Goal: Transaction & Acquisition: Book appointment/travel/reservation

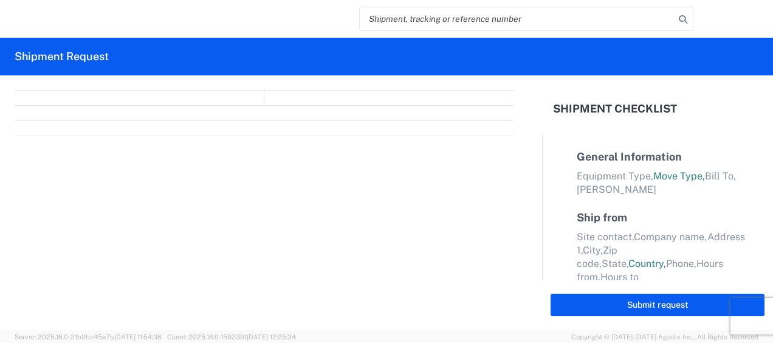
select select "FULL"
select select "LBS"
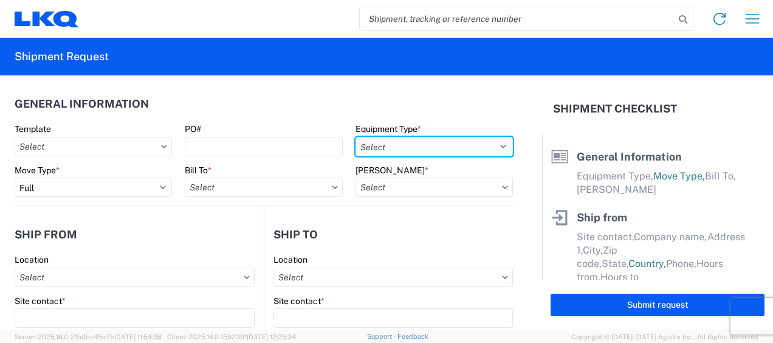
click at [497, 142] on select "Select 53’ Dry Van Flatbed Dropdeck (van) Lowboy (flatbed) Rail" at bounding box center [433, 146] width 157 height 19
select select "STDV"
click at [355, 137] on select "Select 53’ Dry Van Flatbed Dropdeck (van) Lowboy (flatbed) Rail" at bounding box center [433, 146] width 157 height 19
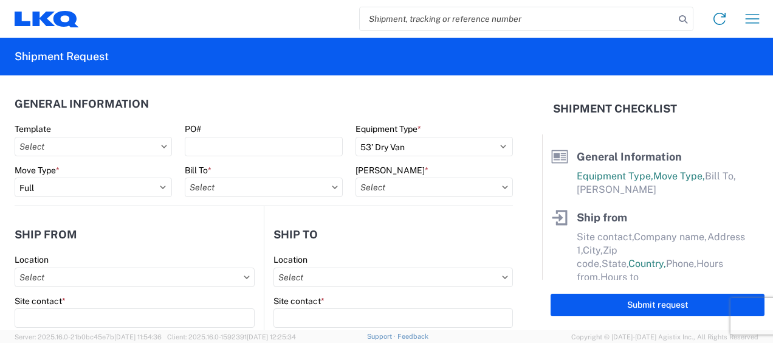
click at [332, 186] on icon at bounding box center [335, 187] width 6 height 4
click at [207, 192] on input "Bill To *" at bounding box center [263, 186] width 157 height 19
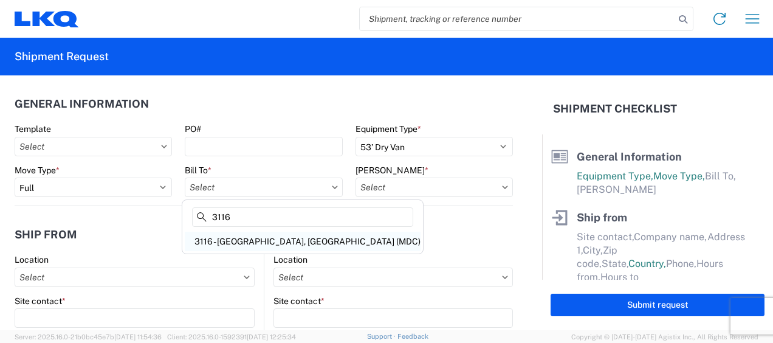
type input "3116"
click at [227, 241] on div "3116 - [GEOGRAPHIC_DATA], [GEOGRAPHIC_DATA] (MDC)" at bounding box center [303, 240] width 236 height 19
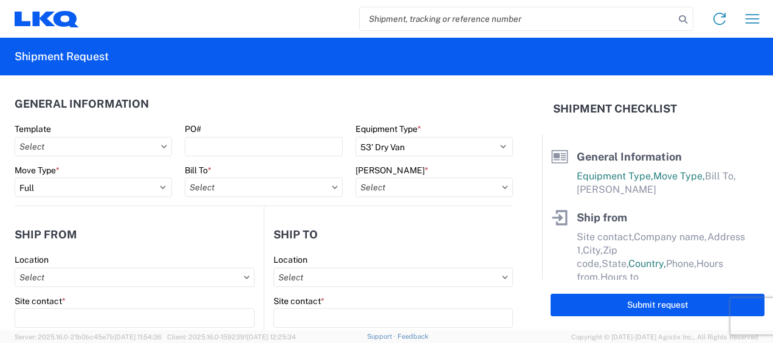
type input "3116 - [GEOGRAPHIC_DATA], [GEOGRAPHIC_DATA] (MDC)"
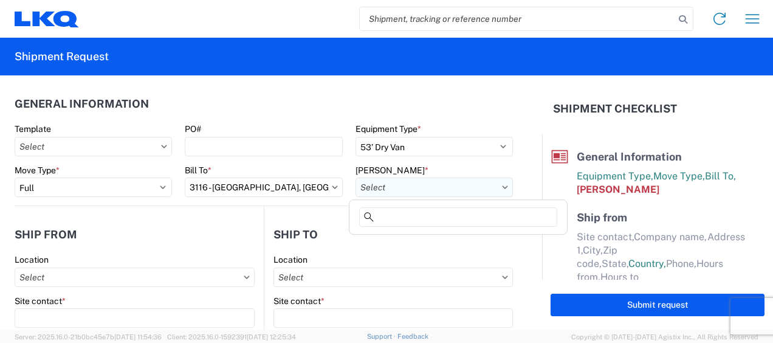
click at [382, 187] on input "[PERSON_NAME] *" at bounding box center [433, 186] width 157 height 19
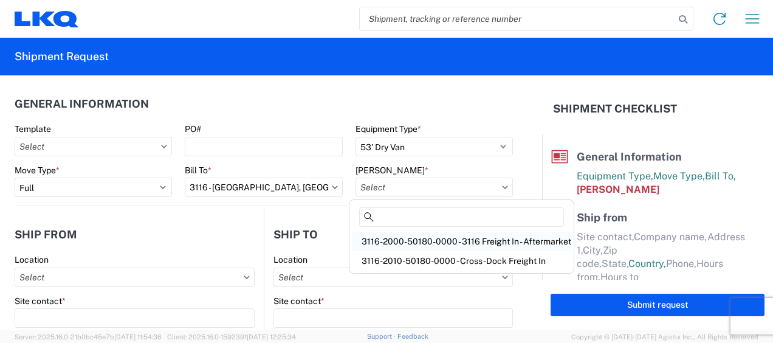
click at [388, 239] on div "3116-2000-50180-0000 - 3116 Freight In - Aftermarket" at bounding box center [461, 240] width 219 height 19
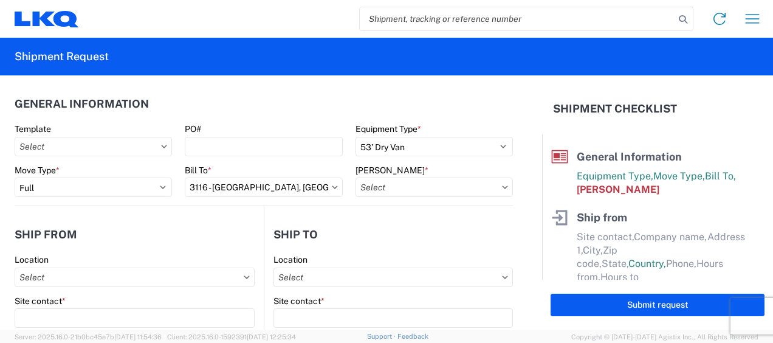
type input "3116-2000-50180-0000 - 3116 Freight In - Aftermarket"
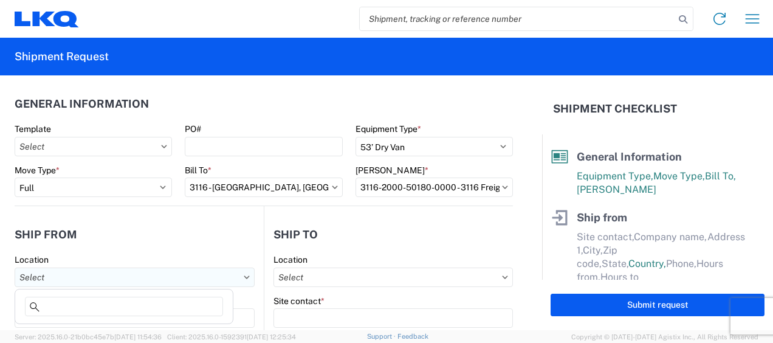
click at [46, 275] on input "Location" at bounding box center [135, 276] width 240 height 19
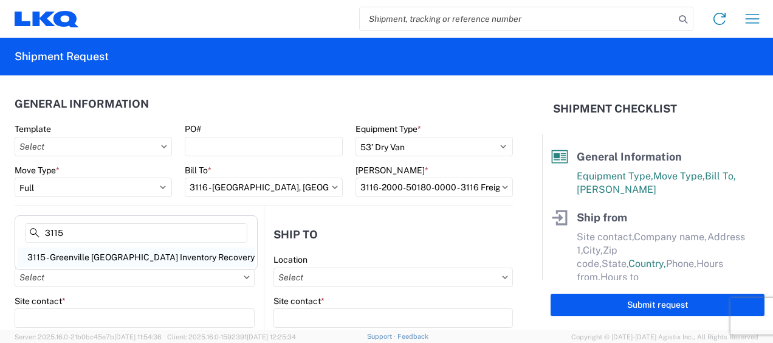
type input "3115"
drag, startPoint x: 65, startPoint y: 251, endPoint x: 72, endPoint y: 254, distance: 7.1
click at [66, 251] on div "3115 - Greenville MI Inventory Recovery" at bounding box center [136, 256] width 237 height 19
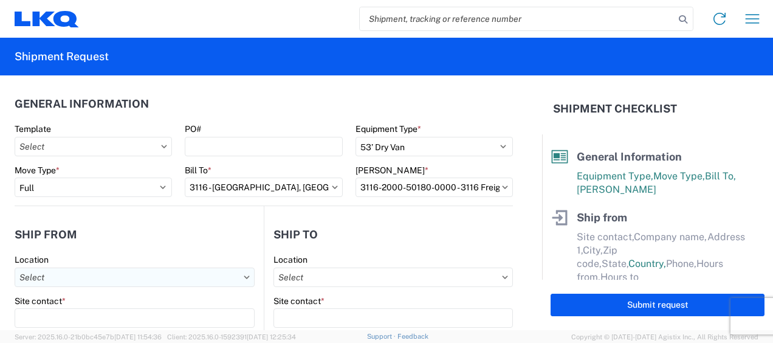
type input "3115 - Greenville MI Inventory Recovery"
type input "LKQ Corporation"
type input "5835 Vining Rd Ste B"
type input "Greenville"
type input "48838"
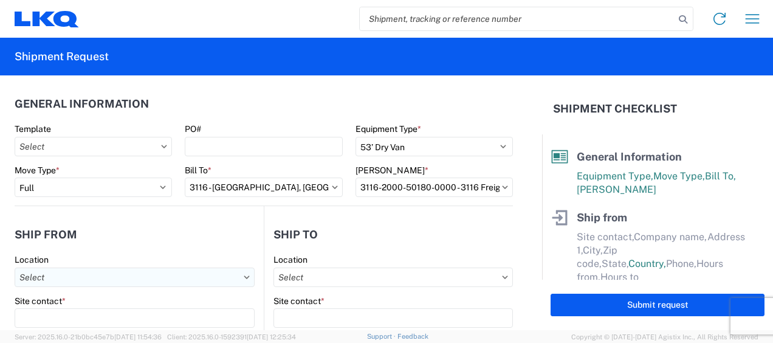
select select "MI"
select select "US"
type input "06:00"
type input "14:30"
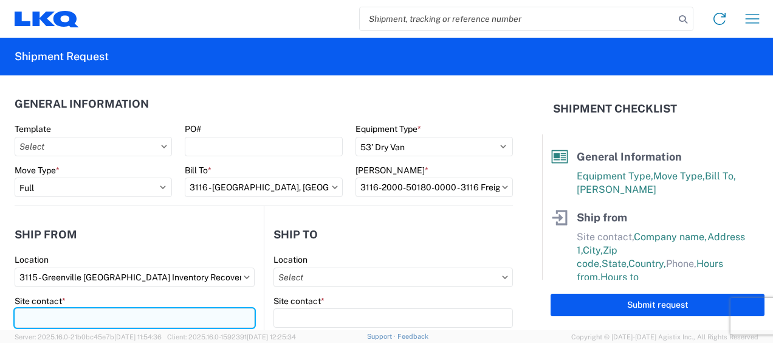
click at [67, 318] on input "Site contact *" at bounding box center [135, 317] width 240 height 19
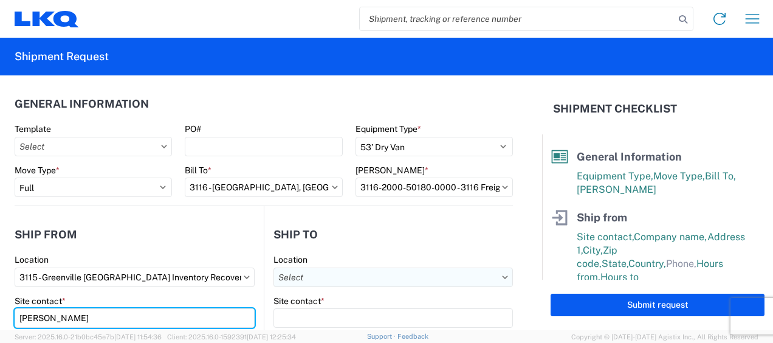
type input "Melissa Bignall"
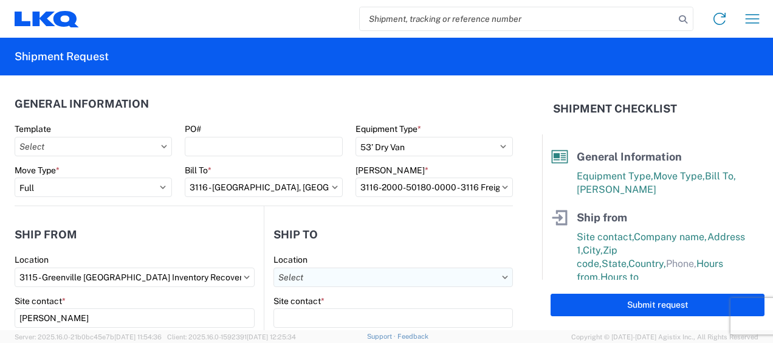
click at [295, 270] on input "Location" at bounding box center [392, 276] width 239 height 19
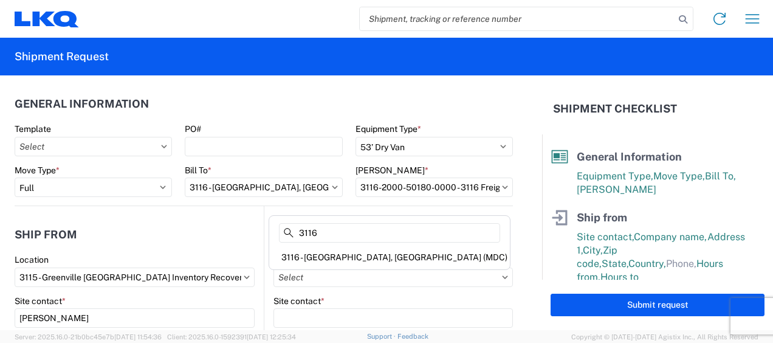
type input "3116"
click at [327, 253] on div "3116 - [GEOGRAPHIC_DATA], [GEOGRAPHIC_DATA] (MDC)" at bounding box center [390, 256] width 236 height 19
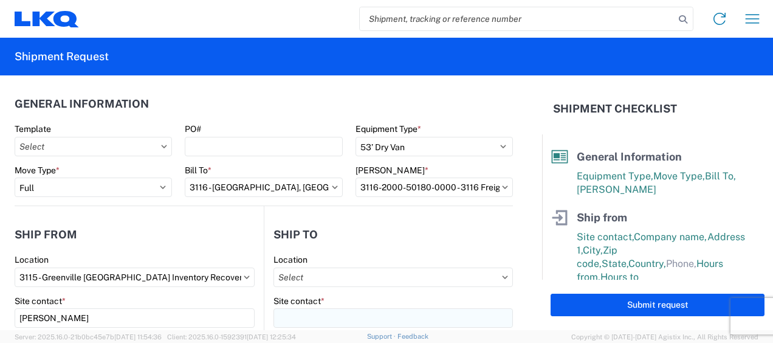
type input "3116 - [GEOGRAPHIC_DATA], [GEOGRAPHIC_DATA] (MDC)"
type input "[DEMOGRAPHIC_DATA][PERSON_NAME]"
type input "LKQ Corporation"
type input "[STREET_ADDRESS]"
type input "[GEOGRAPHIC_DATA]"
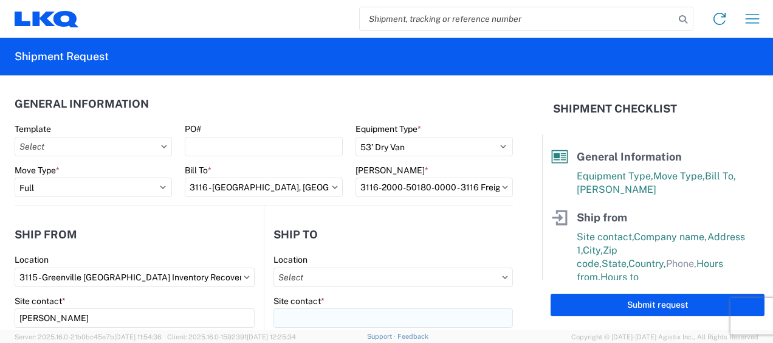
type input "49508"
type input "klund@lkqcorp.com"
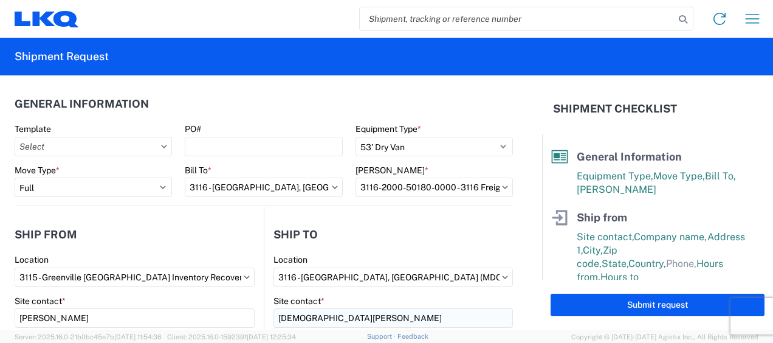
select select "MI"
select select "US"
click at [232, 233] on header "Ship from" at bounding box center [139, 234] width 249 height 27
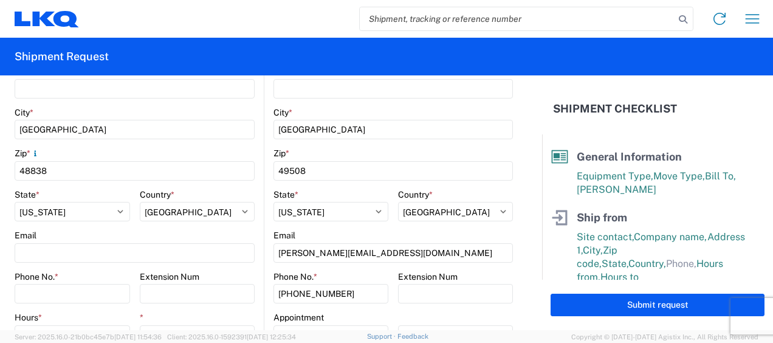
scroll to position [425, 0]
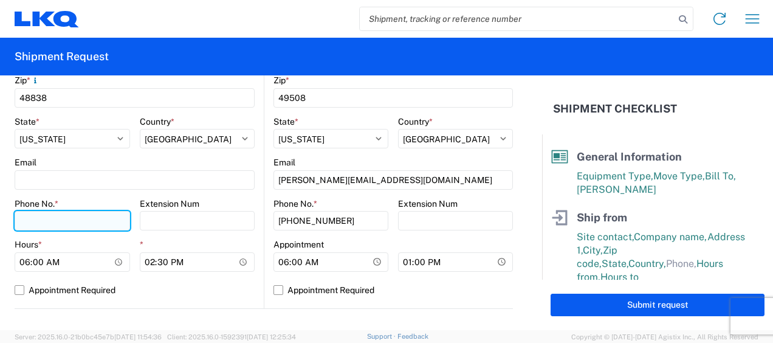
click at [72, 220] on input "Phone No. *" at bounding box center [72, 220] width 115 height 19
type input "6167541018"
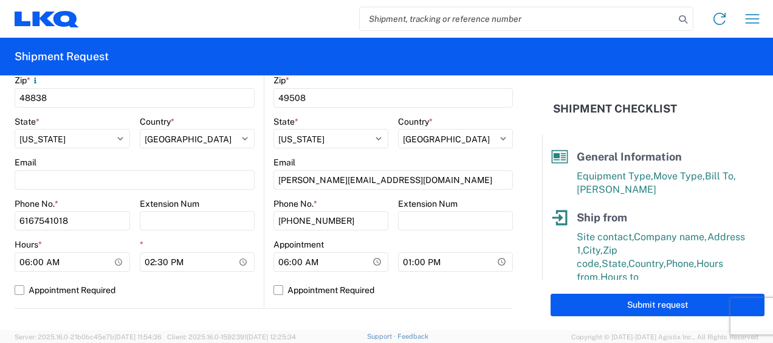
click at [233, 198] on div "Extension Num" at bounding box center [197, 203] width 115 height 11
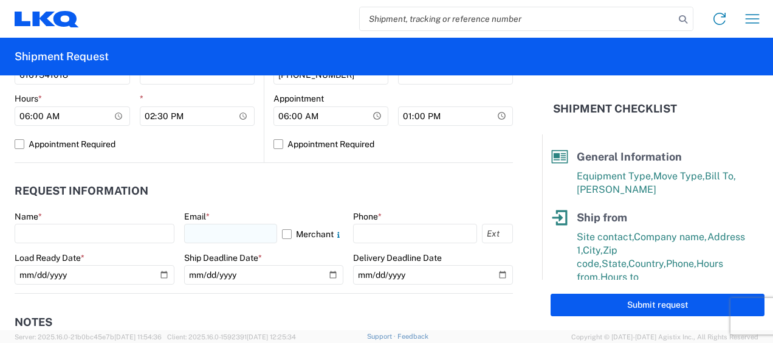
scroll to position [607, 0]
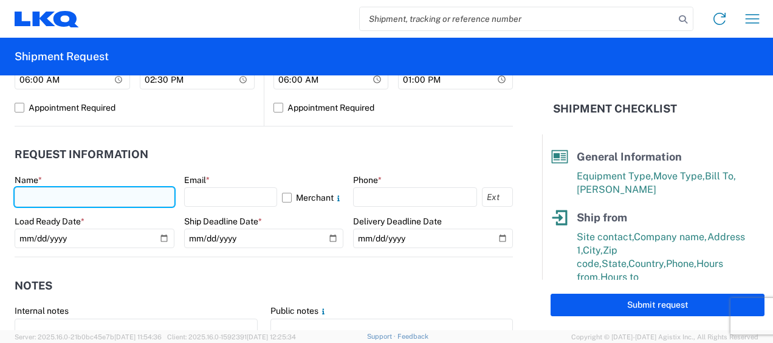
click at [34, 191] on input "text" at bounding box center [95, 196] width 160 height 19
type input "[DEMOGRAPHIC_DATA][PERSON_NAME]"
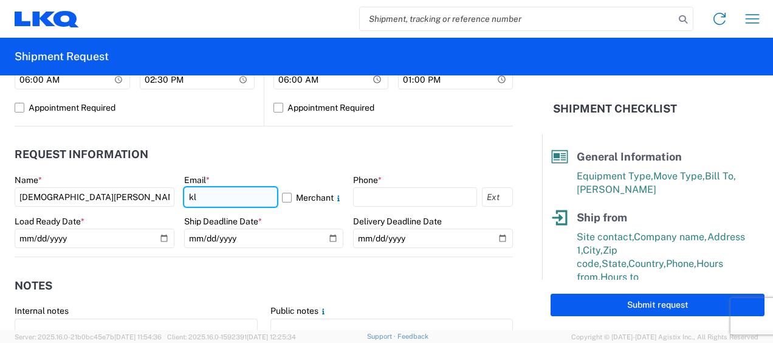
type input "[PERSON_NAME][EMAIL_ADDRESS][DOMAIN_NAME]"
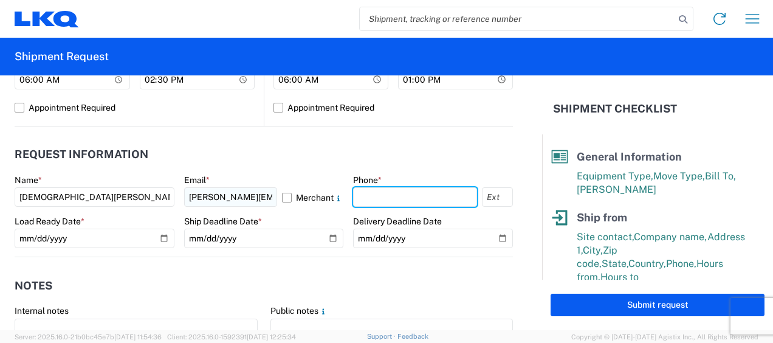
type input "9895608330"
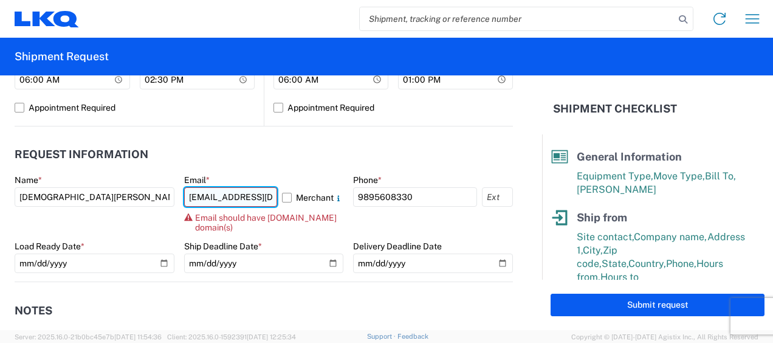
click at [248, 198] on input "kklund318@yahoo.com" at bounding box center [231, 196] width 94 height 19
drag, startPoint x: 248, startPoint y: 198, endPoint x: 135, endPoint y: 181, distance: 114.3
click at [135, 181] on div "Name * Kristen Lund Email * kklund318@yahkoo.com Merchant Email should have lkq…" at bounding box center [264, 227] width 498 height 107
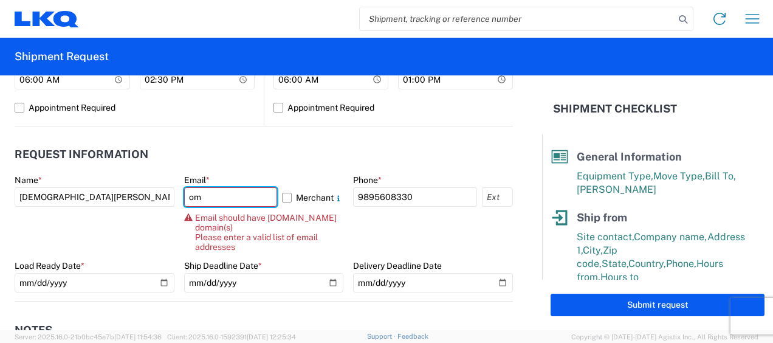
type input "m"
type input "[PERSON_NAME][EMAIL_ADDRESS][DOMAIN_NAME]"
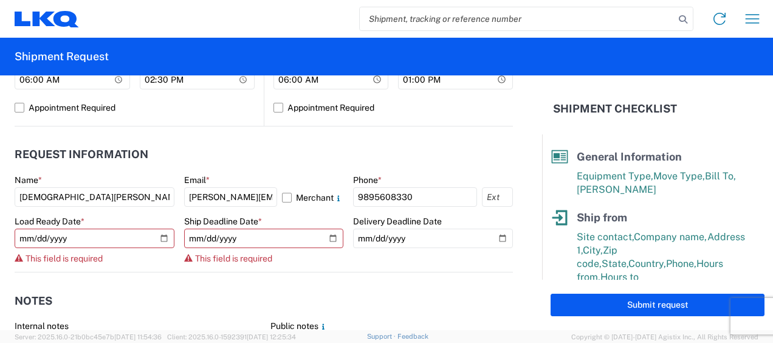
select select "FL"
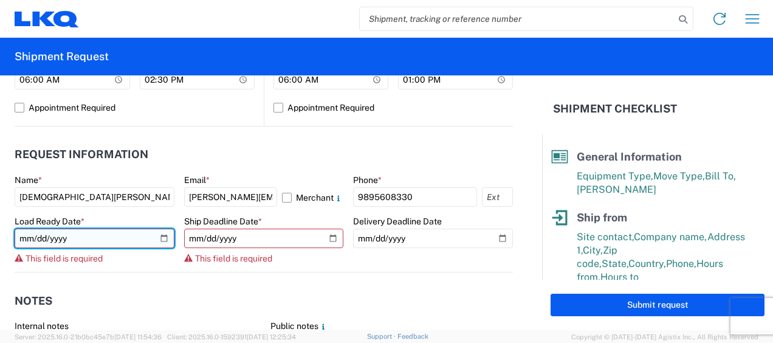
click at [159, 239] on input "date" at bounding box center [95, 237] width 160 height 19
type input "2025-08-15"
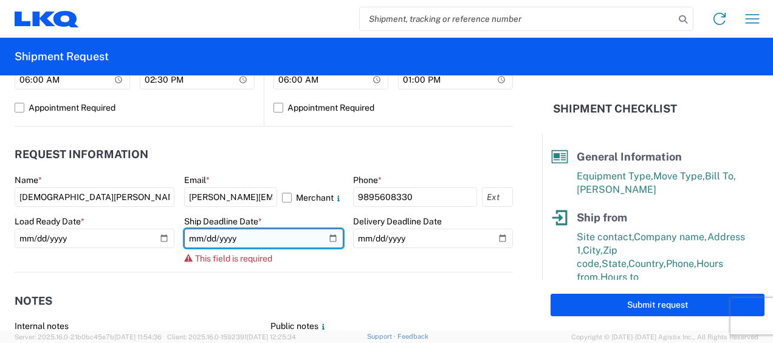
click at [327, 237] on input "date" at bounding box center [264, 237] width 160 height 19
type input "2025-08-15"
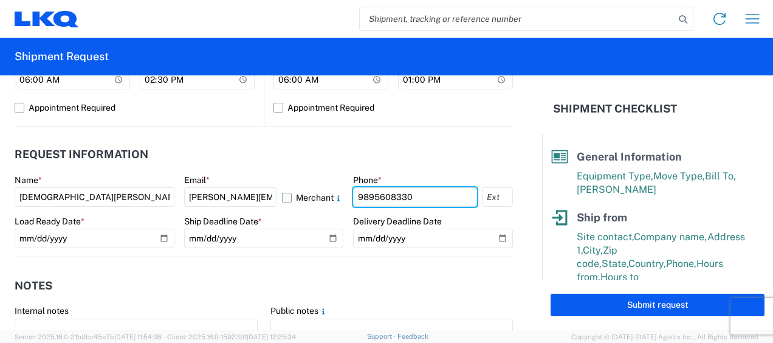
drag, startPoint x: 413, startPoint y: 196, endPoint x: 329, endPoint y: 198, distance: 83.9
click at [332, 198] on div "Name * Kristen Lund Email * klund@lkqcorp.com Merchant Phone * 9895608330 Load …" at bounding box center [264, 215] width 498 height 82
type input "6167541500"
click at [460, 139] on agx-request-info "Request Information Name * Kristen Lund Email * klund@lkqcorp.com Merchant Phon…" at bounding box center [264, 191] width 498 height 131
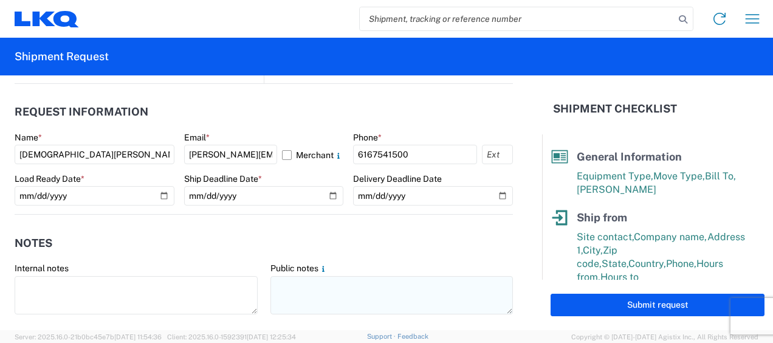
scroll to position [668, 0]
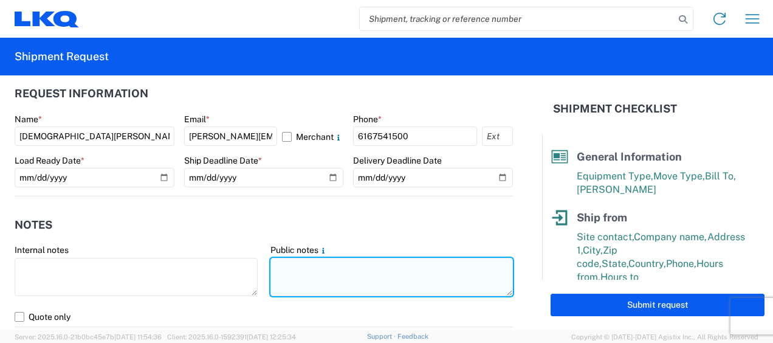
click at [309, 267] on textarea at bounding box center [391, 277] width 243 height 38
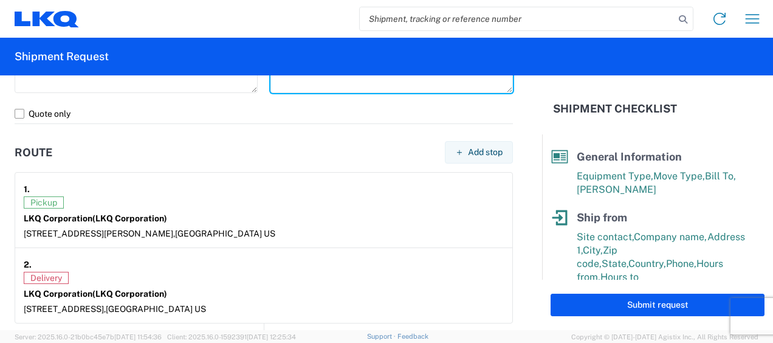
scroll to position [972, 0]
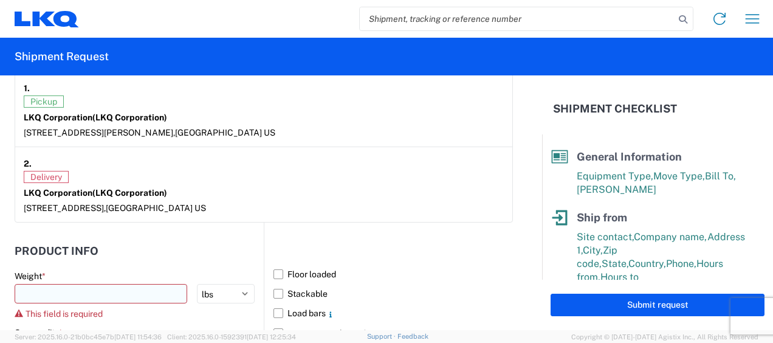
type textarea "1 bundle of coffin boxes"
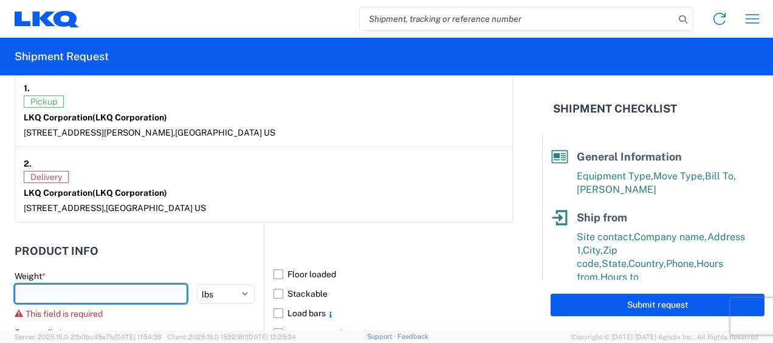
click at [53, 292] on input "number" at bounding box center [101, 293] width 173 height 19
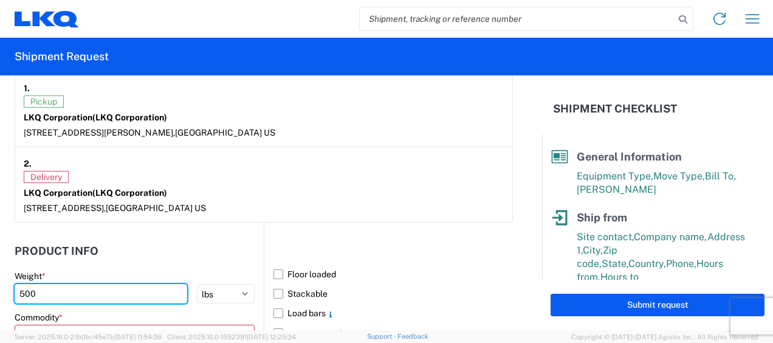
type input "500"
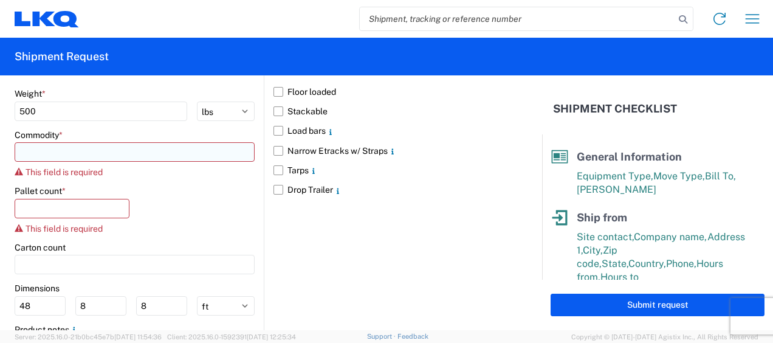
click at [37, 151] on input at bounding box center [135, 151] width 240 height 19
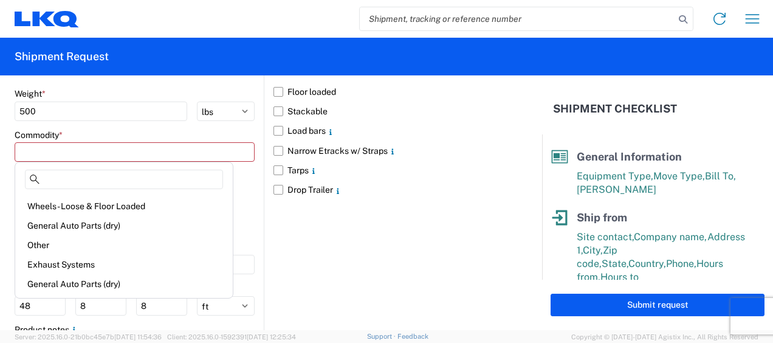
scroll to position [121, 0]
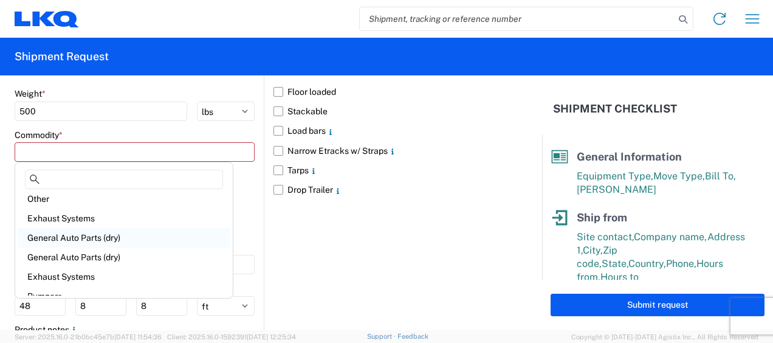
click at [101, 240] on div "General Auto Parts (dry)" at bounding box center [124, 237] width 213 height 19
type input "General Auto Parts (dry)"
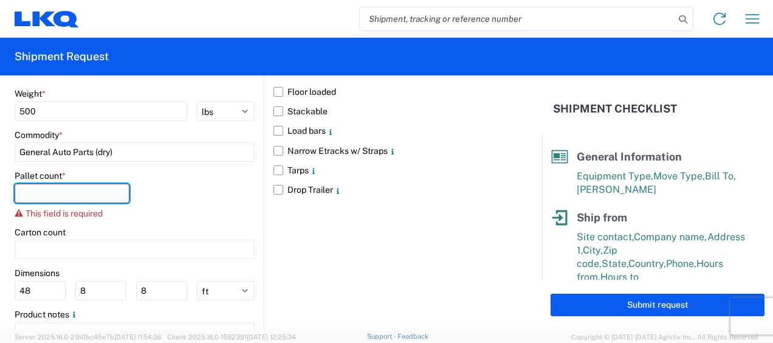
click at [52, 191] on input "number" at bounding box center [72, 192] width 115 height 19
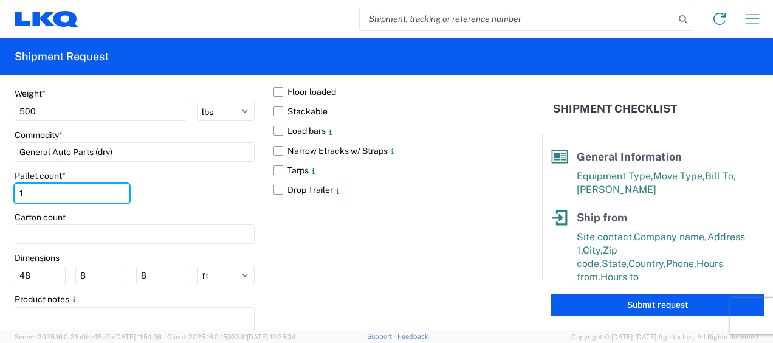
type input "1"
drag, startPoint x: 147, startPoint y: 211, endPoint x: 183, endPoint y: 213, distance: 36.5
click at [149, 211] on div "Carton count" at bounding box center [135, 216] width 240 height 11
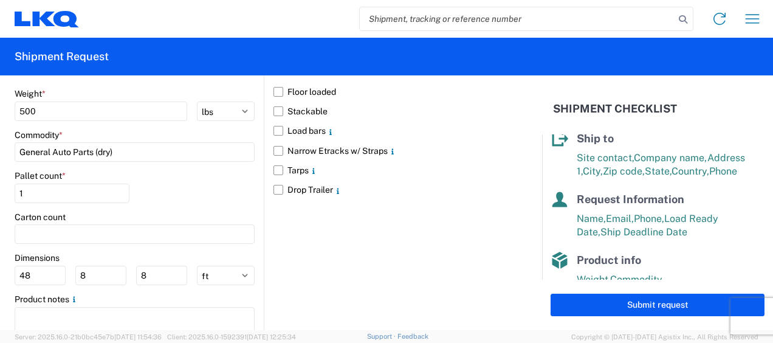
scroll to position [246, 0]
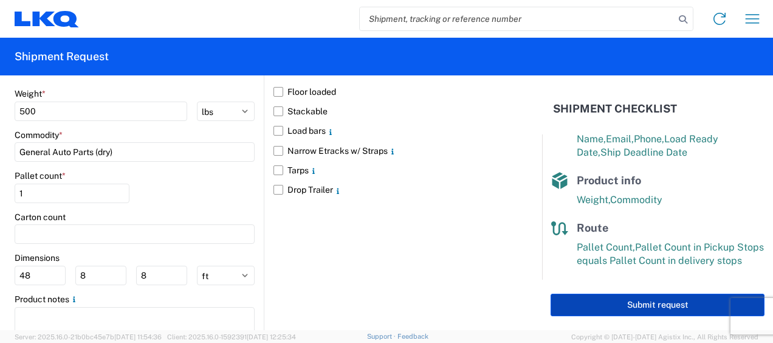
click at [662, 305] on button "Submit request" at bounding box center [657, 304] width 214 height 22
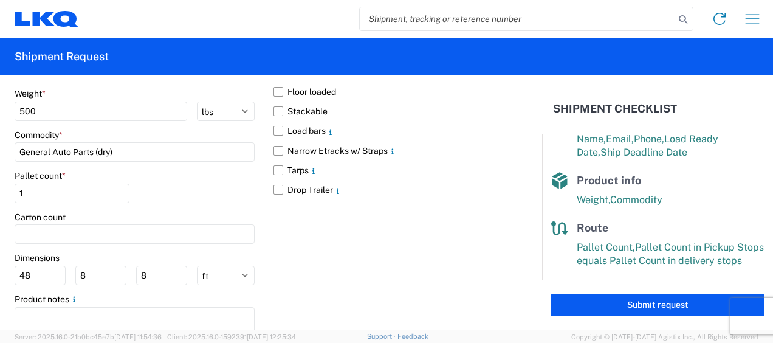
select select "US"
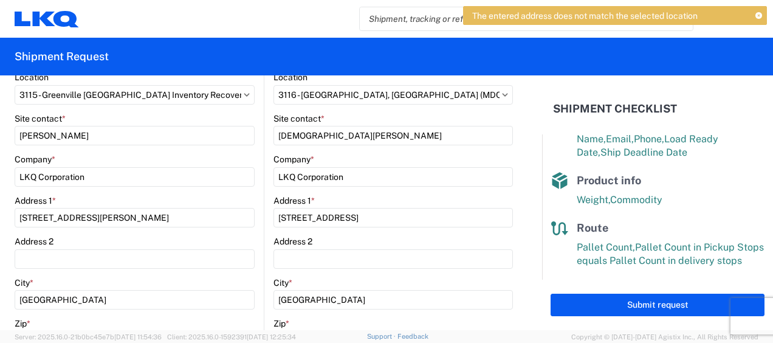
scroll to position [0, 0]
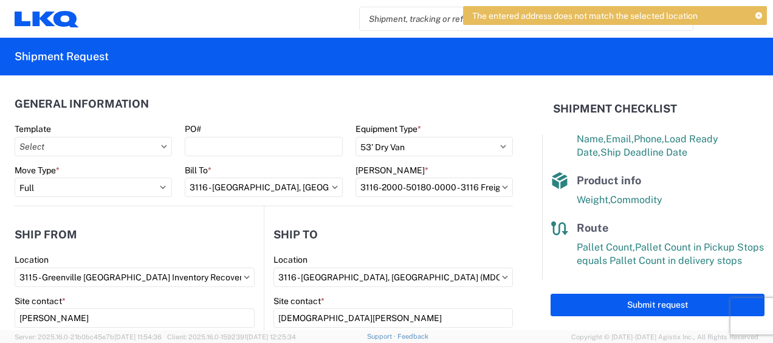
click at [758, 15] on icon at bounding box center [758, 16] width 7 height 7
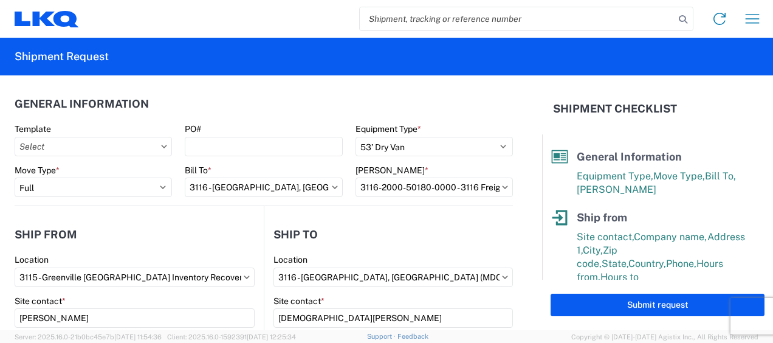
scroll to position [246, 0]
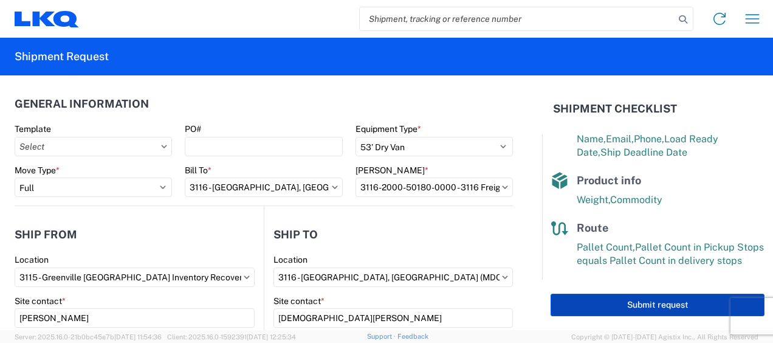
click at [644, 312] on button "Submit request" at bounding box center [657, 304] width 214 height 22
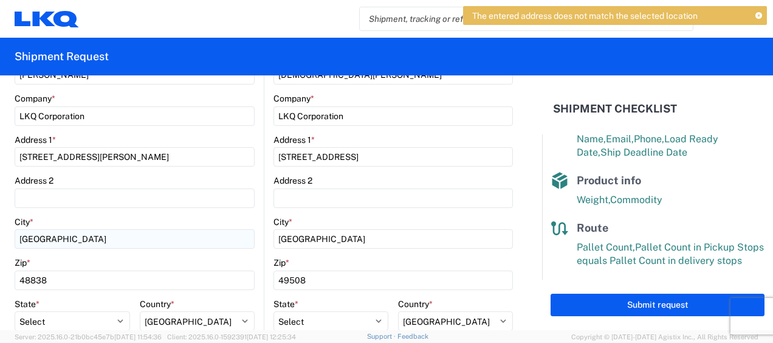
scroll to position [364, 0]
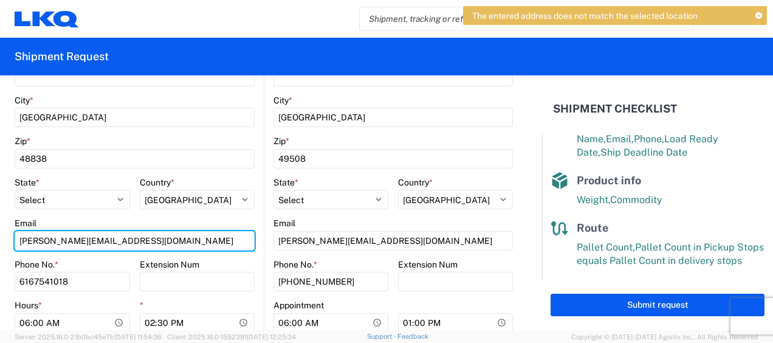
drag, startPoint x: 105, startPoint y: 238, endPoint x: 4, endPoint y: 244, distance: 101.0
click at [14, 244] on form "General Information Template PO# Equipment Type * Select 53’ Dry Van Flatbed Dr…" at bounding box center [271, 202] width 542 height 255
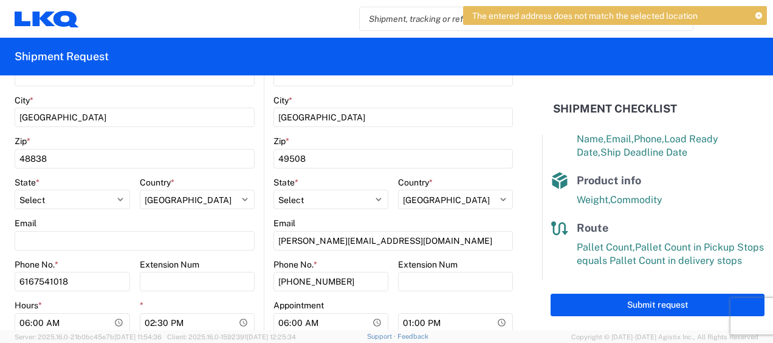
click at [219, 169] on agx-form-control-wrapper-v2 "Zip * 48838" at bounding box center [135, 155] width 240 height 41
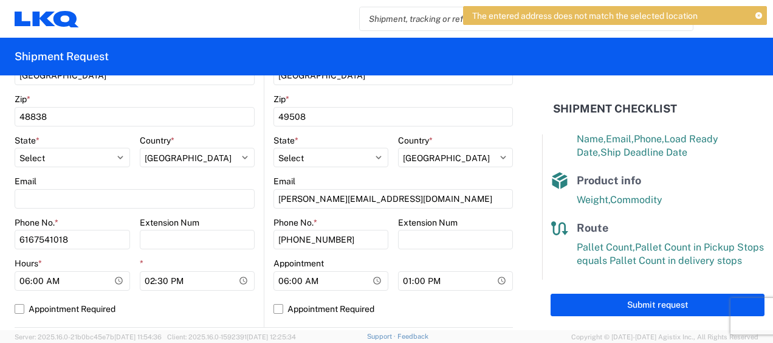
scroll to position [425, 0]
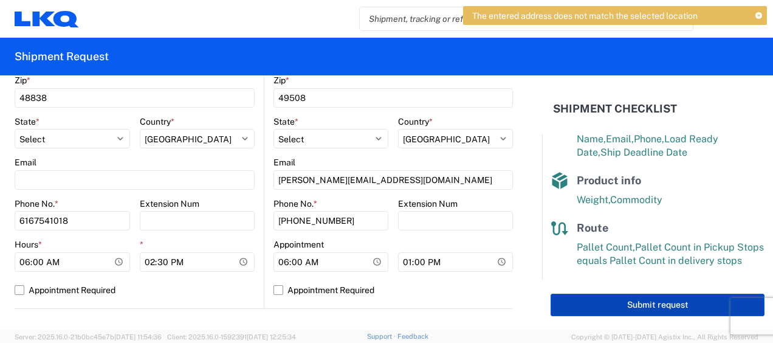
click at [666, 304] on button "Submit request" at bounding box center [657, 304] width 214 height 22
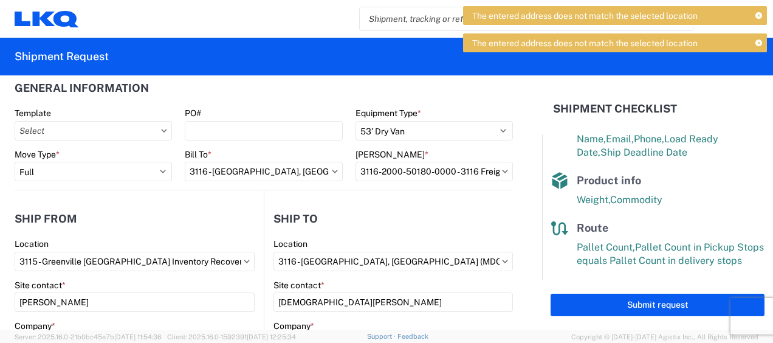
scroll to position [0, 0]
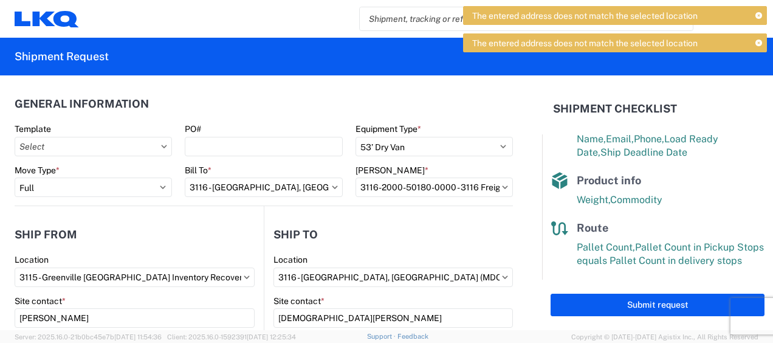
click at [320, 64] on agx-form-header "Shipment Request" at bounding box center [386, 57] width 773 height 38
click at [756, 40] on icon at bounding box center [758, 43] width 7 height 7
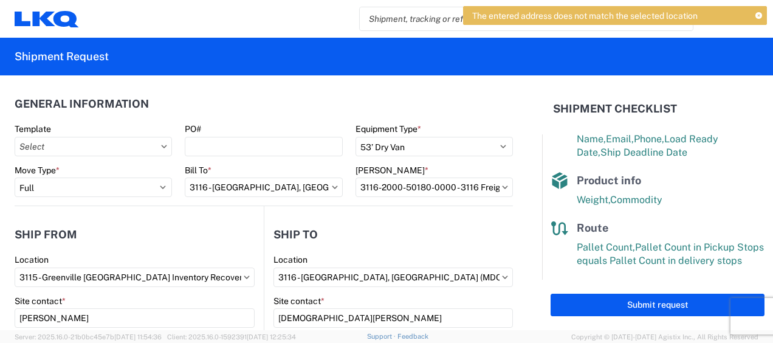
click at [759, 14] on icon at bounding box center [758, 16] width 7 height 7
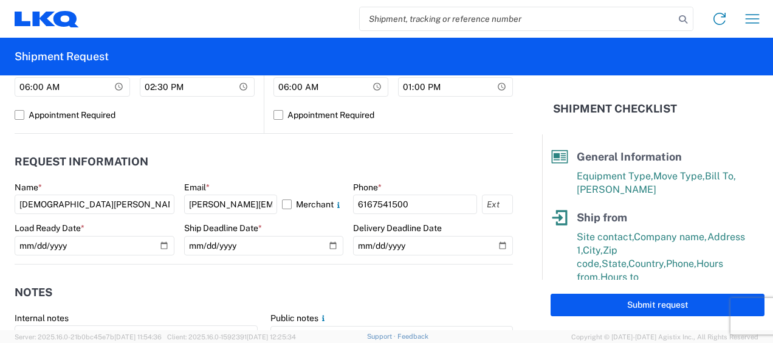
scroll to position [607, 0]
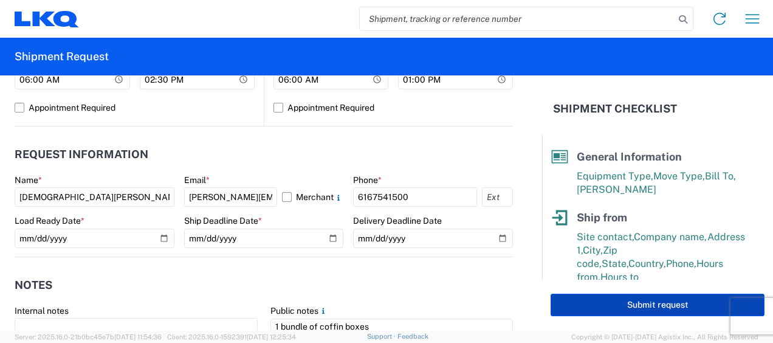
click at [626, 304] on button "Submit request" at bounding box center [657, 304] width 214 height 22
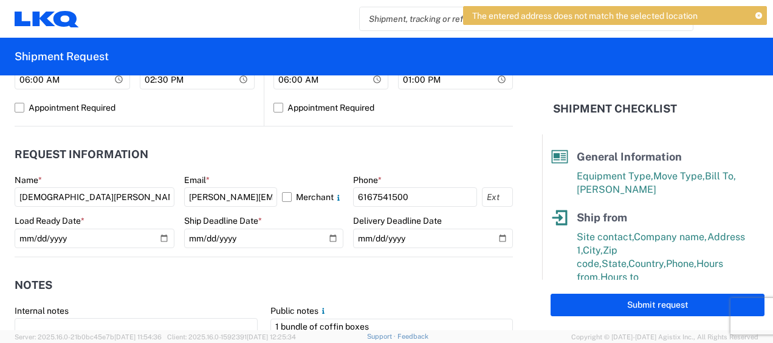
click at [760, 15] on icon at bounding box center [758, 16] width 7 height 7
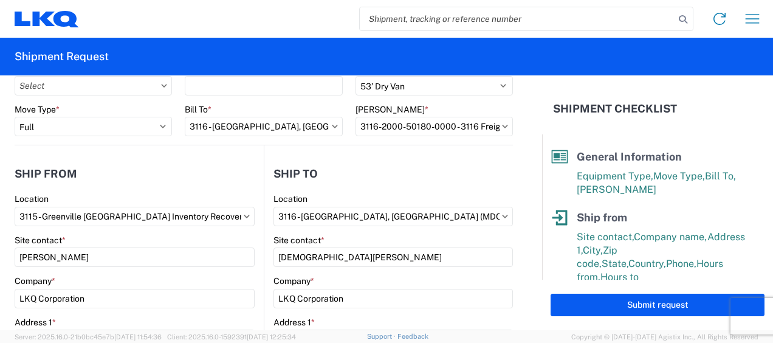
scroll to position [0, 0]
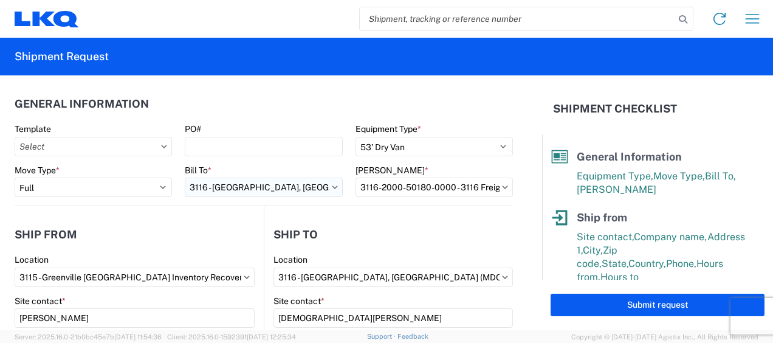
click at [324, 188] on input "3116 - [GEOGRAPHIC_DATA], [GEOGRAPHIC_DATA] (MDC)" at bounding box center [263, 186] width 157 height 19
click at [281, 110] on header "General Information" at bounding box center [264, 103] width 498 height 27
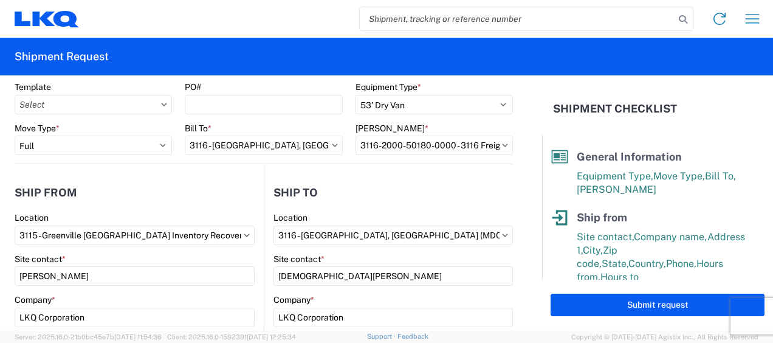
scroll to position [61, 0]
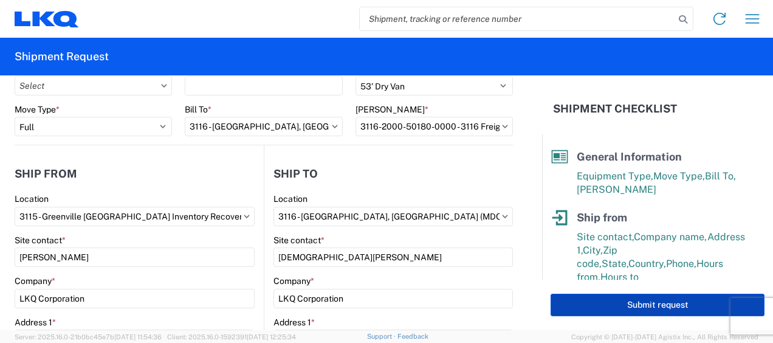
click at [647, 306] on button "Submit request" at bounding box center [657, 304] width 214 height 22
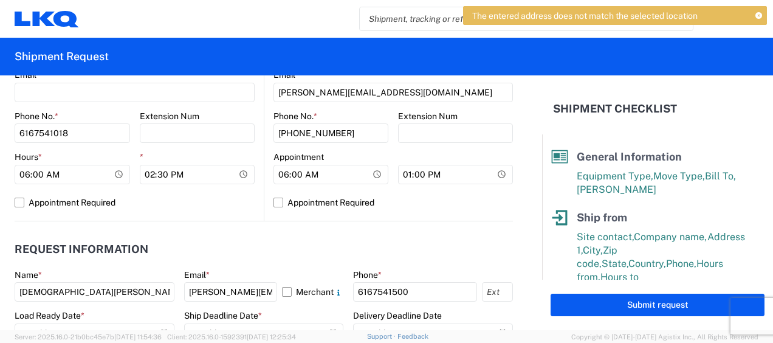
scroll to position [547, 0]
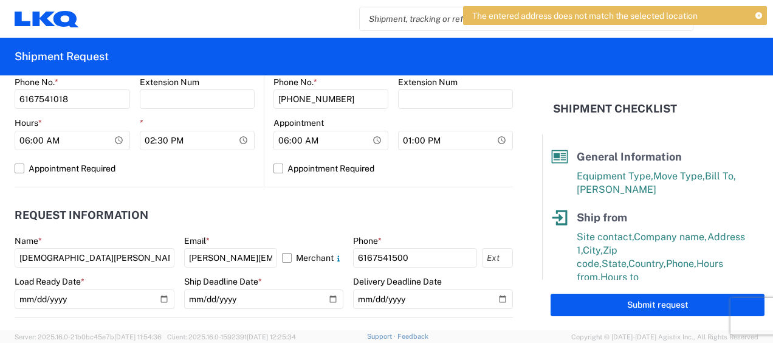
click at [173, 210] on header "Request Information" at bounding box center [264, 215] width 498 height 27
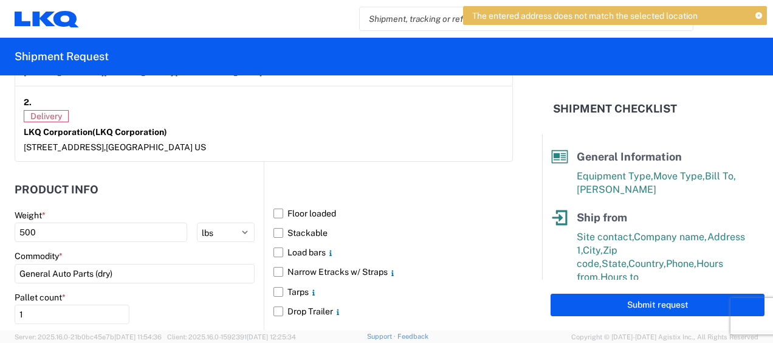
scroll to position [1154, 0]
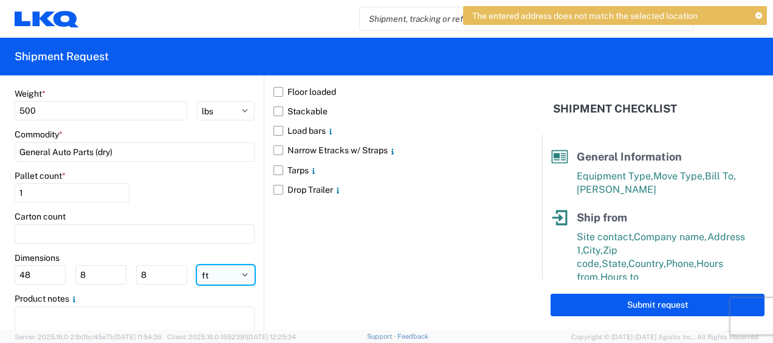
click at [215, 275] on select "ft in cm" at bounding box center [226, 274] width 58 height 19
select select "IN"
click at [197, 265] on select "ft in cm" at bounding box center [226, 274] width 58 height 19
type input "576"
type input "96"
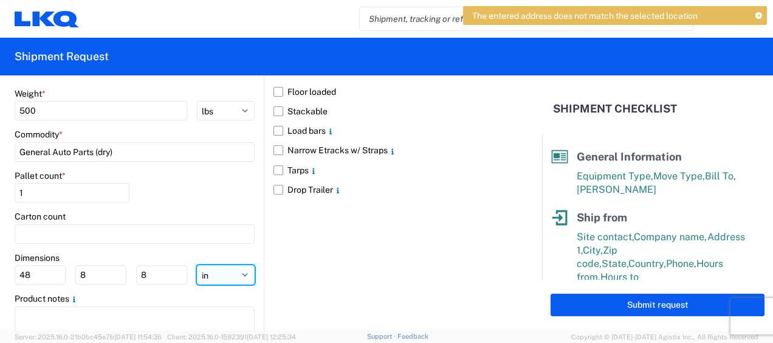
type input "96"
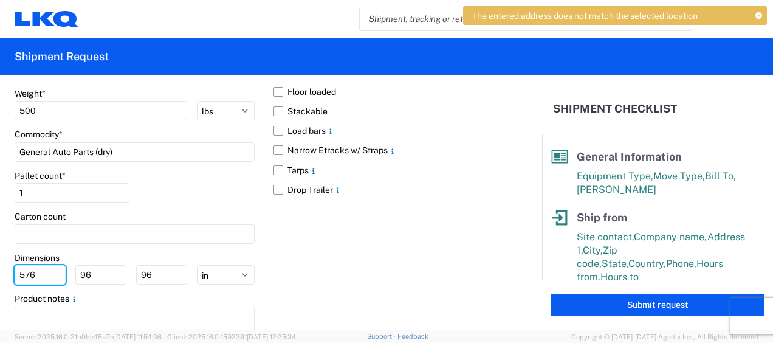
drag, startPoint x: 41, startPoint y: 271, endPoint x: -2, endPoint y: 275, distance: 43.9
click at [0, 275] on html "The entered address does not match the selected location Home Shipment request …" at bounding box center [386, 171] width 773 height 343
type input "77"
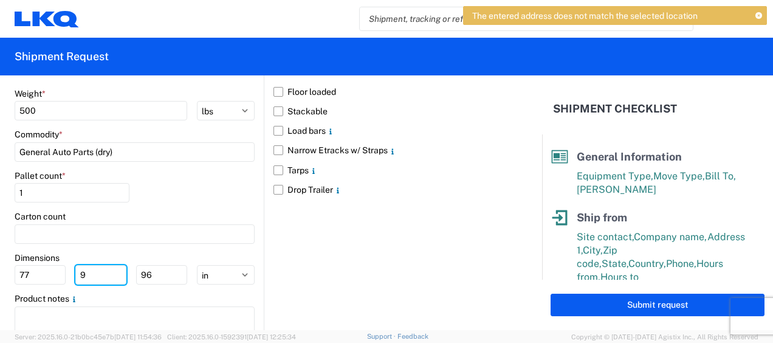
type input "96"
click at [187, 197] on div "Pallet count * 1" at bounding box center [135, 190] width 240 height 41
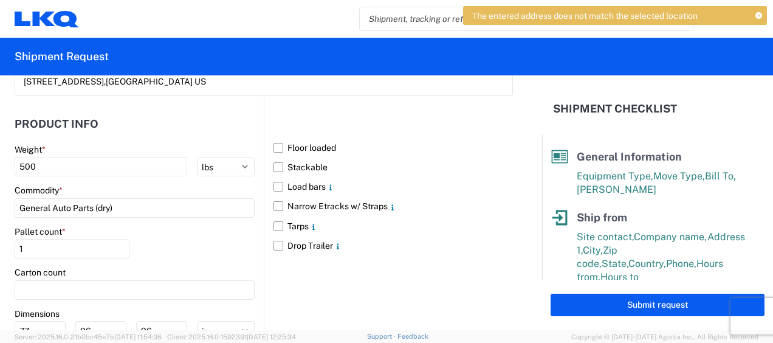
scroll to position [1033, 0]
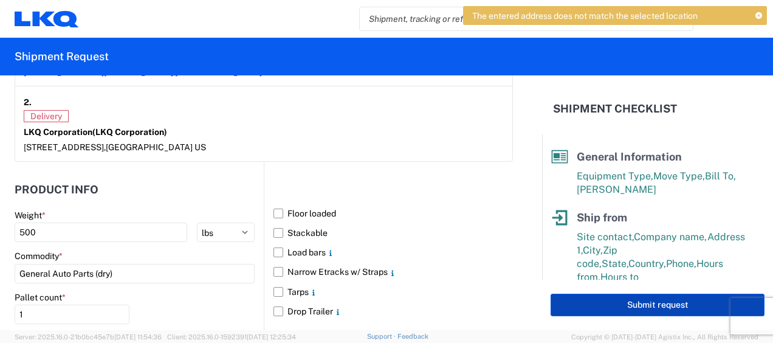
click at [645, 305] on button "Submit request" at bounding box center [657, 304] width 214 height 22
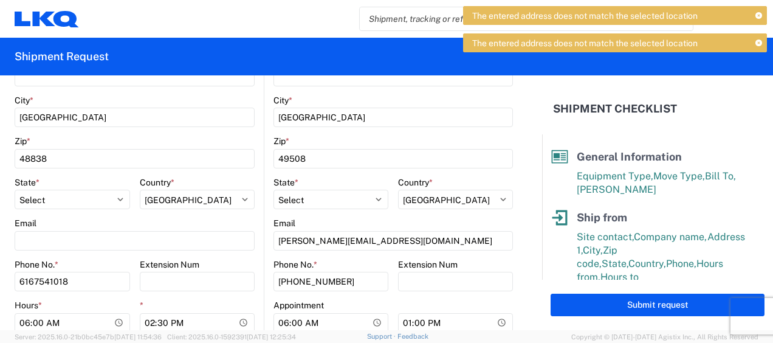
scroll to position [61, 0]
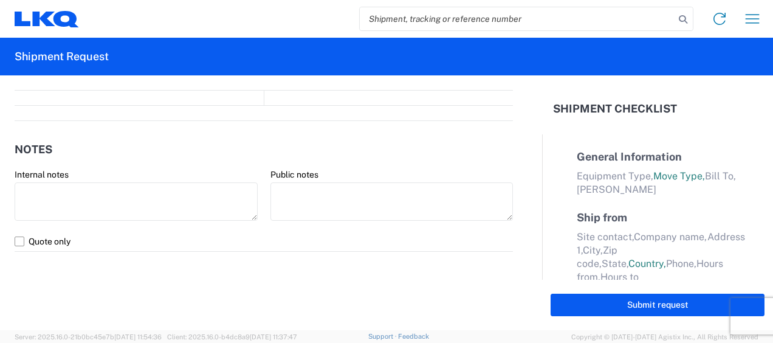
select select "FULL"
select select "LBS"
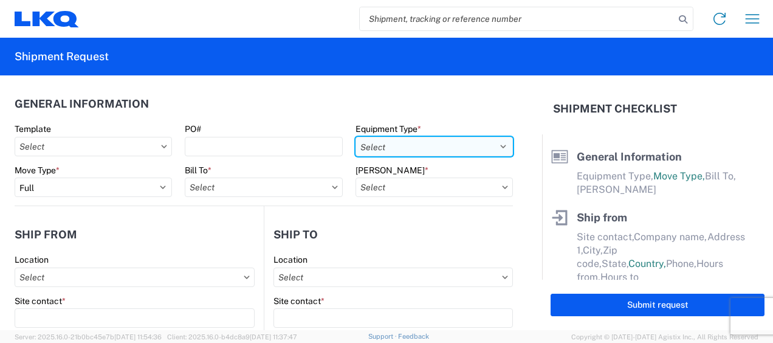
click at [494, 144] on select "Select 53’ Dry Van Flatbed Dropdeck (van) Lowboy (flatbed) Rail" at bounding box center [433, 146] width 157 height 19
select select "STDV"
click at [355, 137] on select "Select 53’ Dry Van Flatbed Dropdeck (van) Lowboy (flatbed) Rail" at bounding box center [433, 146] width 157 height 19
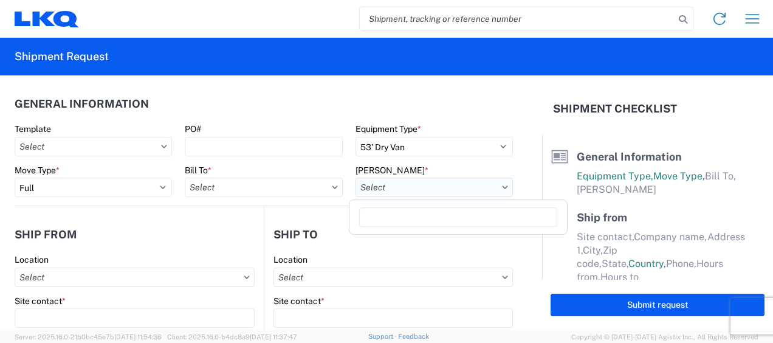
click at [459, 188] on input "[PERSON_NAME] *" at bounding box center [433, 186] width 157 height 19
type input "3"
click at [232, 190] on input "Bill To *" at bounding box center [263, 186] width 157 height 19
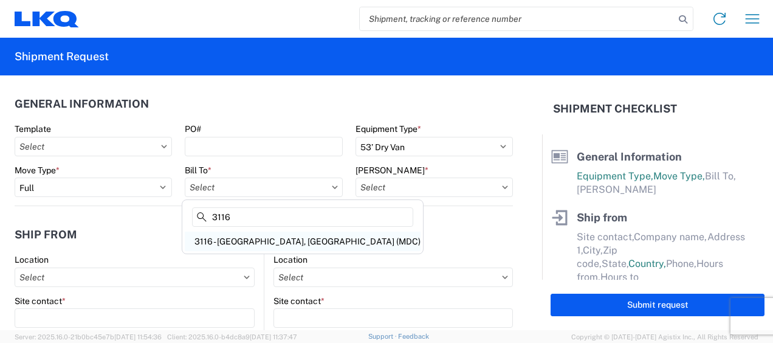
type input "3116"
click at [250, 237] on div "3116 - [GEOGRAPHIC_DATA], [GEOGRAPHIC_DATA] (MDC)" at bounding box center [303, 240] width 236 height 19
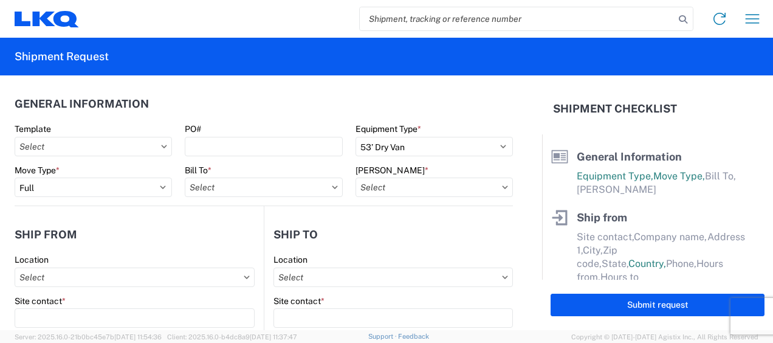
type input "3116 - [GEOGRAPHIC_DATA], [GEOGRAPHIC_DATA] (MDC)"
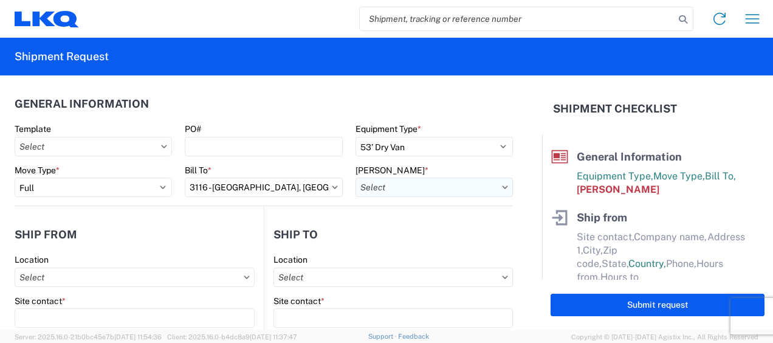
click at [368, 188] on input "[PERSON_NAME] *" at bounding box center [433, 186] width 157 height 19
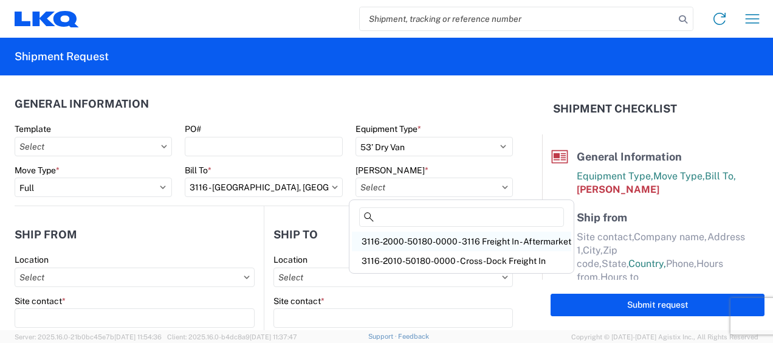
click at [408, 243] on div "3116-2000-50180-0000 - 3116 Freight In - Aftermarket" at bounding box center [461, 240] width 219 height 19
type input "3116-2000-50180-0000 - 3116 Freight In - Aftermarket"
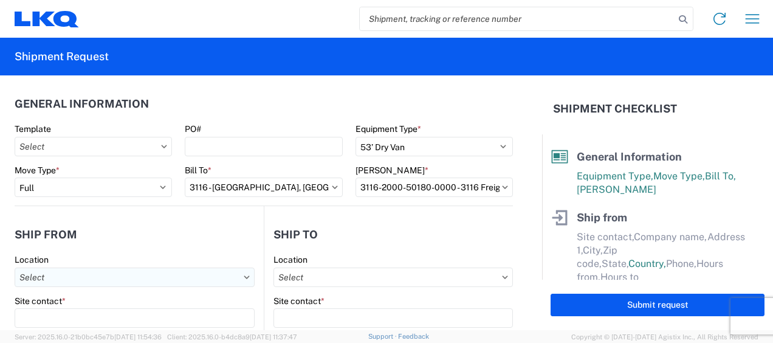
click at [49, 278] on input "Location" at bounding box center [135, 276] width 240 height 19
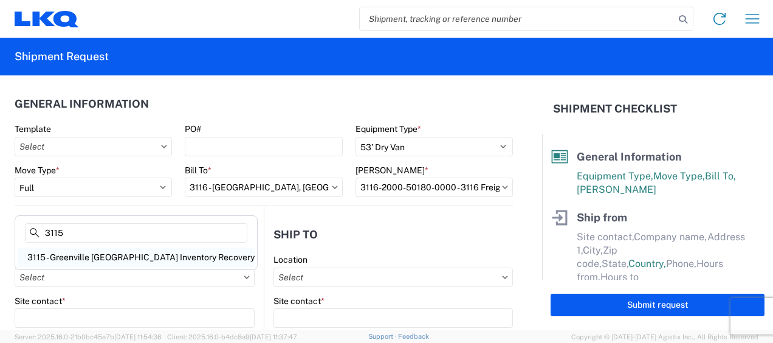
type input "3115"
click at [72, 256] on div "3115 - Greenville MI Inventory Recovery" at bounding box center [136, 256] width 237 height 19
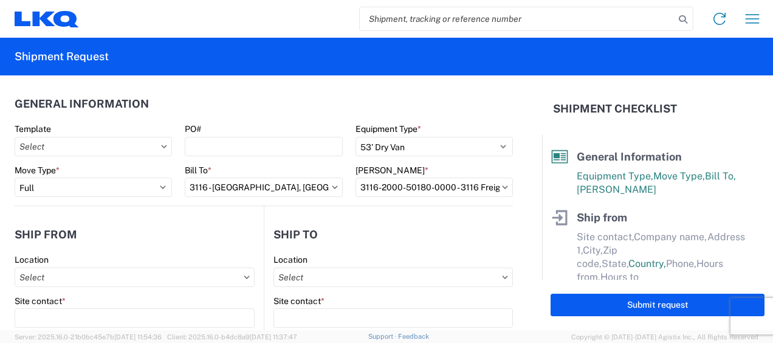
type input "3115 - Greenville MI Inventory Recovery"
type input "LKQ Corporation"
type input "5835 Vining Rd Ste B"
type input "Greenville"
type input "48838"
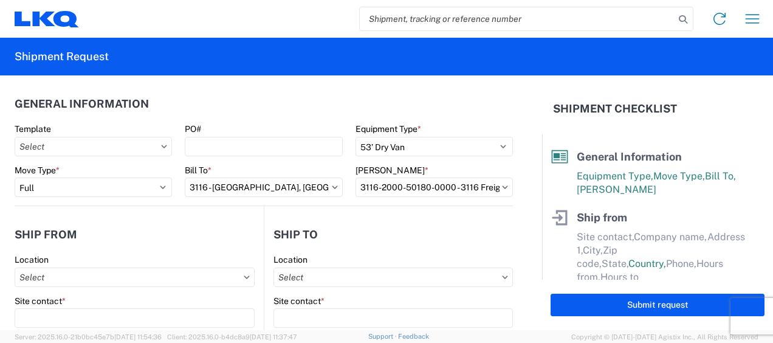
select select "MI"
select select "US"
type input "06:00"
type input "14:30"
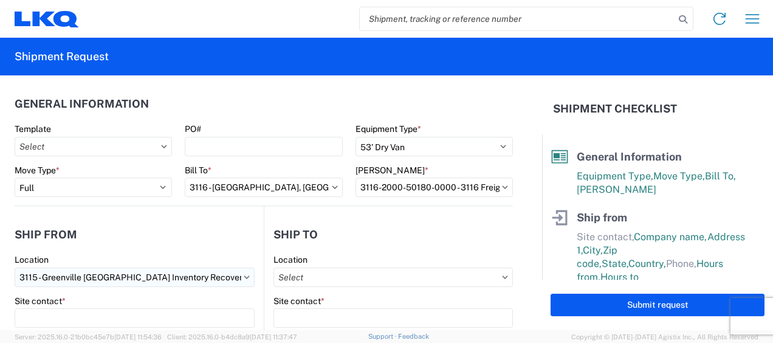
scroll to position [121, 0]
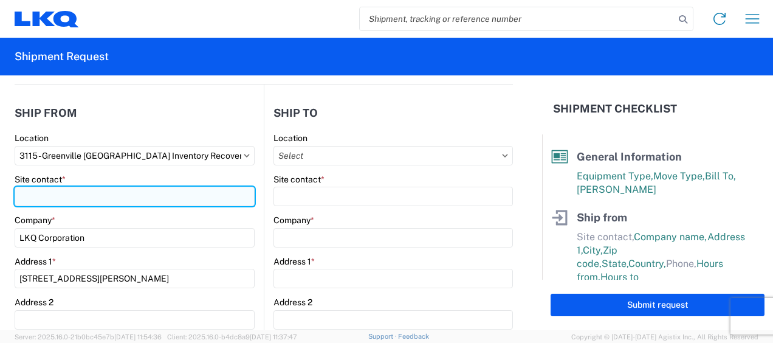
click at [46, 196] on input "Site contact *" at bounding box center [135, 195] width 240 height 19
type input "M"
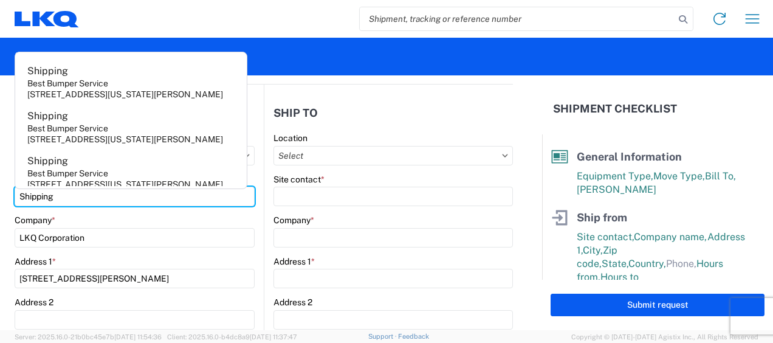
type input "Shipping"
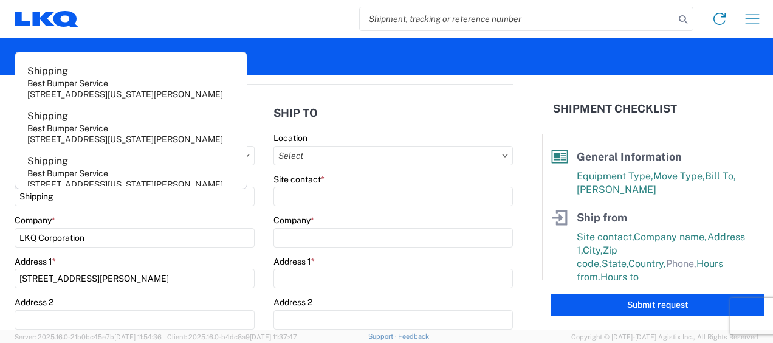
click at [358, 52] on agx-form-header "Shipment Request" at bounding box center [386, 57] width 773 height 38
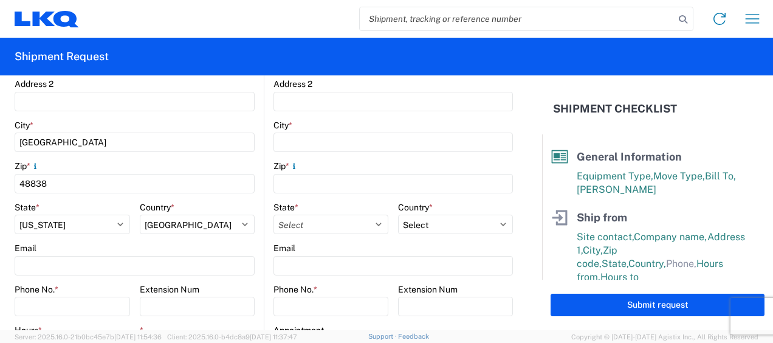
scroll to position [364, 0]
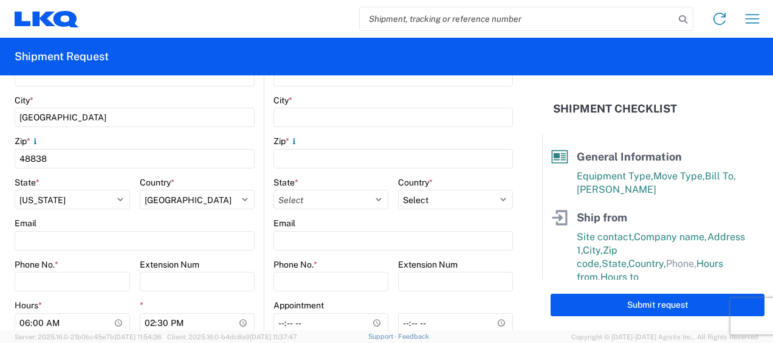
click at [50, 267] on label "Phone No. *" at bounding box center [37, 264] width 44 height 11
click at [50, 272] on input "Phone No. *" at bounding box center [72, 281] width 115 height 19
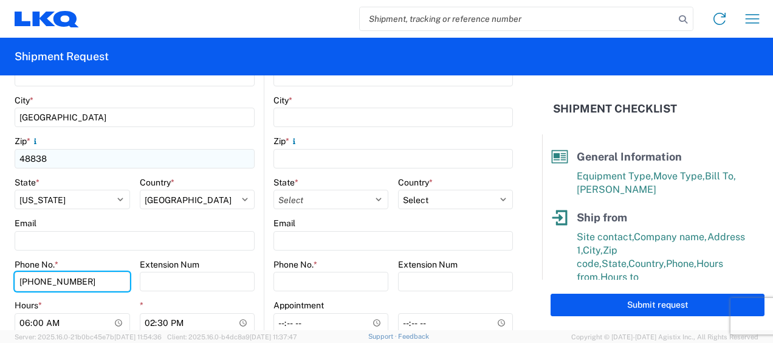
type input "616-754-1018"
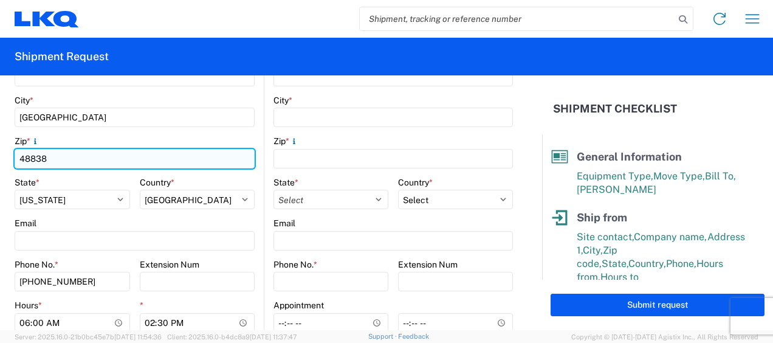
click at [247, 158] on input "48838" at bounding box center [135, 158] width 240 height 19
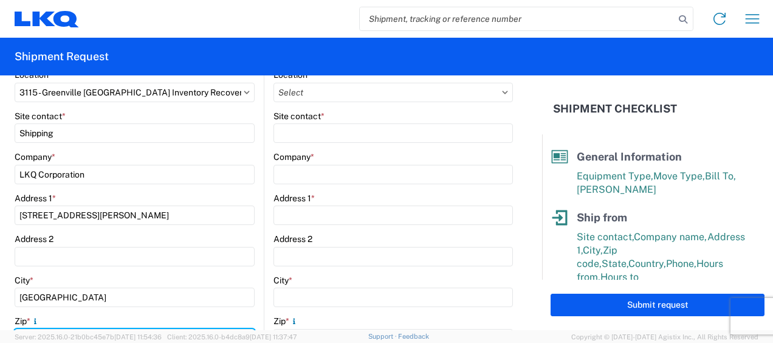
scroll to position [121, 0]
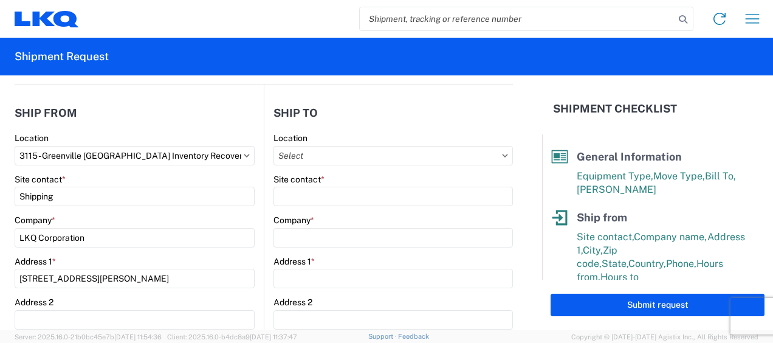
click at [329, 155] on input "Location" at bounding box center [392, 155] width 239 height 19
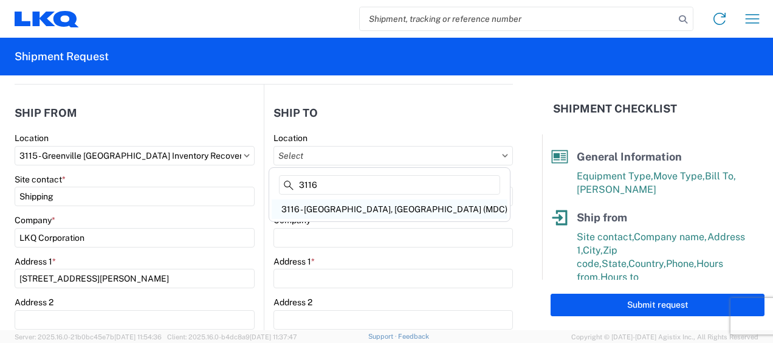
type input "3116"
click at [323, 206] on div "3116 - [GEOGRAPHIC_DATA], [GEOGRAPHIC_DATA] (MDC)" at bounding box center [390, 208] width 236 height 19
select select "US"
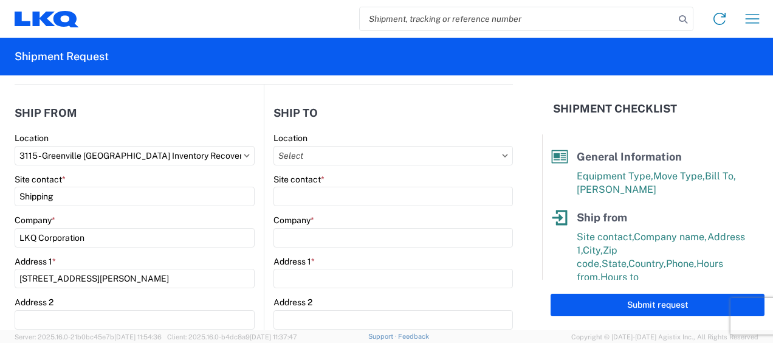
type input "3116 - [GEOGRAPHIC_DATA], [GEOGRAPHIC_DATA] (MDC)"
type input "[DEMOGRAPHIC_DATA][PERSON_NAME]"
type input "LKQ Corporation"
type input "[STREET_ADDRESS]"
type input "[GEOGRAPHIC_DATA]"
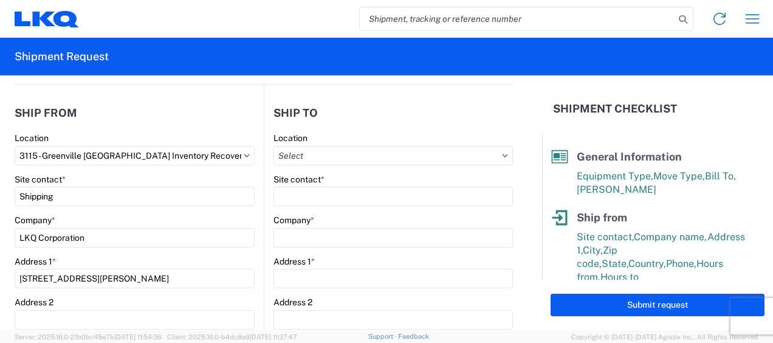
type input "49508"
type input "[PERSON_NAME][EMAIL_ADDRESS][DOMAIN_NAME]"
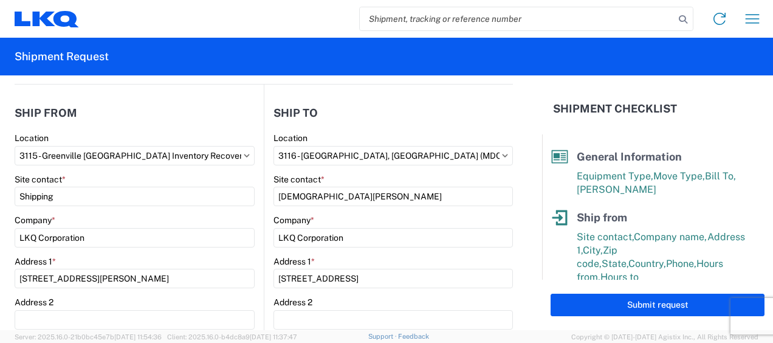
click at [521, 207] on form "General Information Template PO# Equipment Type * Select 53’ Dry Van Flatbed Dr…" at bounding box center [271, 202] width 542 height 255
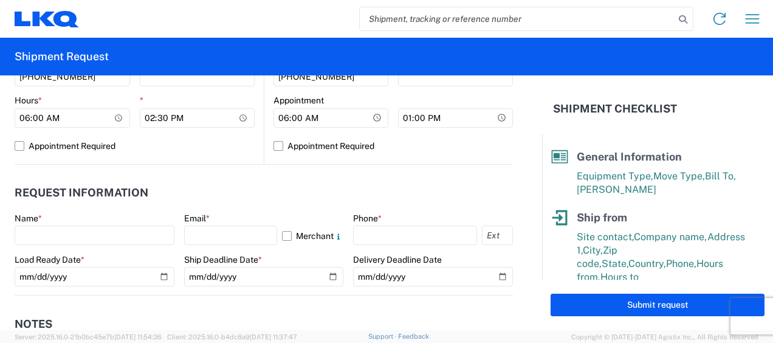
scroll to position [607, 0]
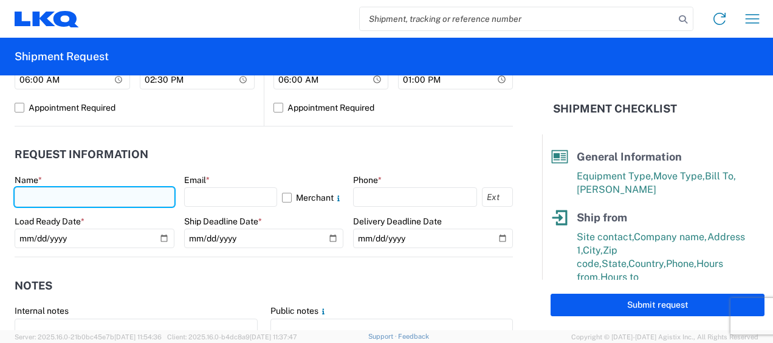
click at [36, 197] on input "text" at bounding box center [95, 196] width 160 height 19
type input "[DEMOGRAPHIC_DATA][PERSON_NAME]"
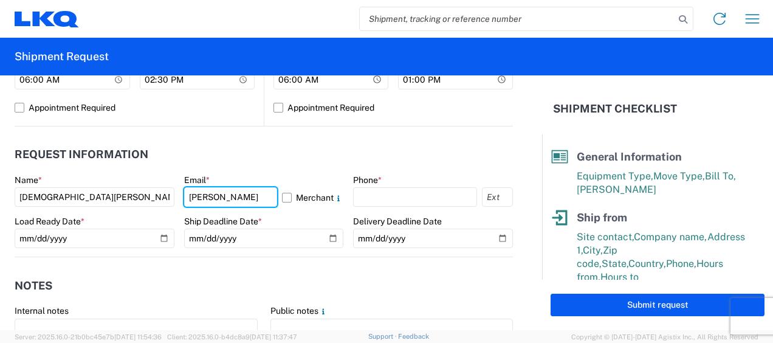
type input "[PERSON_NAME][EMAIL_ADDRESS][DOMAIN_NAME]"
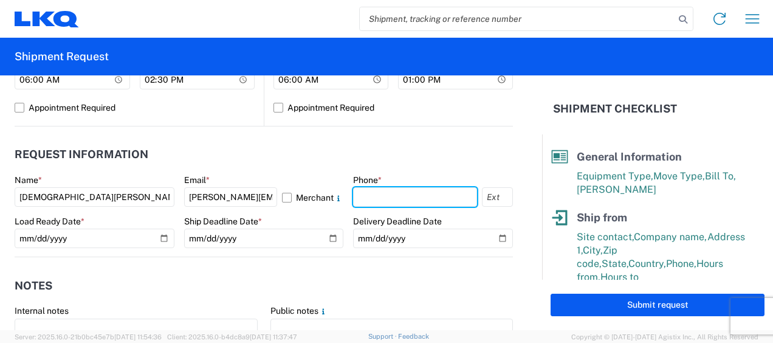
type input "6167541500"
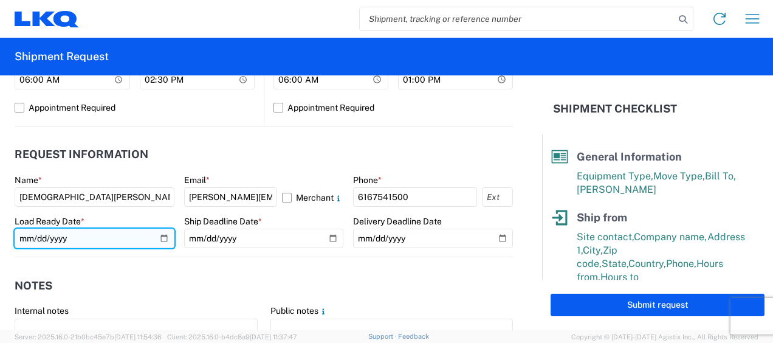
click at [161, 239] on input "date" at bounding box center [95, 237] width 160 height 19
type input "2025-08-15"
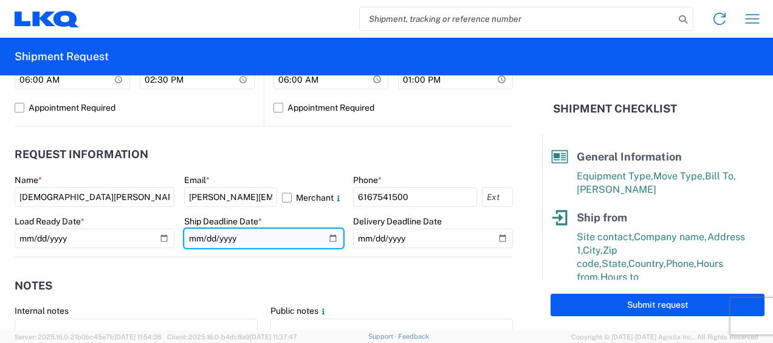
click at [324, 238] on input "date" at bounding box center [264, 237] width 160 height 19
type input "2025-08-15"
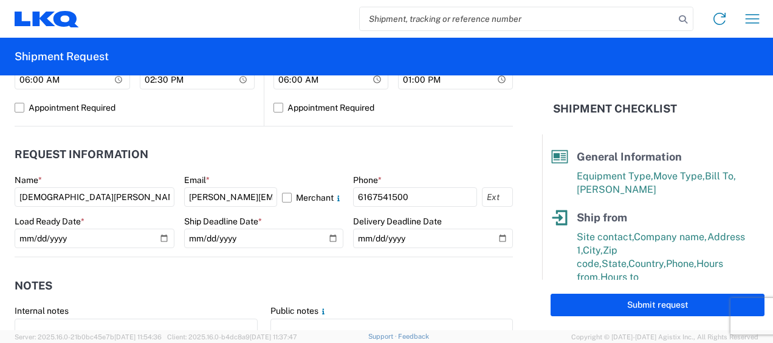
click at [259, 289] on header "Notes" at bounding box center [264, 285] width 498 height 27
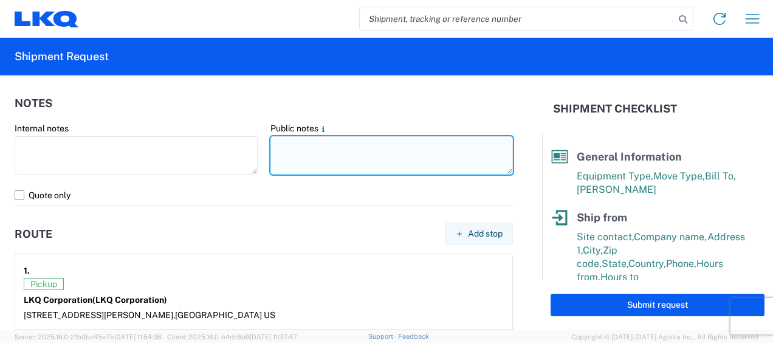
click at [282, 145] on textarea at bounding box center [391, 155] width 243 height 38
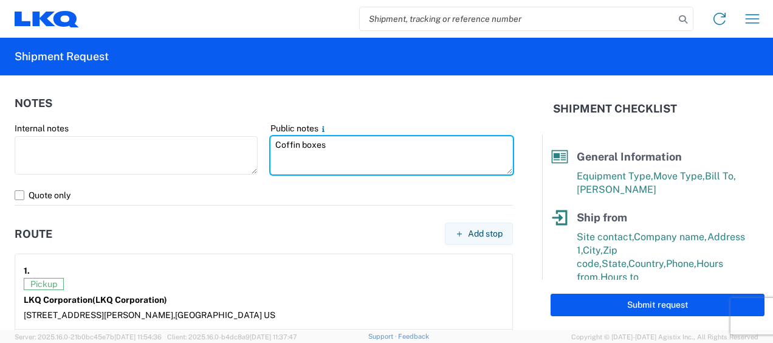
type textarea "Coffin boxes"
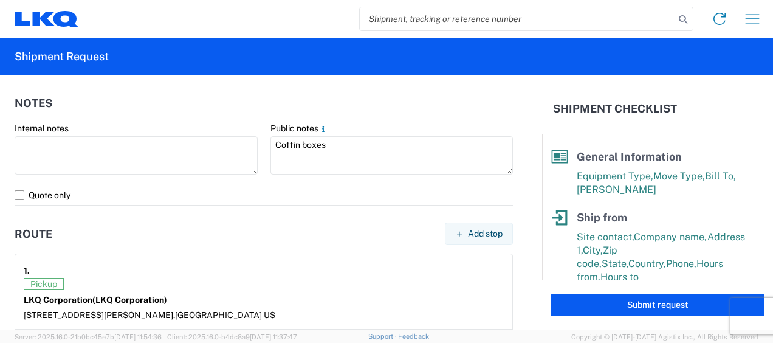
click at [159, 221] on header "Route Add stop" at bounding box center [264, 233] width 498 height 27
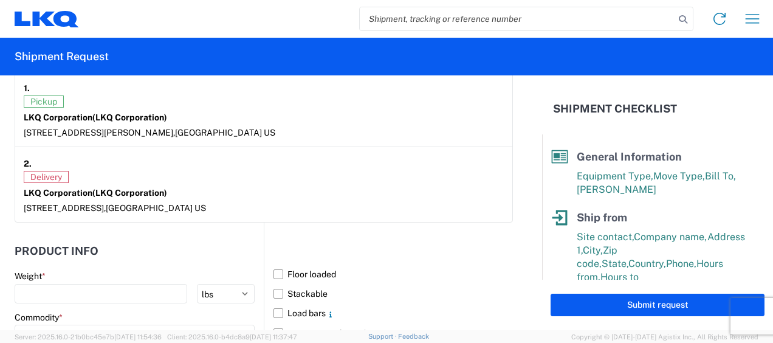
scroll to position [1033, 0]
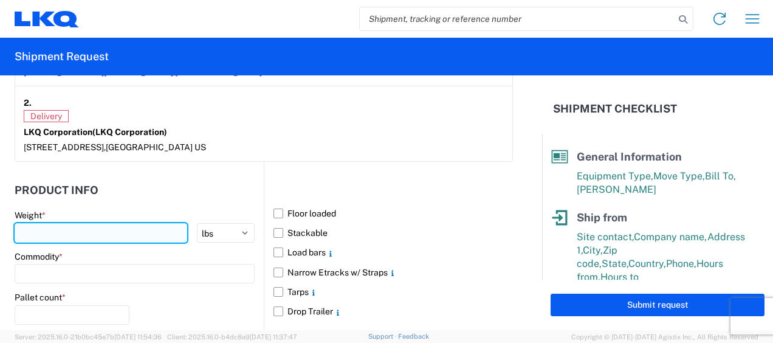
click at [50, 230] on input "number" at bounding box center [101, 232] width 173 height 19
type input "600"
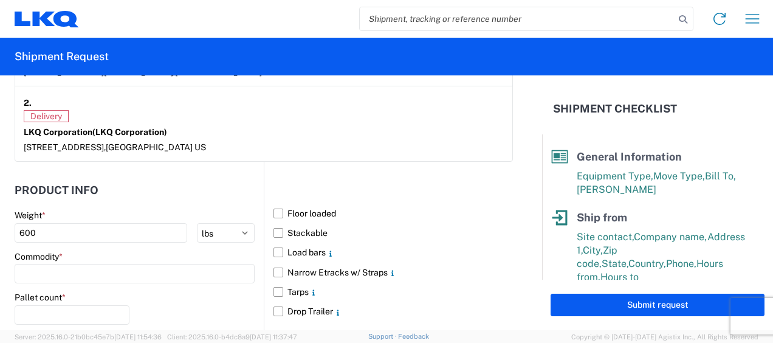
click at [134, 182] on header "Product Info" at bounding box center [139, 189] width 249 height 27
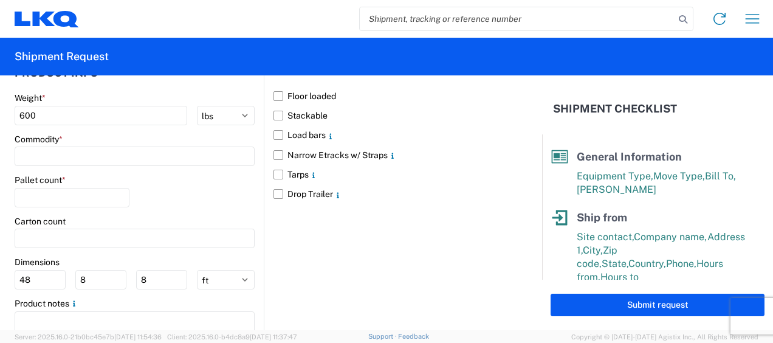
scroll to position [1154, 0]
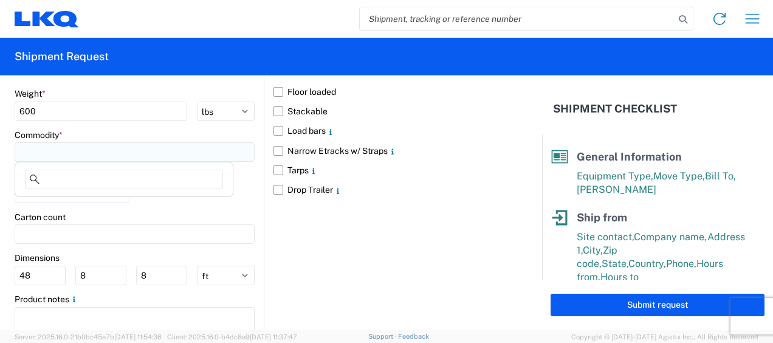
click at [60, 148] on input at bounding box center [135, 151] width 240 height 19
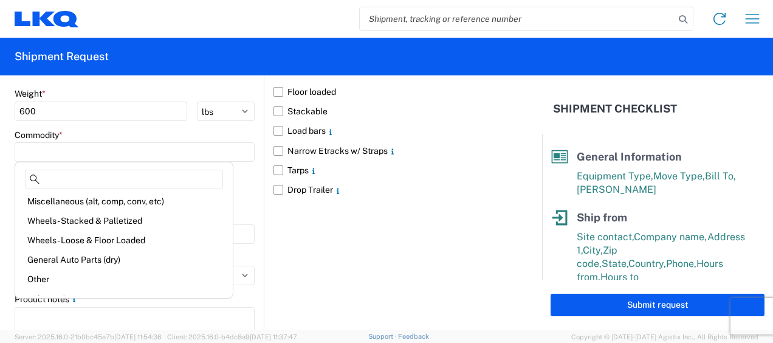
scroll to position [61, 0]
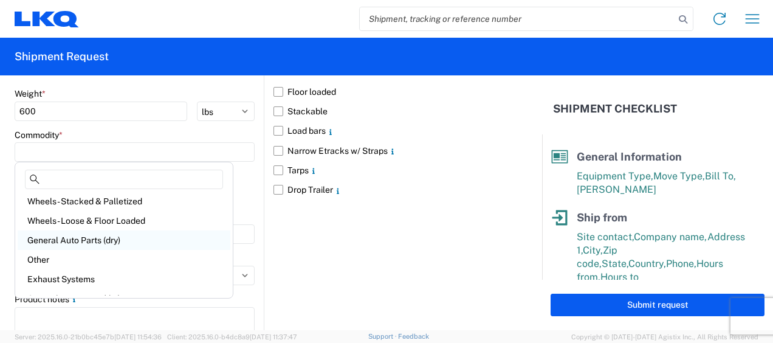
click at [112, 241] on div "General Auto Parts (dry)" at bounding box center [124, 239] width 213 height 19
type input "General Auto Parts (dry)"
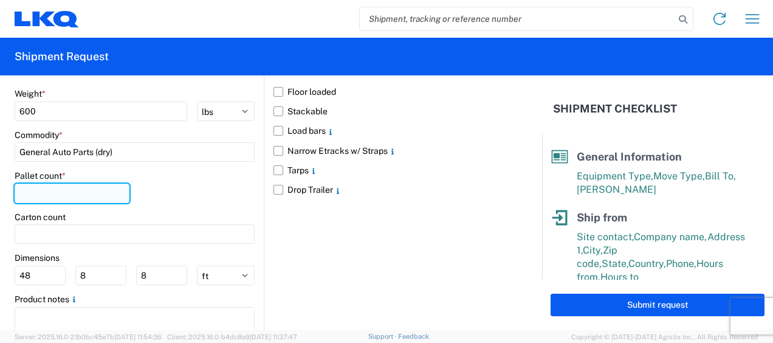
click at [33, 186] on input "number" at bounding box center [72, 192] width 115 height 19
type input "1"
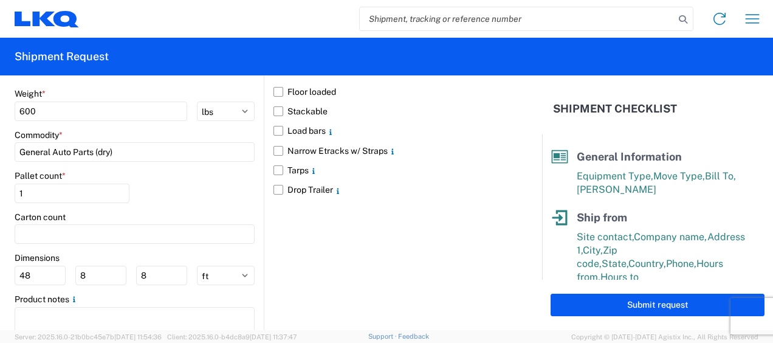
click at [214, 211] on div "Carton count" at bounding box center [135, 216] width 240 height 11
click at [214, 275] on select "ft in cm" at bounding box center [226, 274] width 58 height 19
select select "IN"
type input "576"
type input "96"
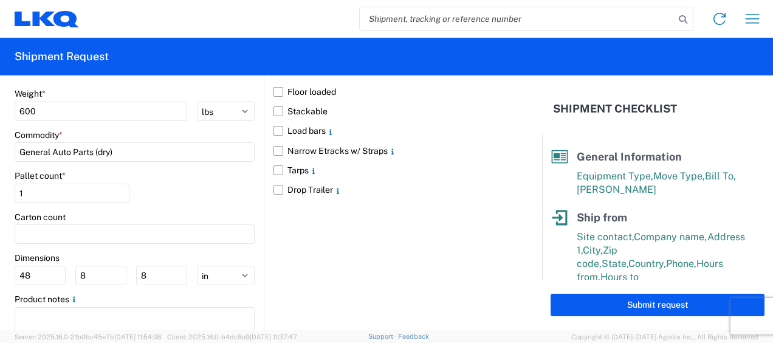
type input "96"
click at [177, 243] on main "Weight * 600 kgs lbs Commodity * General Auto Parts (dry) Pallet count * 1 Cart…" at bounding box center [139, 221] width 249 height 267
drag, startPoint x: 45, startPoint y: 272, endPoint x: -2, endPoint y: 271, distance: 47.4
click at [0, 271] on html "Home Shipment request Shipment tracking Shipment Request General Information Te…" at bounding box center [386, 171] width 773 height 343
type input "77"
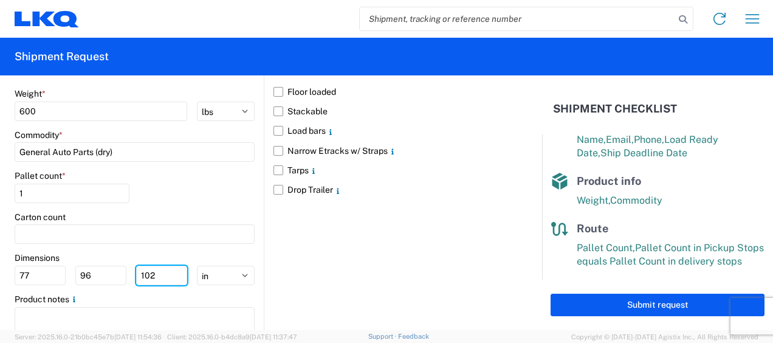
scroll to position [246, 0]
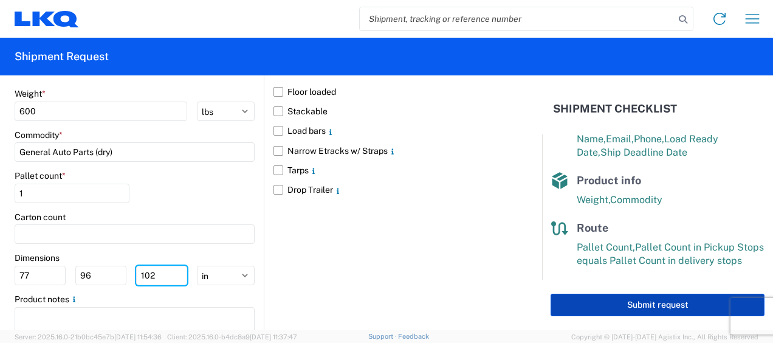
type input "102"
click at [650, 304] on button "Submit request" at bounding box center [657, 304] width 214 height 22
select select "US"
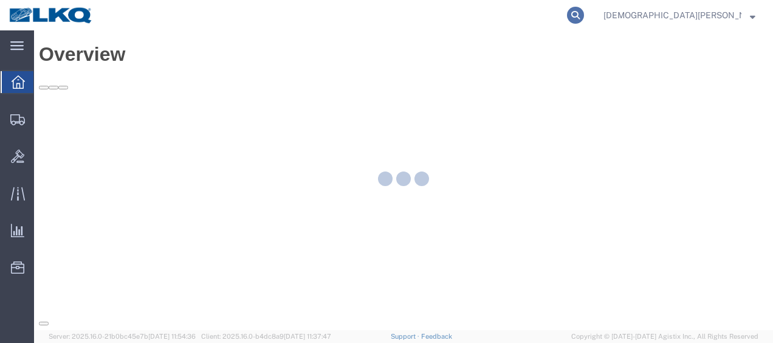
click at [584, 13] on icon at bounding box center [575, 15] width 17 height 17
click at [431, 15] on input "search" at bounding box center [381, 15] width 369 height 29
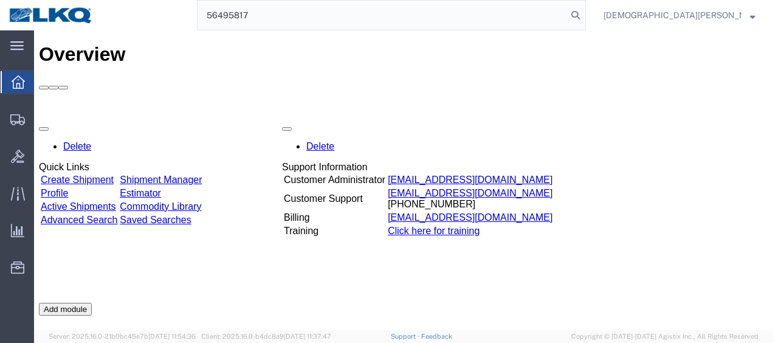
type input "56495817"
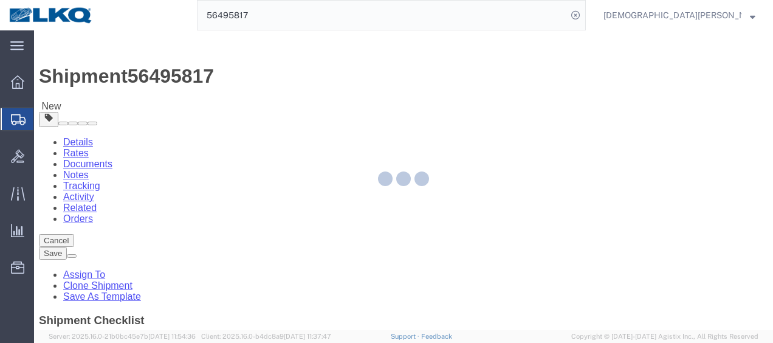
select select "27848"
select select "27850"
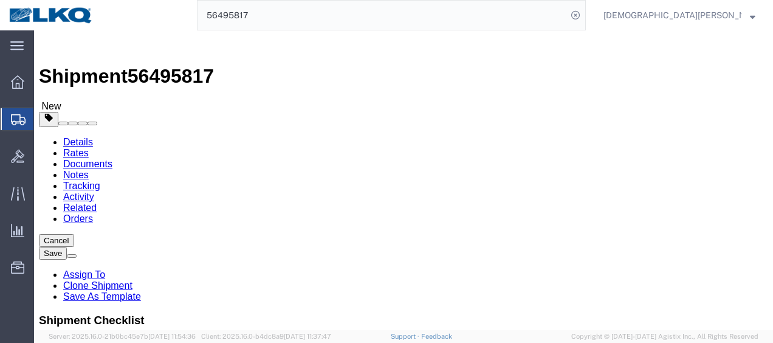
click link "Send To Bid"
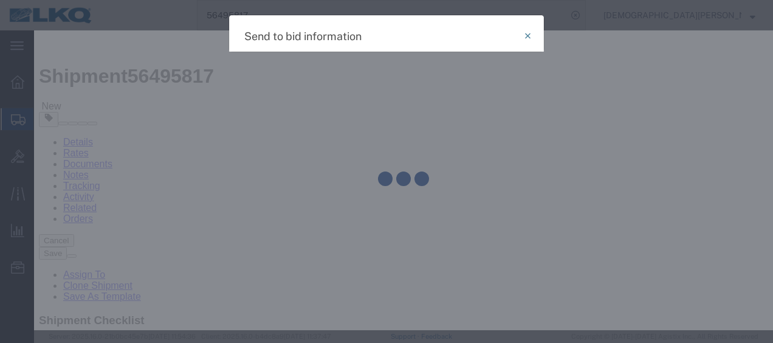
select select "TL"
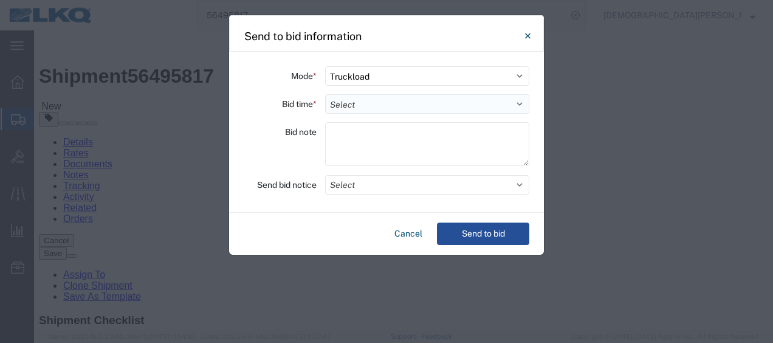
click at [346, 103] on select "Select 30 Min (Rush) 1 Hour (Rush) 2 Hours (Rush) 4 Hours (Rush) 8 Hours (Rush)…" at bounding box center [427, 103] width 204 height 19
select select "2"
click at [325, 94] on select "Select 30 Min (Rush) 1 Hour (Rush) 2 Hours (Rush) 4 Hours (Rush) 8 Hours (Rush)…" at bounding box center [427, 103] width 204 height 19
click at [340, 137] on textarea at bounding box center [427, 144] width 204 height 44
type textarea "coffin boxes"
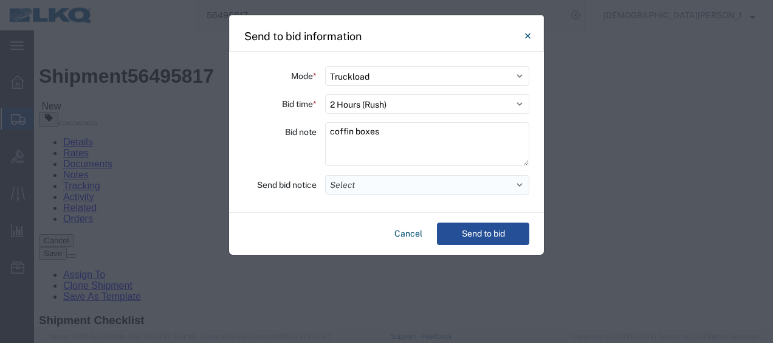
click at [340, 180] on button "Select" at bounding box center [427, 184] width 204 height 19
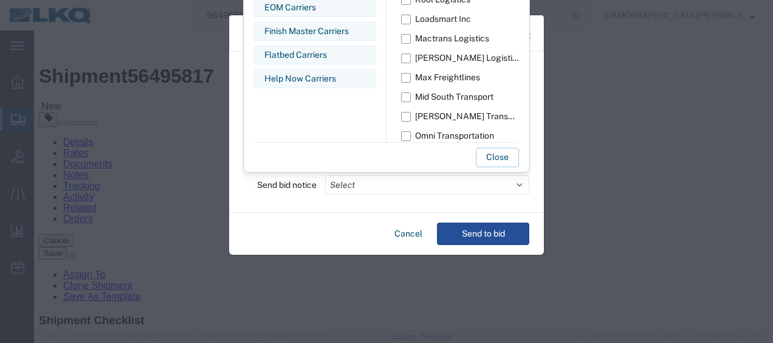
scroll to position [729, 0]
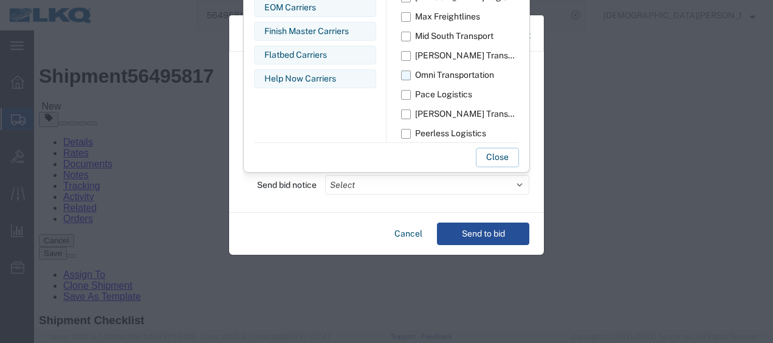
click at [406, 75] on label "Omni Transportation" at bounding box center [460, 75] width 118 height 19
click at [0, 0] on input "Omni Transportation" at bounding box center [0, 0] width 0 height 0
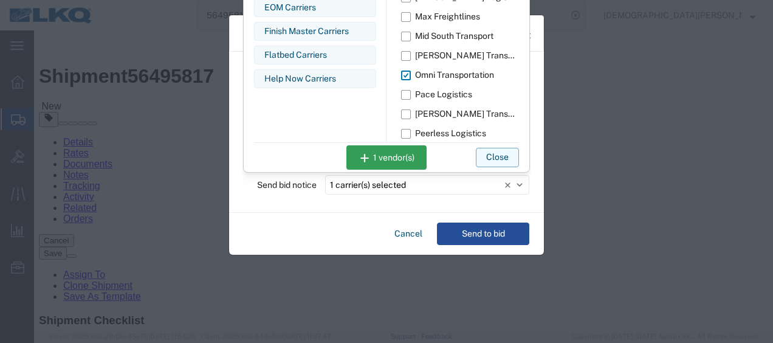
click at [510, 156] on button "Close" at bounding box center [497, 157] width 43 height 19
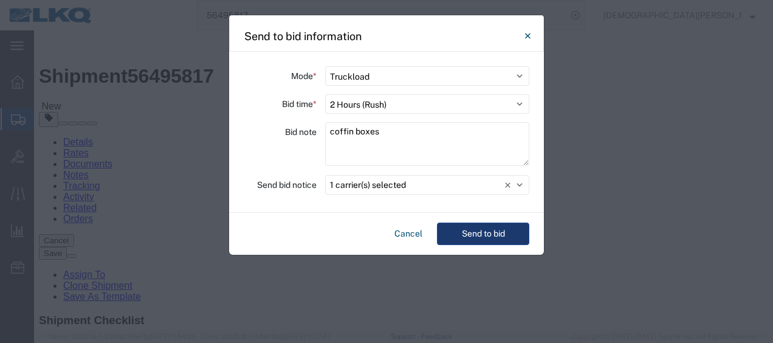
click at [492, 235] on button "Send to bid" at bounding box center [483, 233] width 92 height 22
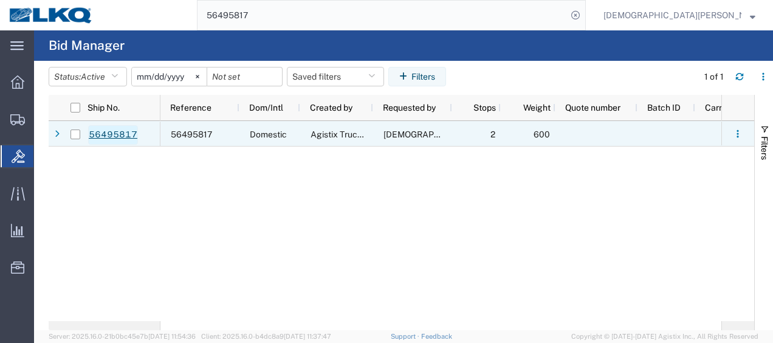
click at [117, 132] on link "56495817" at bounding box center [113, 134] width 50 height 19
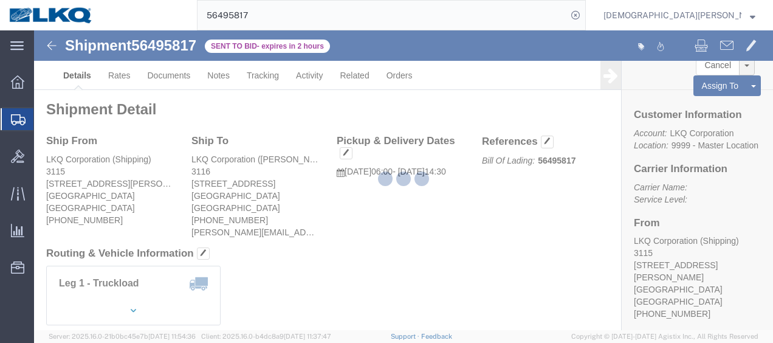
click at [124, 75] on div at bounding box center [403, 179] width 739 height 299
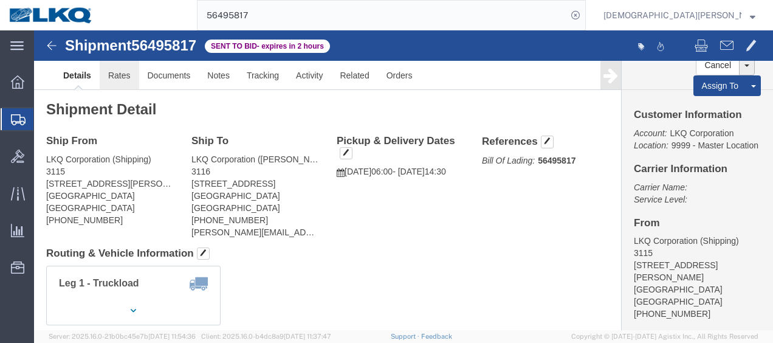
click link "Rates"
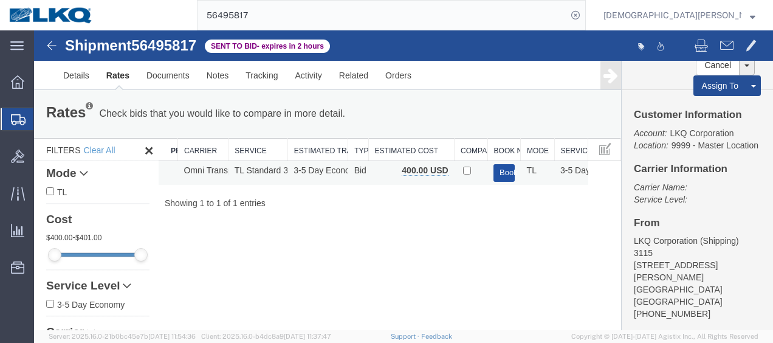
click at [501, 177] on button "Book" at bounding box center [503, 173] width 21 height 18
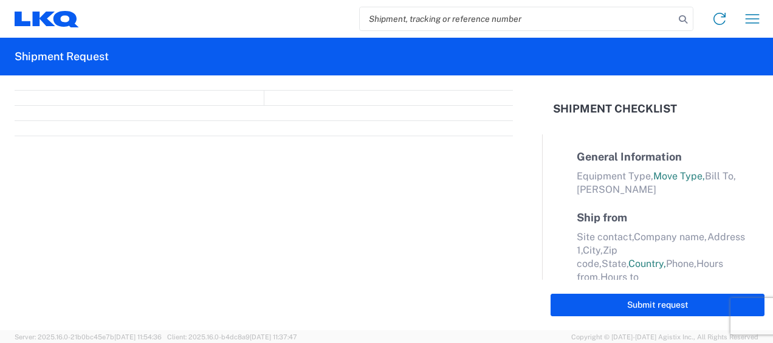
select select "FULL"
select select "LBS"
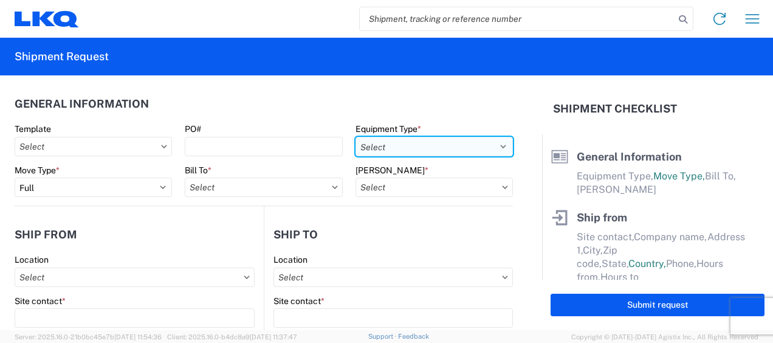
click at [496, 144] on select "Select 53’ Dry Van Flatbed Dropdeck (van) Lowboy (flatbed) Rail" at bounding box center [433, 146] width 157 height 19
select select "STDV"
click at [355, 137] on select "Select 53’ Dry Van Flatbed Dropdeck (van) Lowboy (flatbed) Rail" at bounding box center [433, 146] width 157 height 19
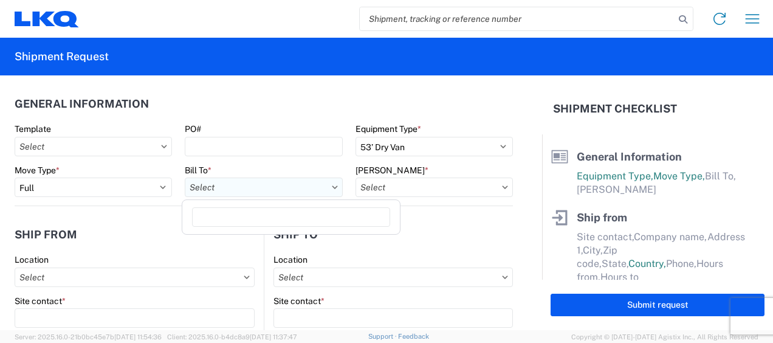
click at [236, 187] on input "Bill To *" at bounding box center [263, 186] width 157 height 19
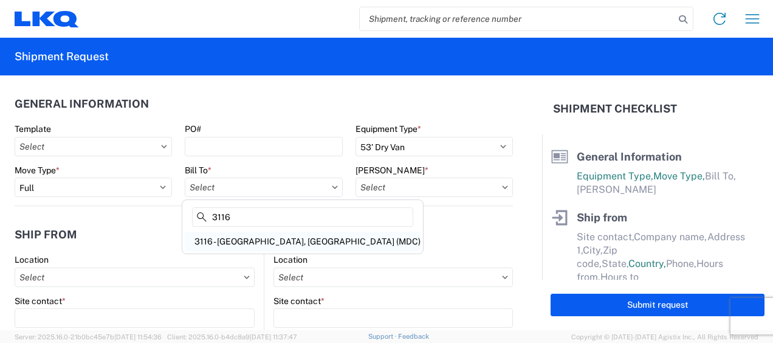
type input "3116"
click at [236, 239] on div "3116 - [GEOGRAPHIC_DATA], [GEOGRAPHIC_DATA] (MDC)" at bounding box center [303, 240] width 236 height 19
type input "3116 - [GEOGRAPHIC_DATA], [GEOGRAPHIC_DATA] (MDC)"
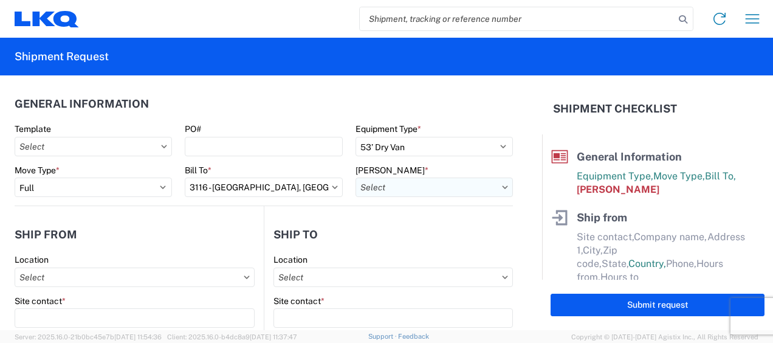
click at [362, 188] on input "[PERSON_NAME] *" at bounding box center [433, 186] width 157 height 19
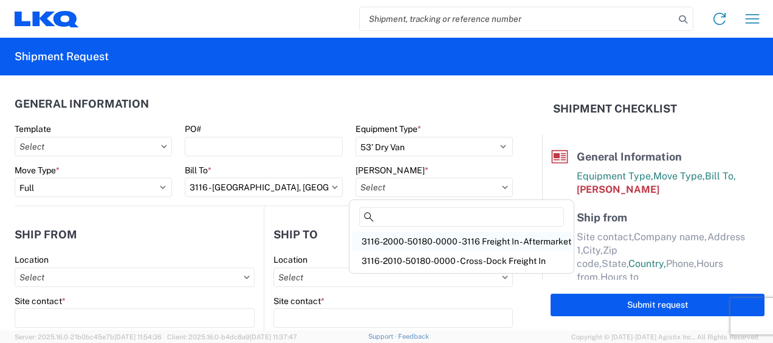
click at [393, 242] on div "3116-2000-50180-0000 - 3116 Freight In - Aftermarket" at bounding box center [461, 240] width 219 height 19
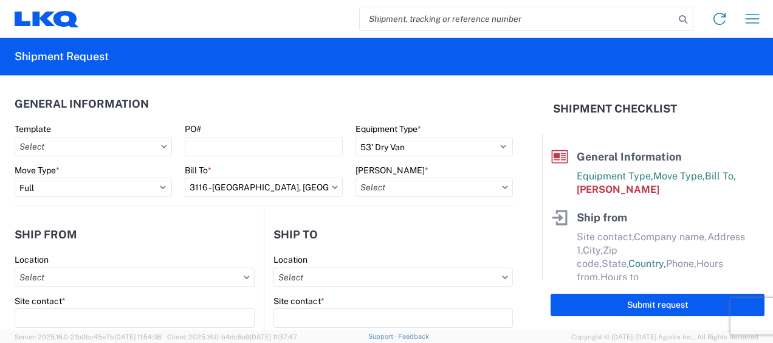
type input "3116-2000-50180-0000 - 3116 Freight In - Aftermarket"
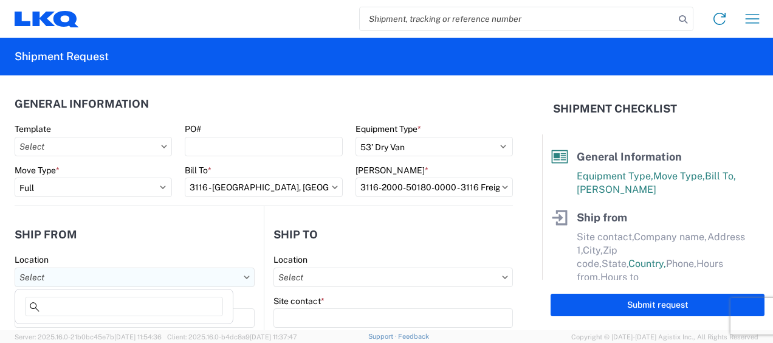
click at [55, 272] on input "Location" at bounding box center [135, 276] width 240 height 19
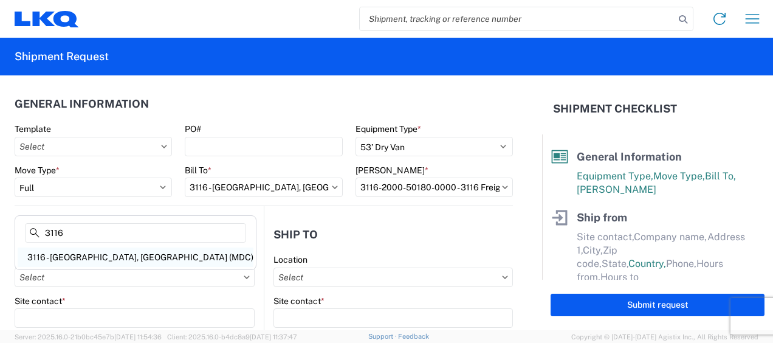
type input "3116"
click at [72, 259] on div "3116 - [GEOGRAPHIC_DATA], [GEOGRAPHIC_DATA] (MDC)" at bounding box center [136, 256] width 236 height 19
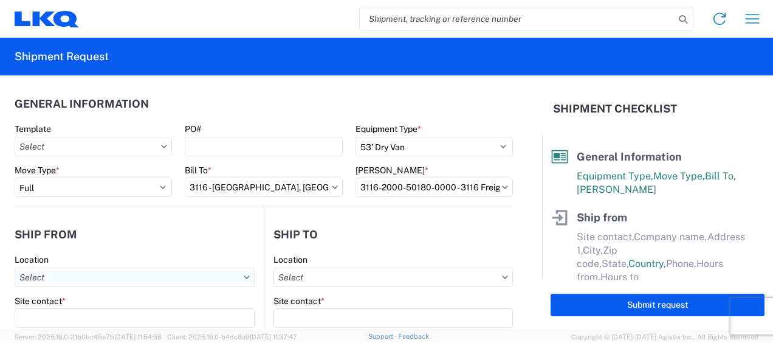
type input "3116 - [GEOGRAPHIC_DATA], [GEOGRAPHIC_DATA] (MDC)"
type input "[DEMOGRAPHIC_DATA][PERSON_NAME]"
type input "LKQ Corporation"
type input "[STREET_ADDRESS]"
type input "[GEOGRAPHIC_DATA]"
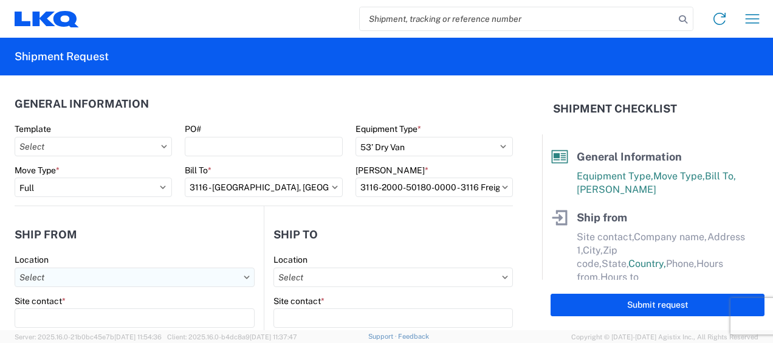
type input "49508"
select select "MI"
select select "US"
type input "[PERSON_NAME][EMAIL_ADDRESS][DOMAIN_NAME]"
type input "[PHONE_NUMBER]"
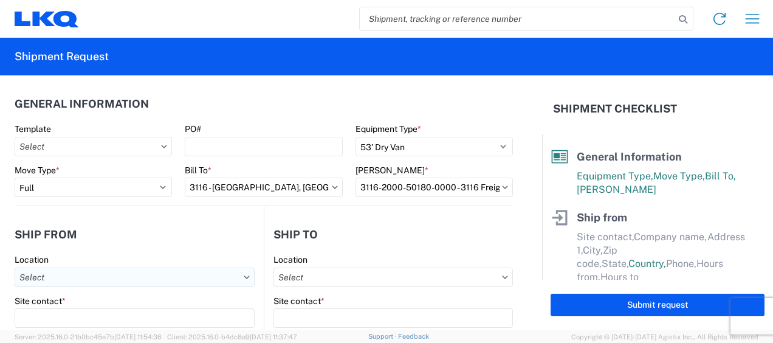
type input "06:00"
type input "13:00"
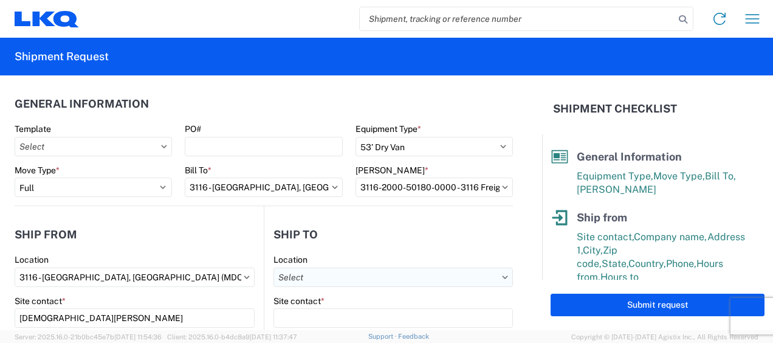
click at [303, 277] on input "Location" at bounding box center [392, 276] width 239 height 19
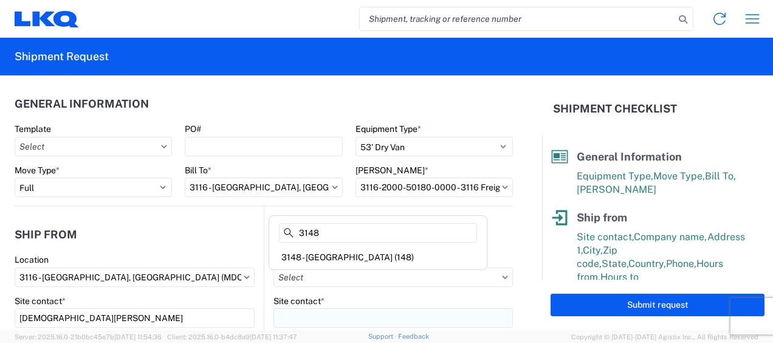
type input "3148"
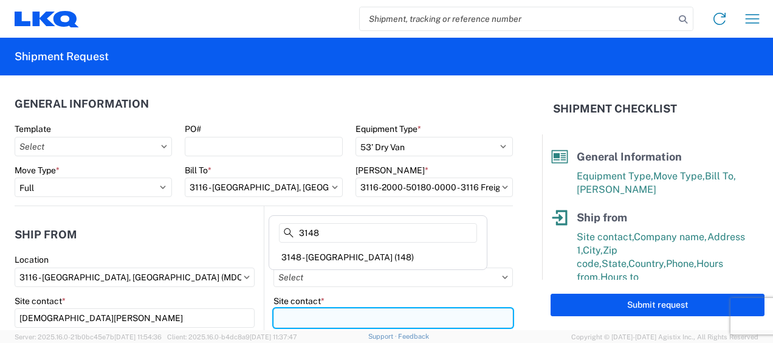
click at [282, 317] on input "Site contact *" at bounding box center [392, 317] width 239 height 19
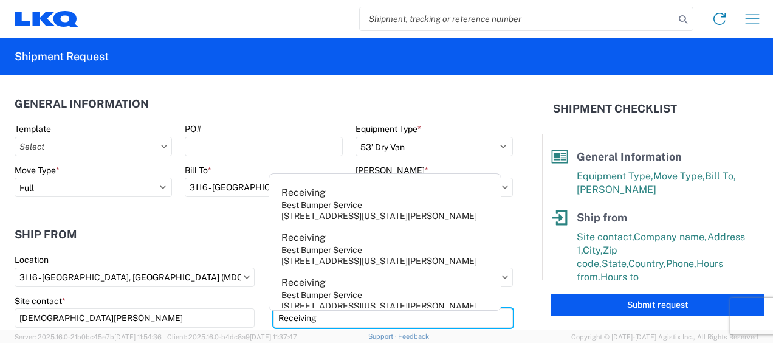
type input "Receiving"
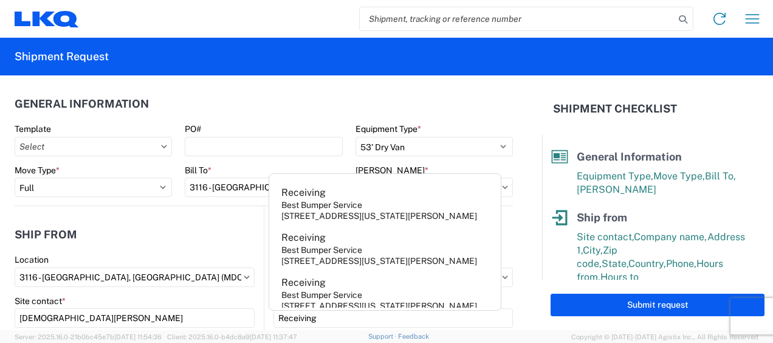
click at [292, 104] on header "General Information" at bounding box center [264, 103] width 498 height 27
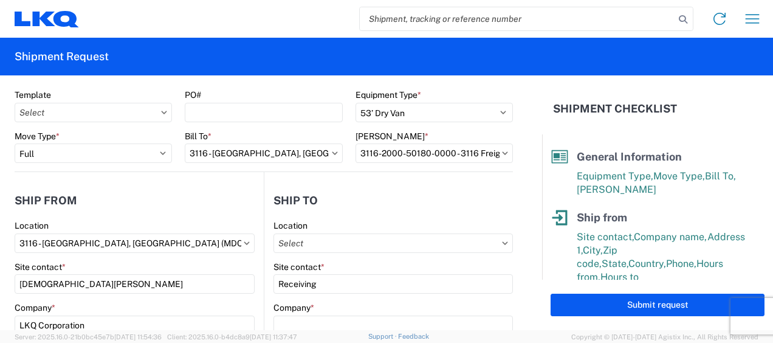
scroll to position [61, 0]
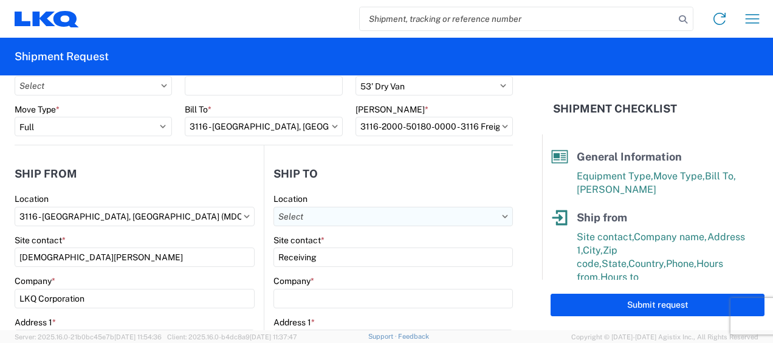
click at [302, 218] on input "Location" at bounding box center [392, 216] width 239 height 19
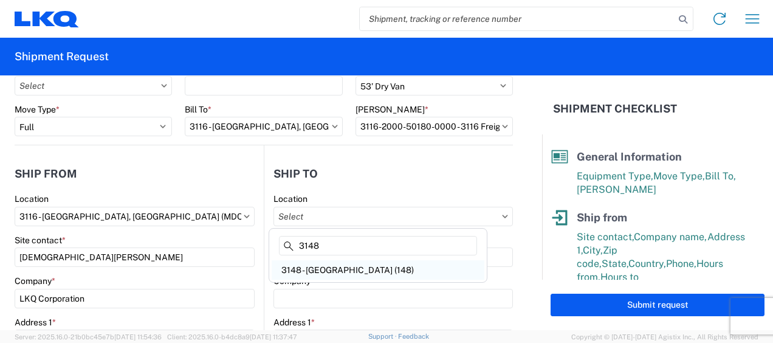
type input "3148"
click at [322, 272] on div "3148 - Houston TX (148)" at bounding box center [378, 269] width 213 height 19
type input "3148 - Houston TX (148)"
type input "LKQ Corporation"
type input "1101 E Richey Rd"
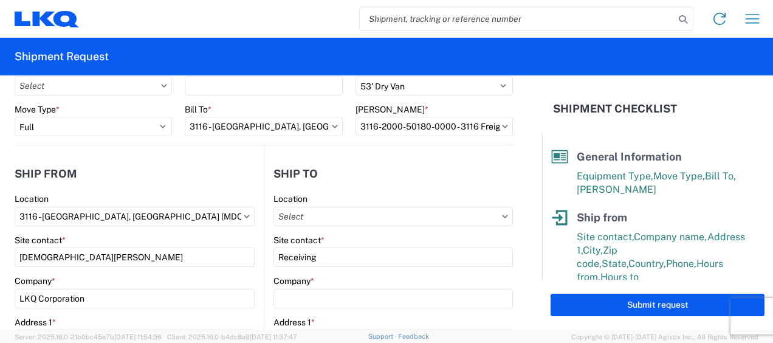
type input "Houston"
type input "77073"
select select "TX"
select select "US"
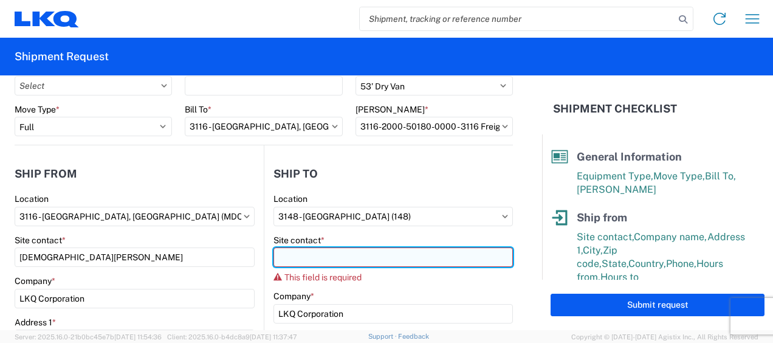
click at [294, 260] on input "Site contact *" at bounding box center [392, 256] width 239 height 19
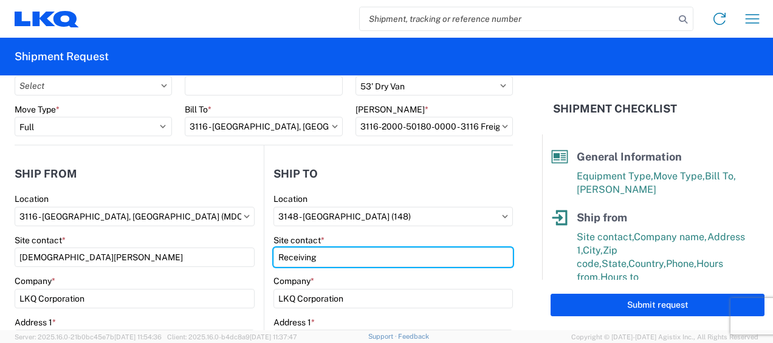
type input "Receiving"
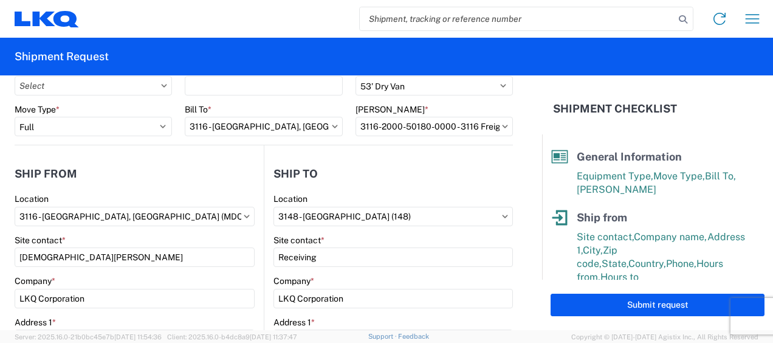
click at [204, 166] on header "Ship from" at bounding box center [139, 173] width 249 height 27
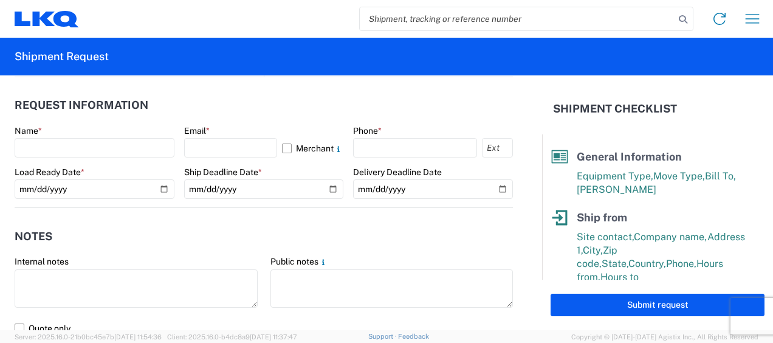
scroll to position [668, 0]
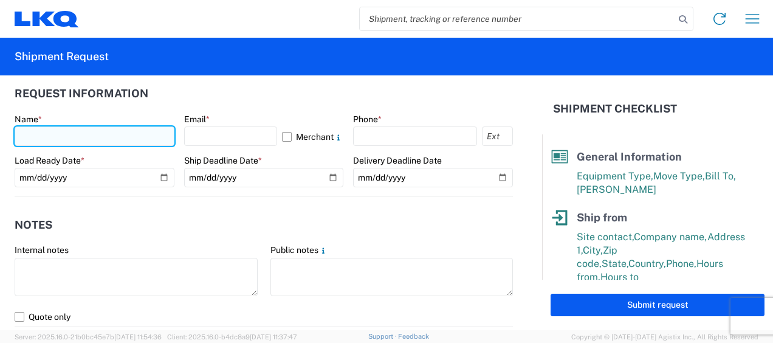
click at [28, 132] on input "text" at bounding box center [95, 135] width 160 height 19
type input "[DEMOGRAPHIC_DATA][PERSON_NAME]"
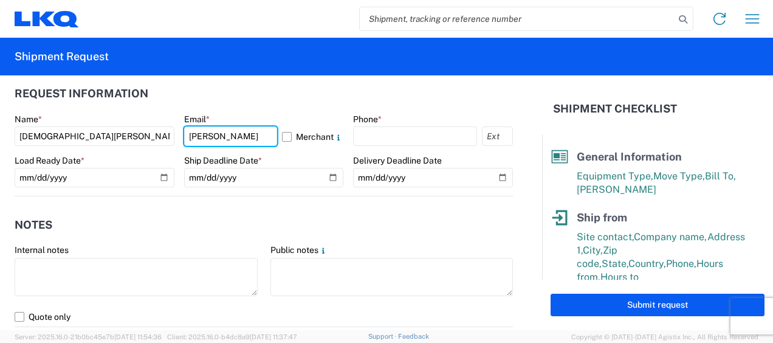
type input "[PERSON_NAME][EMAIL_ADDRESS][DOMAIN_NAME]"
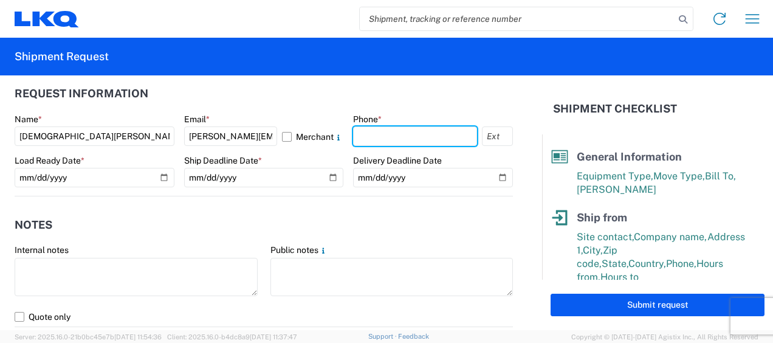
type input "6167541500"
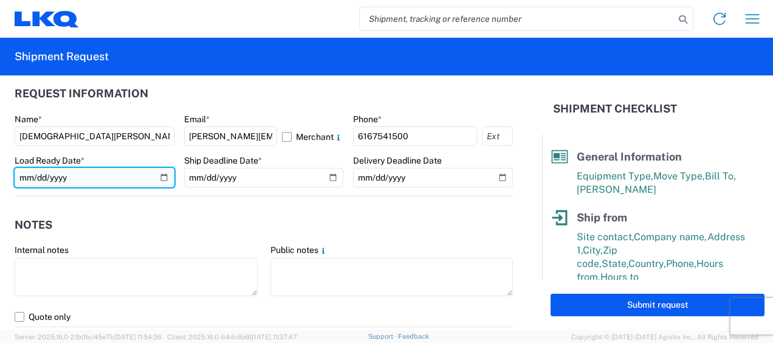
click at [163, 177] on input "date" at bounding box center [95, 177] width 160 height 19
type input "[DATE]"
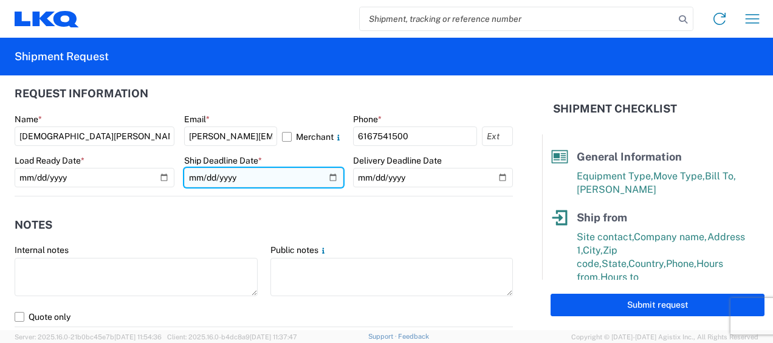
click at [327, 174] on input "date" at bounding box center [264, 177] width 160 height 19
type input "[DATE]"
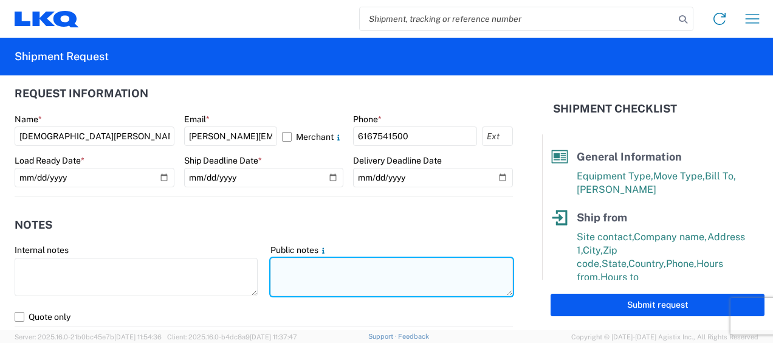
click at [271, 263] on textarea at bounding box center [391, 277] width 243 height 38
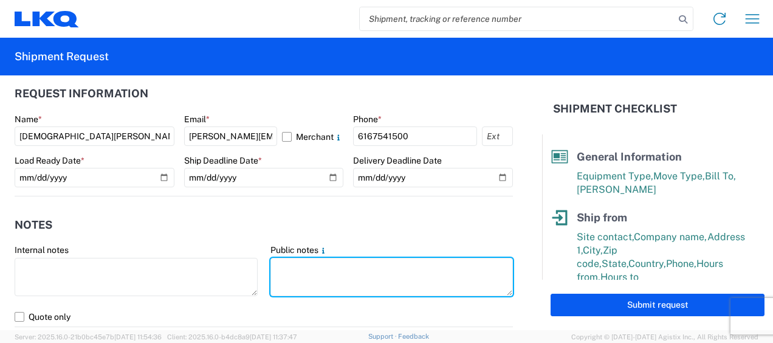
type textarea "0"
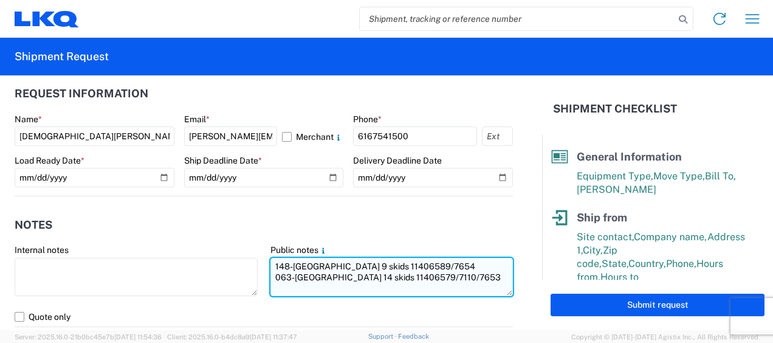
drag, startPoint x: 269, startPoint y: 264, endPoint x: 467, endPoint y: 278, distance: 198.0
click at [467, 278] on textarea "148-[GEOGRAPHIC_DATA] 9 skids 11406589/7654 063-[GEOGRAPHIC_DATA] 14 skids 1140…" at bounding box center [391, 277] width 243 height 38
type textarea "148-[GEOGRAPHIC_DATA] 9 skids 11406589/7654 063-[GEOGRAPHIC_DATA] 14 skids 1140…"
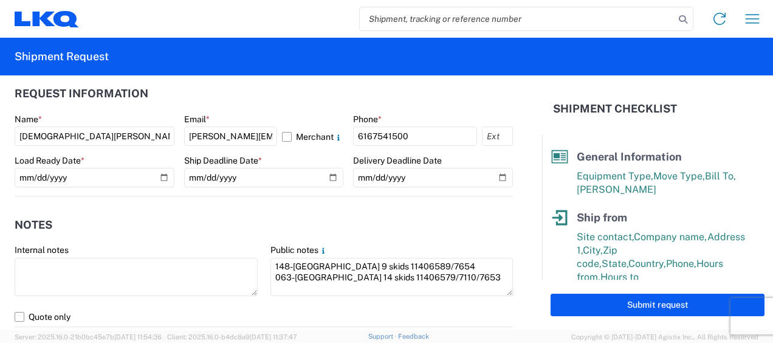
click at [316, 208] on agx-notes "Notes Internal notes Public notes 148-Houston 9 skids 11406589/7654 063-Grand P…" at bounding box center [264, 261] width 498 height 131
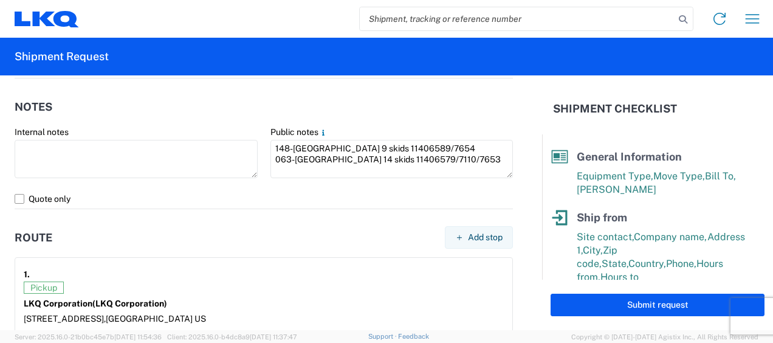
scroll to position [790, 0]
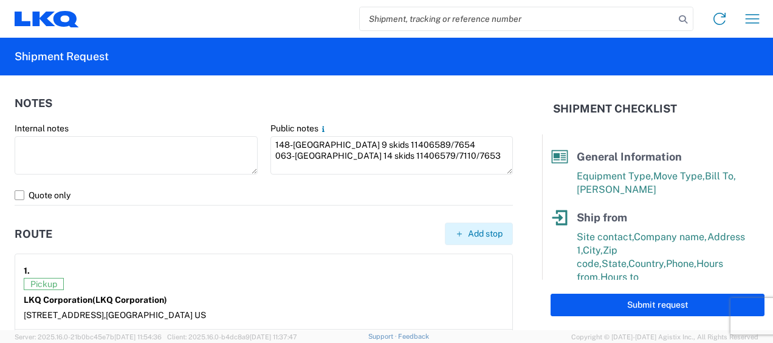
click at [482, 233] on span "Add stop" at bounding box center [485, 234] width 35 height 12
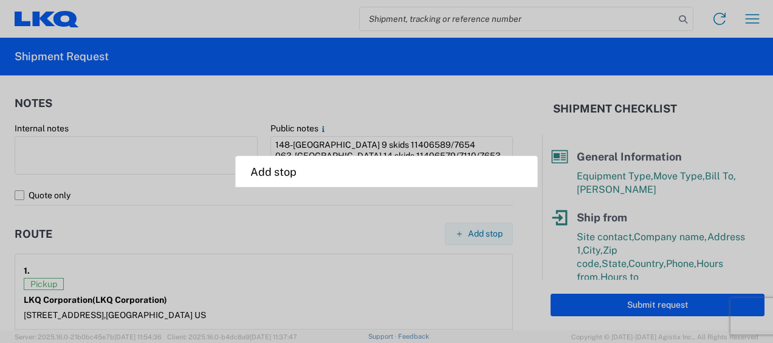
select select "US"
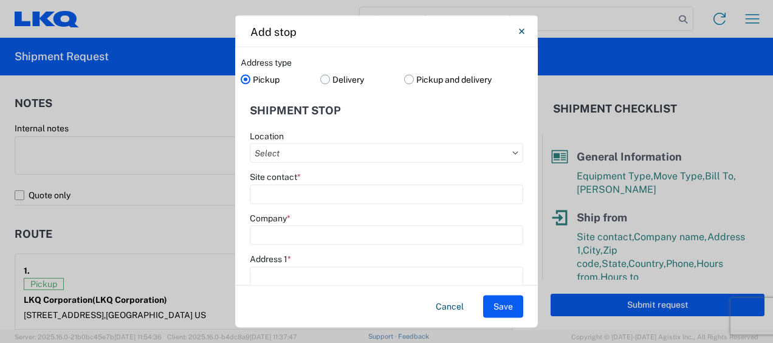
click at [323, 74] on label "Delivery" at bounding box center [362, 79] width 84 height 18
click at [0, 0] on input "Delivery" at bounding box center [0, 0] width 0 height 0
click at [300, 152] on input "Location" at bounding box center [386, 152] width 273 height 19
type input "3063"
click at [304, 204] on div "3063 - [GEOGRAPHIC_DATA]" at bounding box center [359, 206] width 213 height 19
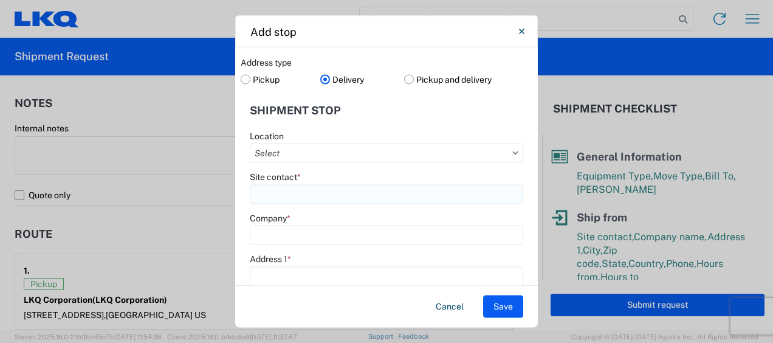
type input "3063 - [GEOGRAPHIC_DATA]"
type input "[GEOGRAPHIC_DATA]"
type input "[STREET_ADDRESS]"
type input "Ste 200"
type input "[GEOGRAPHIC_DATA]"
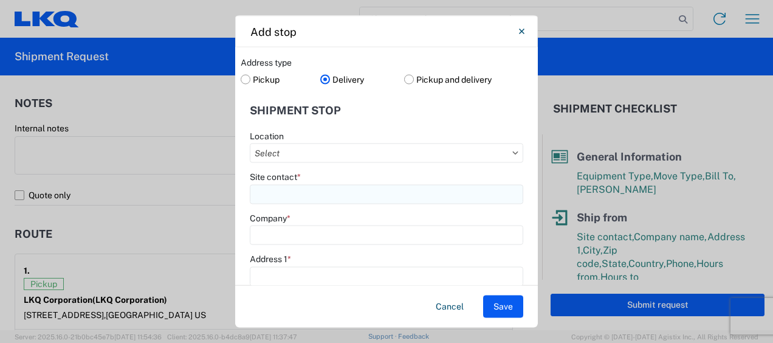
type input "75050"
select select "[GEOGRAPHIC_DATA]"
type input "[PHONE_NUMBER]"
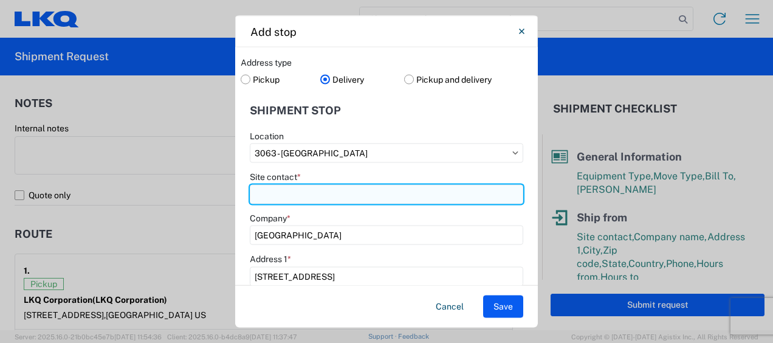
click at [262, 196] on input "Site contact *" at bounding box center [386, 193] width 273 height 19
type input "e"
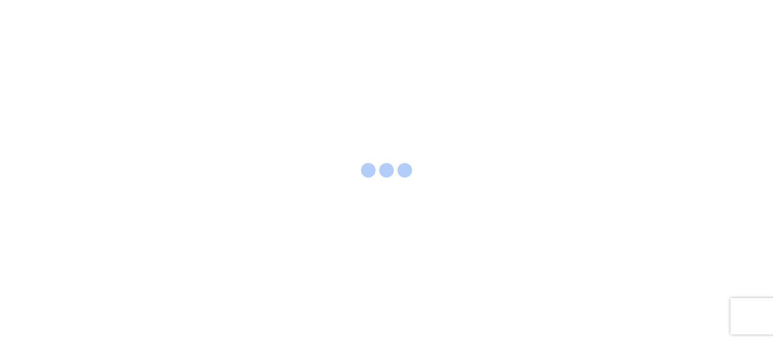
select select "FULL"
select select "LBS"
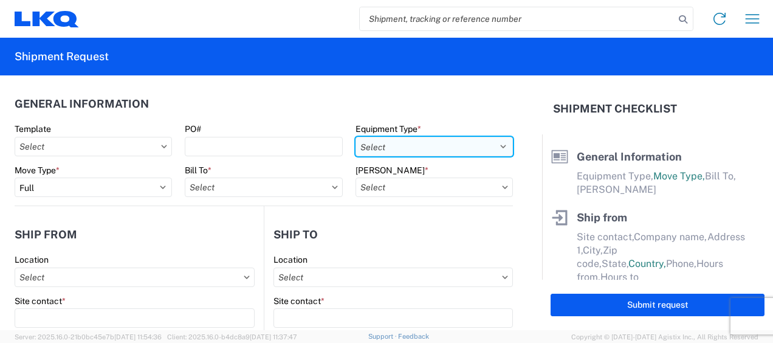
click at [498, 146] on select "Select 53’ Dry Van Flatbed Dropdeck (van) Lowboy (flatbed) Rail" at bounding box center [433, 146] width 157 height 19
select select "STDV"
click at [355, 137] on select "Select 53’ Dry Van Flatbed Dropdeck (van) Lowboy (flatbed) Rail" at bounding box center [433, 146] width 157 height 19
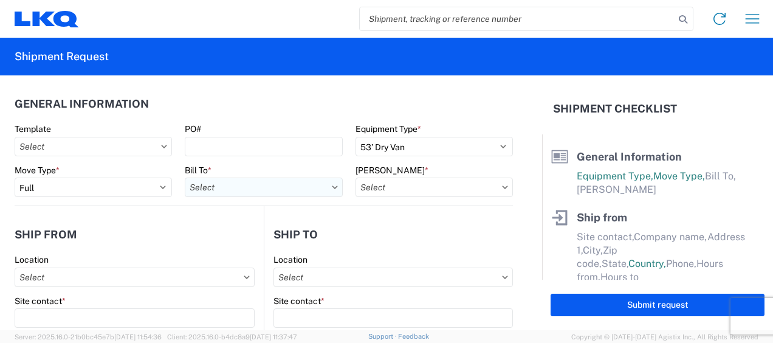
click at [225, 186] on input "Bill To *" at bounding box center [263, 186] width 157 height 19
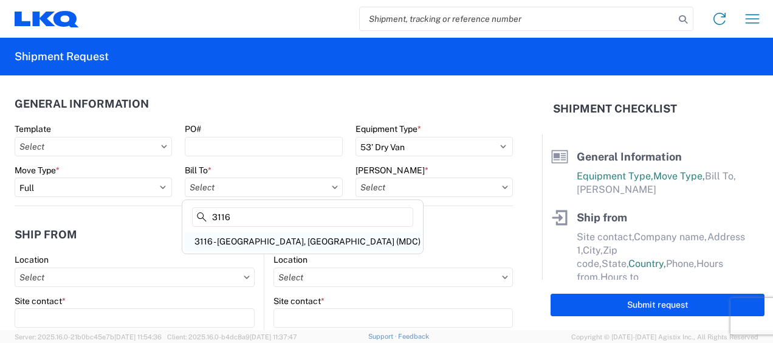
type input "3116"
click at [249, 239] on div "3116 - [GEOGRAPHIC_DATA], [GEOGRAPHIC_DATA] (MDC)" at bounding box center [303, 240] width 236 height 19
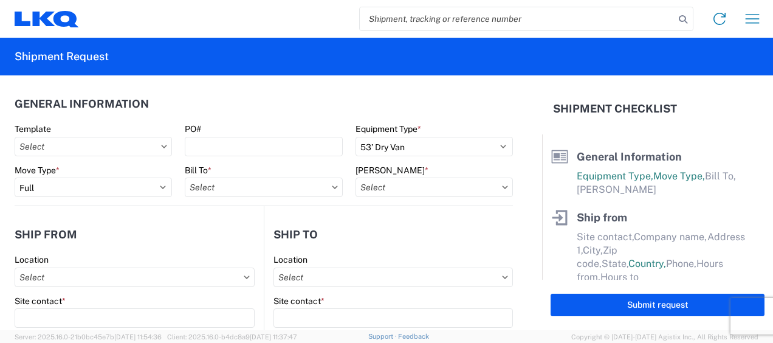
type input "3116 - [GEOGRAPHIC_DATA], [GEOGRAPHIC_DATA] (MDC)"
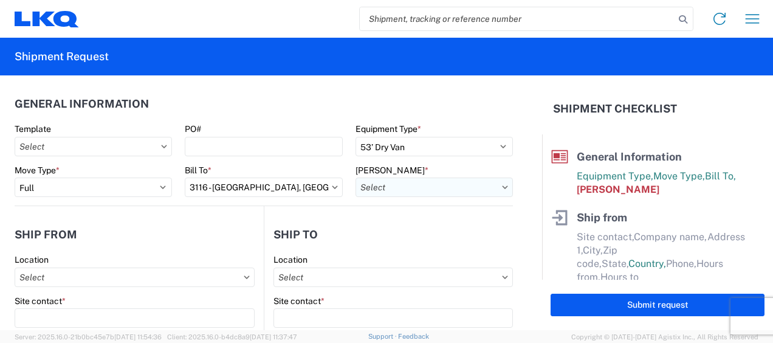
click at [371, 183] on input "Bill Code *" at bounding box center [433, 186] width 157 height 19
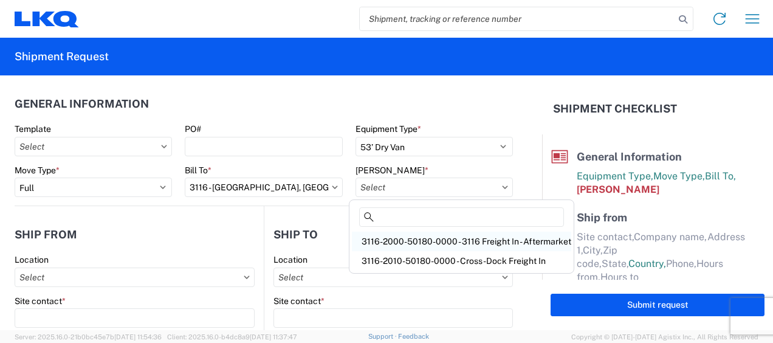
click at [384, 244] on div "3116-2000-50180-0000 - 3116 Freight In - Aftermarket" at bounding box center [461, 240] width 219 height 19
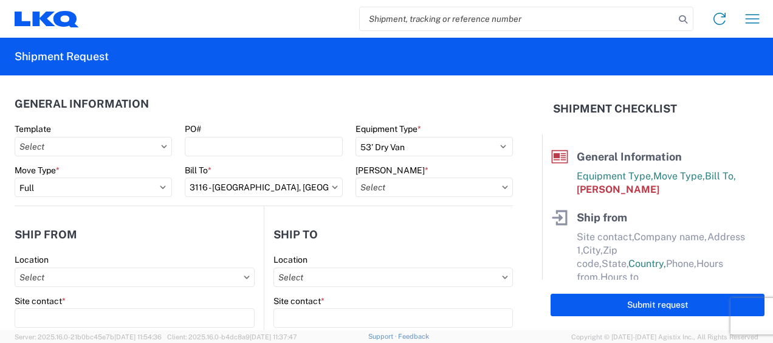
type input "3116-2000-50180-0000 - 3116 Freight In - Aftermarket"
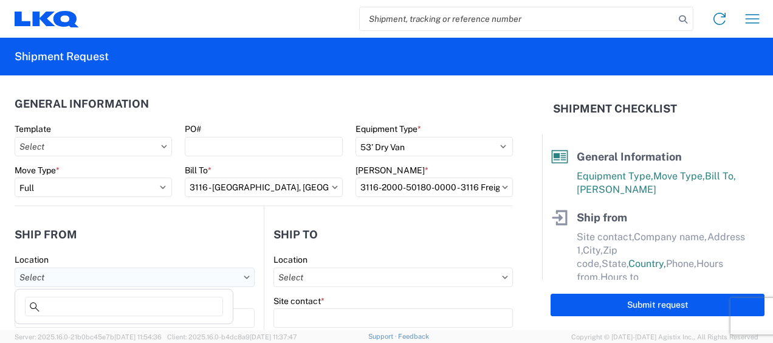
click at [56, 276] on input "Location" at bounding box center [135, 276] width 240 height 19
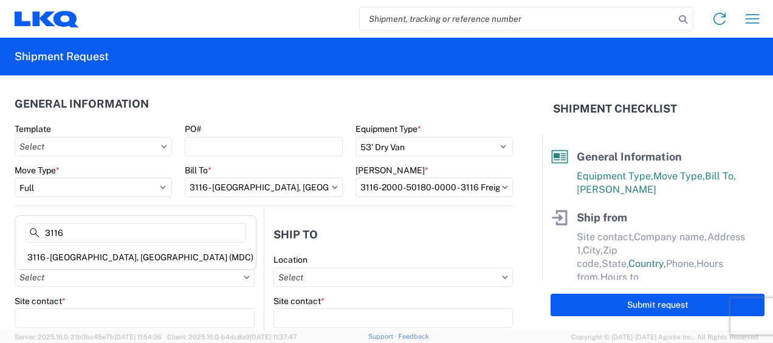
type input "3116"
click at [82, 251] on div "3116 - [GEOGRAPHIC_DATA], [GEOGRAPHIC_DATA] (MDC)" at bounding box center [136, 256] width 236 height 19
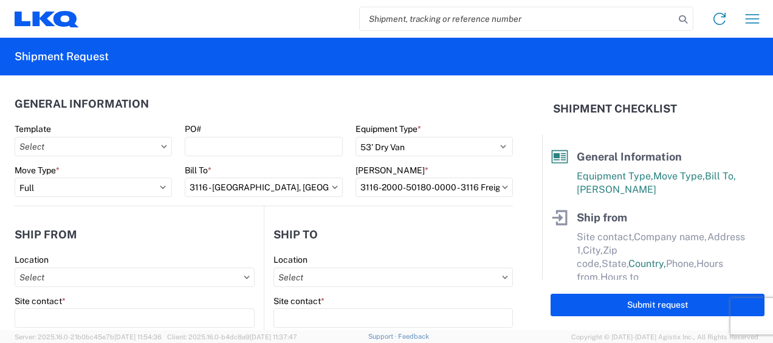
type input "3116 - [GEOGRAPHIC_DATA], [GEOGRAPHIC_DATA] (MDC)"
type input "[DEMOGRAPHIC_DATA][PERSON_NAME]"
type input "LKQ Corporation"
type input "[STREET_ADDRESS]"
type input "[GEOGRAPHIC_DATA]"
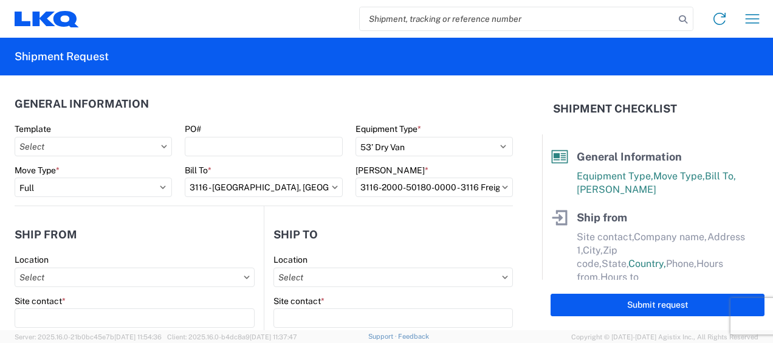
type input "49508"
select select "MI"
select select "US"
type input "[PERSON_NAME][EMAIL_ADDRESS][DOMAIN_NAME]"
type input "[PHONE_NUMBER]"
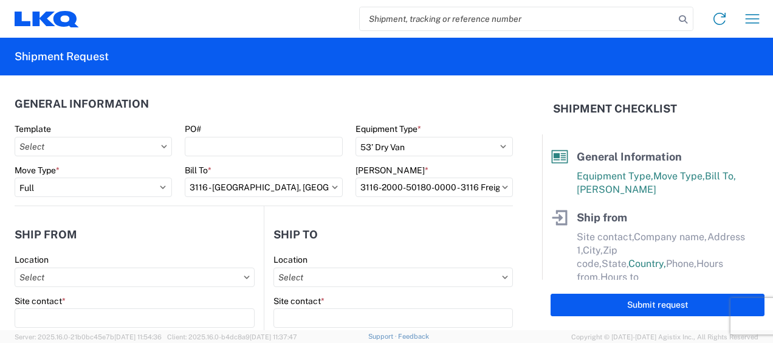
type input "06:00"
type input "13:00"
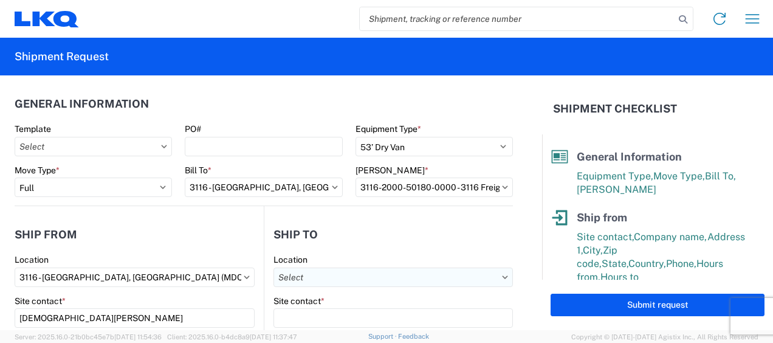
click at [361, 275] on input "Location" at bounding box center [392, 276] width 239 height 19
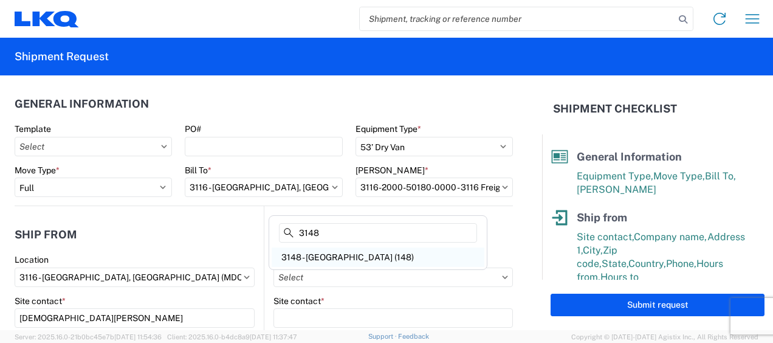
type input "3148"
click at [334, 252] on div "3148 - [GEOGRAPHIC_DATA] (148)" at bounding box center [378, 256] width 213 height 19
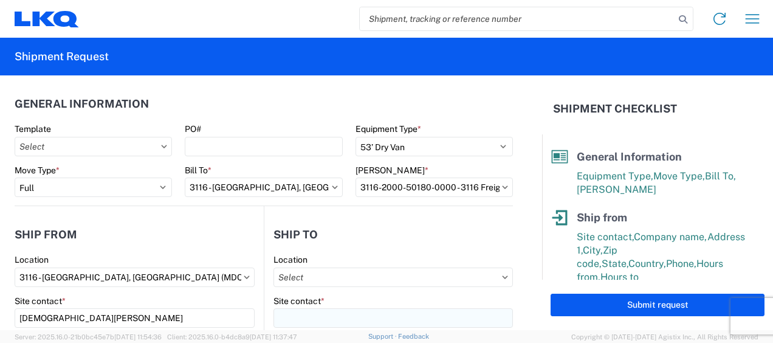
type input "3148 - [GEOGRAPHIC_DATA] (148)"
type input "LKQ Corporation"
type input "[STREET_ADDRESS][PERSON_NAME]"
type input "[GEOGRAPHIC_DATA]"
type input "77073"
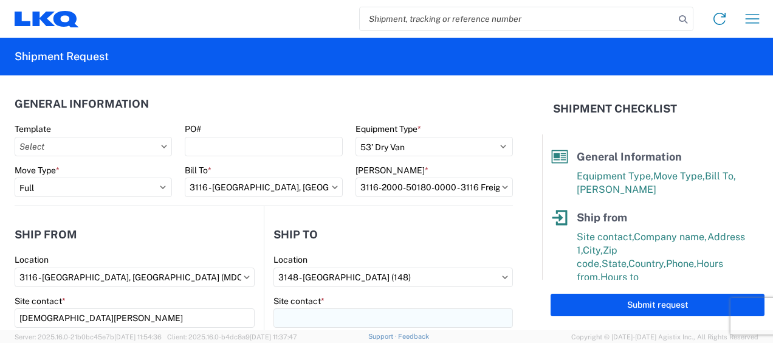
select select "US"
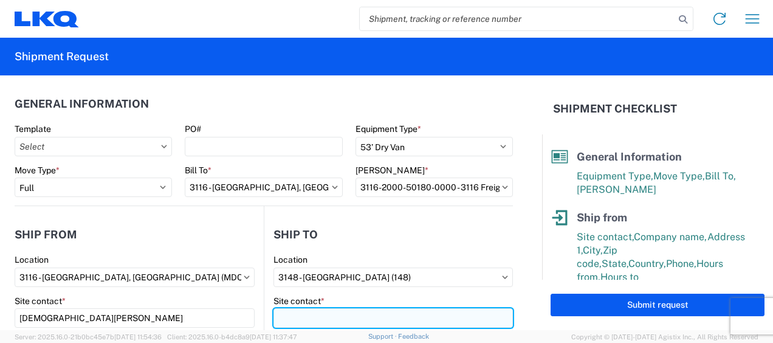
click at [318, 318] on input "Site contact *" at bounding box center [392, 317] width 239 height 19
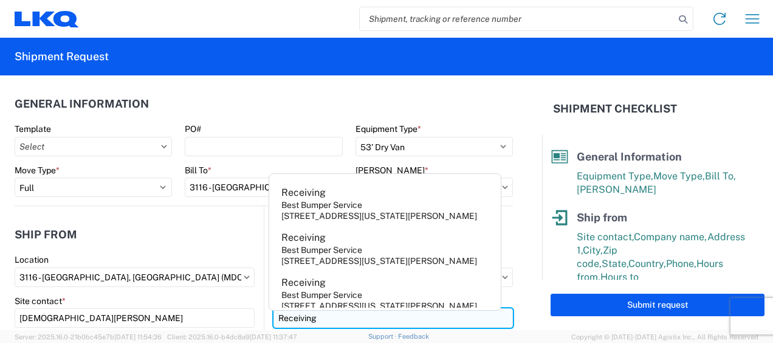
type input "Receiving"
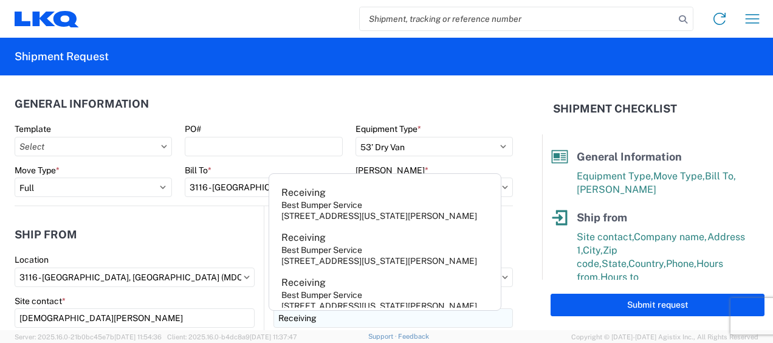
scroll to position [156, 0]
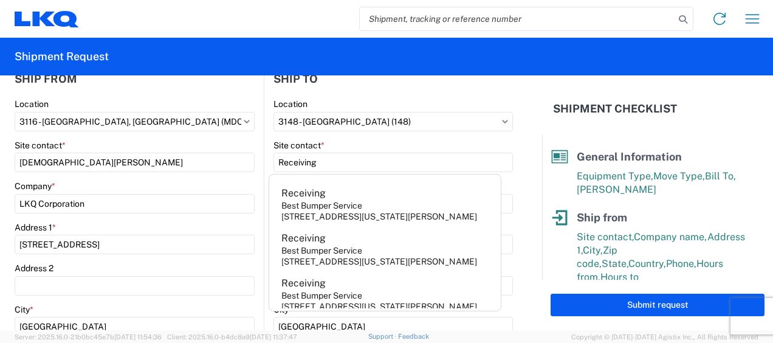
click at [226, 145] on div "Site contact *" at bounding box center [135, 145] width 240 height 11
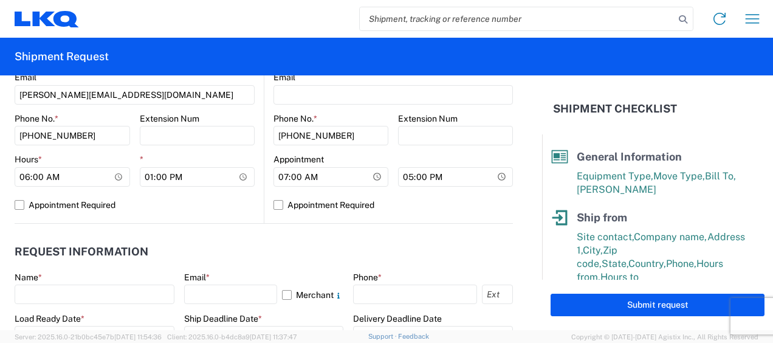
scroll to position [581, 0]
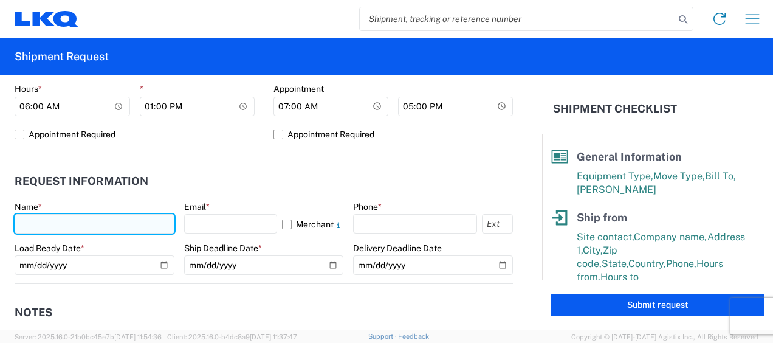
click at [43, 220] on input "text" at bounding box center [95, 223] width 160 height 19
type input "[DEMOGRAPHIC_DATA][PERSON_NAME]"
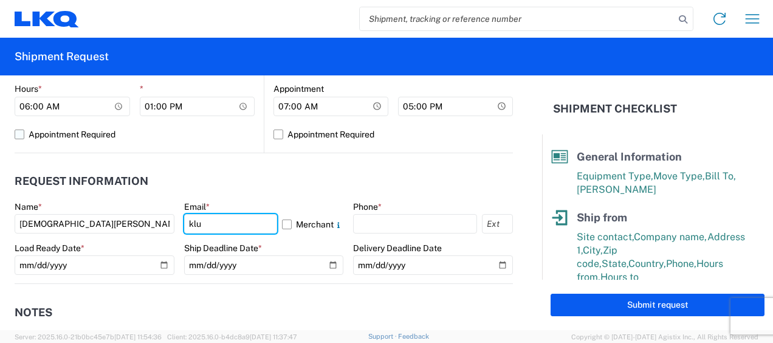
type input "[PERSON_NAME][EMAIL_ADDRESS][DOMAIN_NAME]"
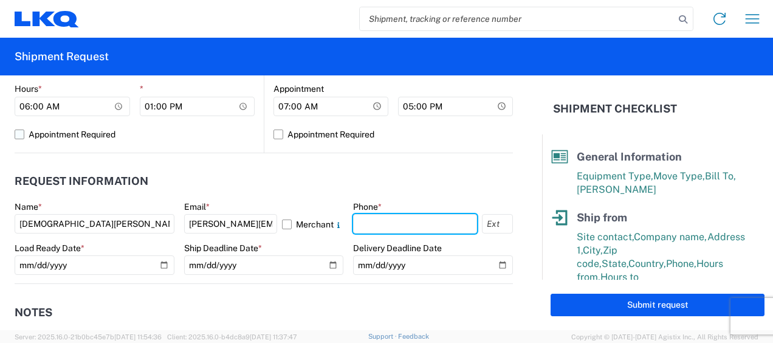
type input "6167541500"
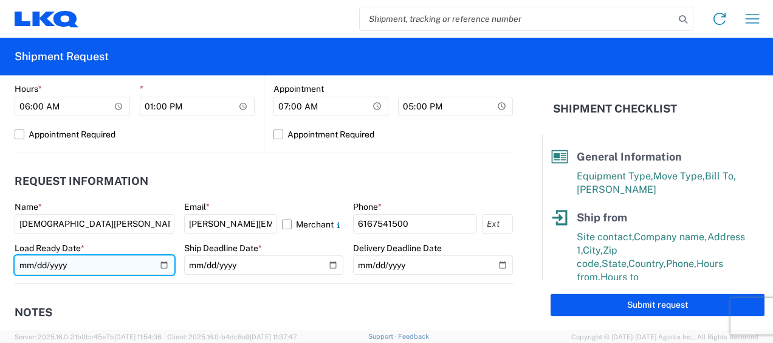
click at [158, 264] on input "date" at bounding box center [95, 264] width 160 height 19
type input "2025-08-15"
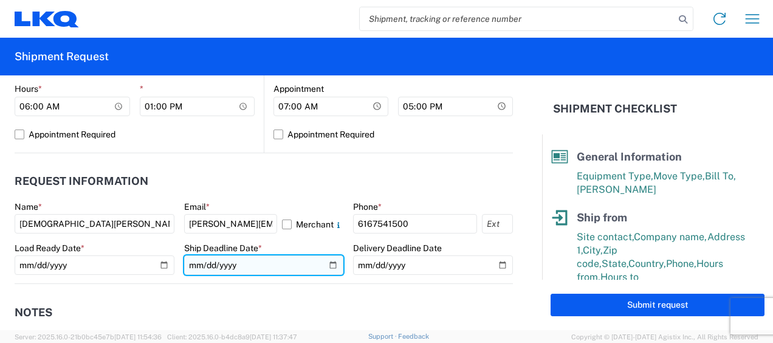
click at [327, 264] on input "date" at bounding box center [264, 264] width 160 height 19
type input "2025-08-15"
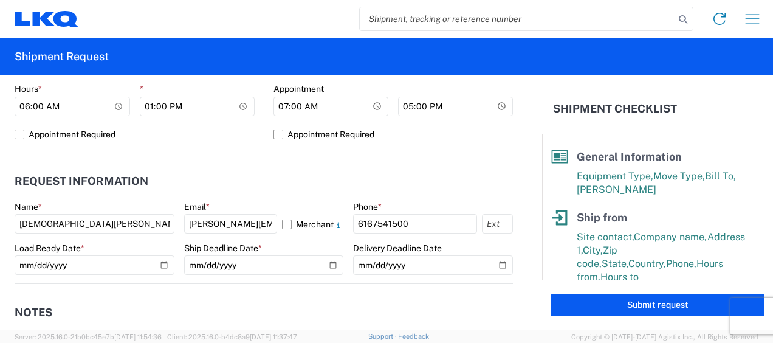
click at [279, 298] on header "Notes" at bounding box center [264, 311] width 498 height 27
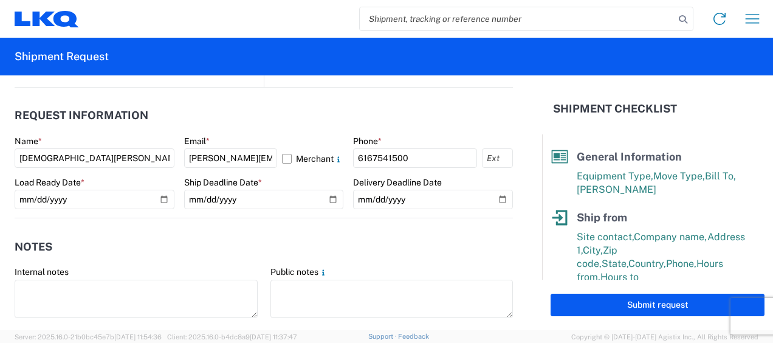
scroll to position [763, 0]
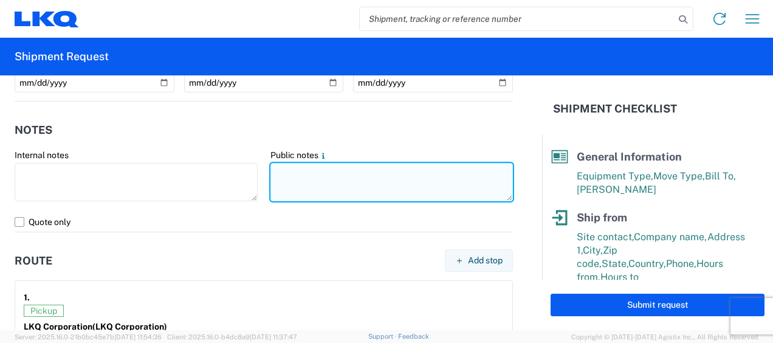
click at [286, 176] on textarea at bounding box center [391, 182] width 243 height 38
paste textarea "1"
click at [283, 169] on textarea at bounding box center [391, 182] width 243 height 38
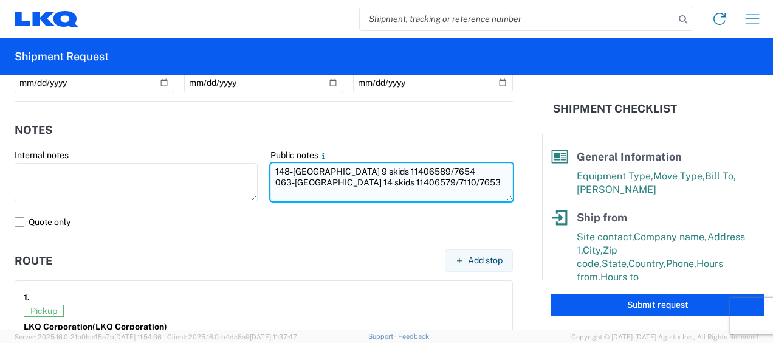
drag, startPoint x: 281, startPoint y: 167, endPoint x: 468, endPoint y: 188, distance: 187.6
click at [468, 188] on textarea "148-[GEOGRAPHIC_DATA] 9 skids 11406589/7654 063-[GEOGRAPHIC_DATA] 14 skids 1140…" at bounding box center [391, 182] width 243 height 38
type textarea "148-[GEOGRAPHIC_DATA] 9 skids 11406589/7654 063-[GEOGRAPHIC_DATA] 14 skids 1140…"
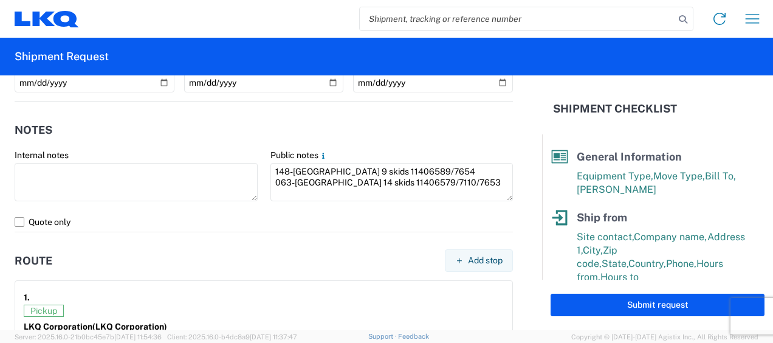
click at [232, 128] on header "Notes" at bounding box center [264, 129] width 498 height 27
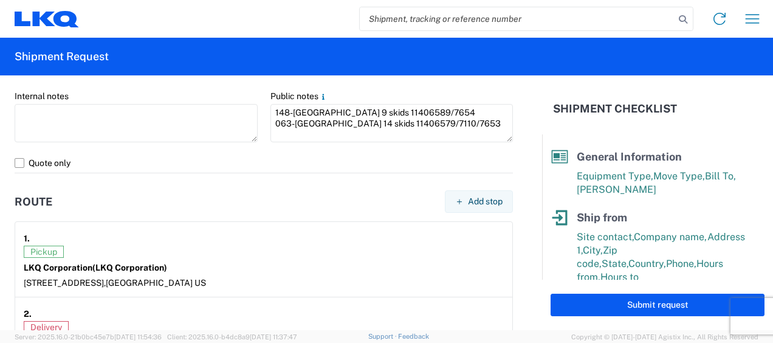
scroll to position [885, 0]
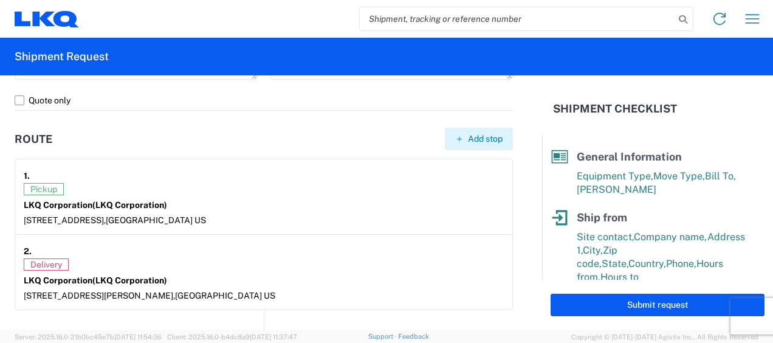
click at [468, 136] on span "Add stop" at bounding box center [485, 139] width 35 height 12
select select "US"
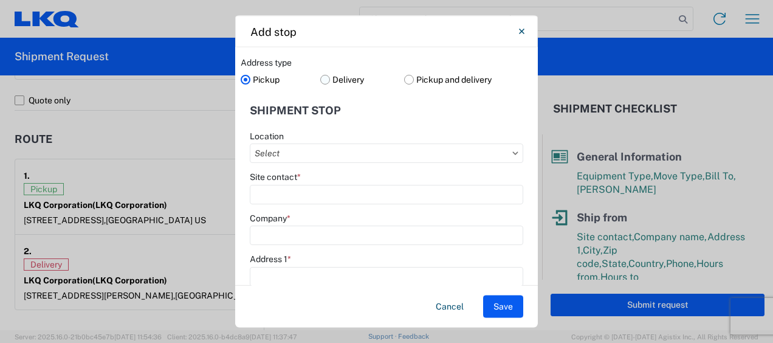
click at [322, 80] on label "Delivery" at bounding box center [362, 79] width 84 height 18
click at [0, 0] on input "Delivery" at bounding box center [0, 0] width 0 height 0
click at [296, 149] on input "Location" at bounding box center [386, 152] width 273 height 19
type input "3063"
click at [325, 207] on div "3063 - [GEOGRAPHIC_DATA]" at bounding box center [359, 206] width 213 height 19
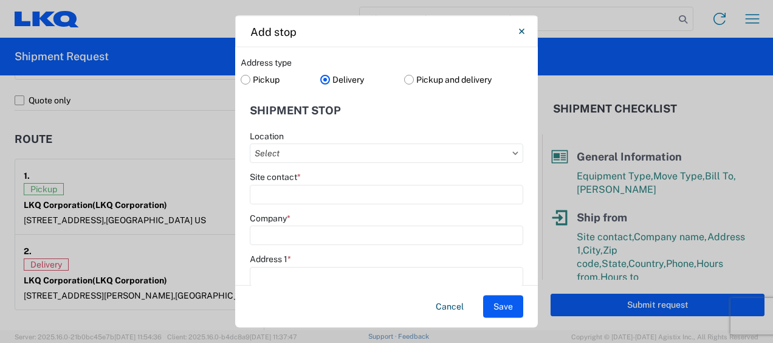
type input "3063 - [GEOGRAPHIC_DATA]"
type input "[GEOGRAPHIC_DATA]"
type input "4003 Grand Lakes Way"
type input "Ste 200"
type input "Grand Prairie"
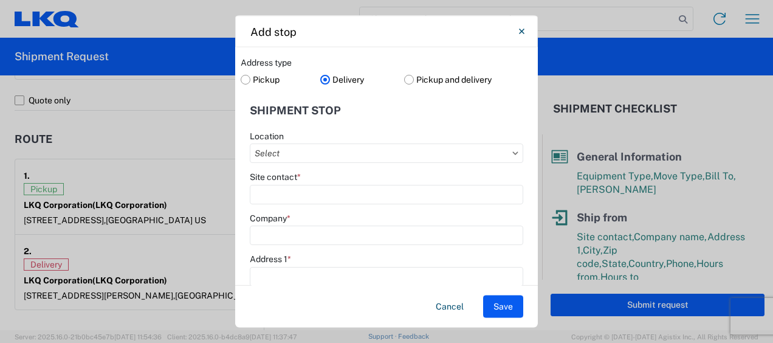
type input "75050"
select select "TX"
type input "214-960-3951"
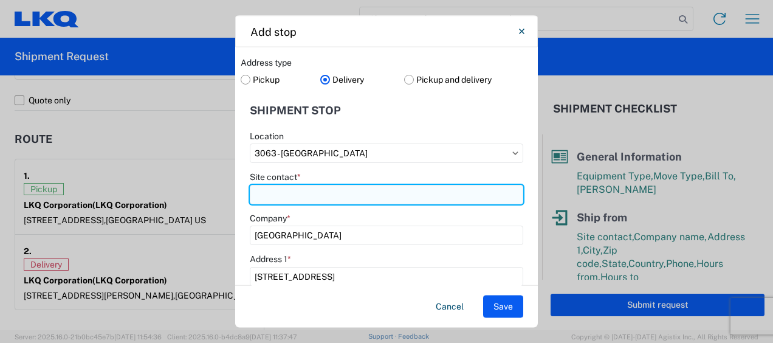
click at [292, 192] on input "Site contact *" at bounding box center [386, 193] width 273 height 19
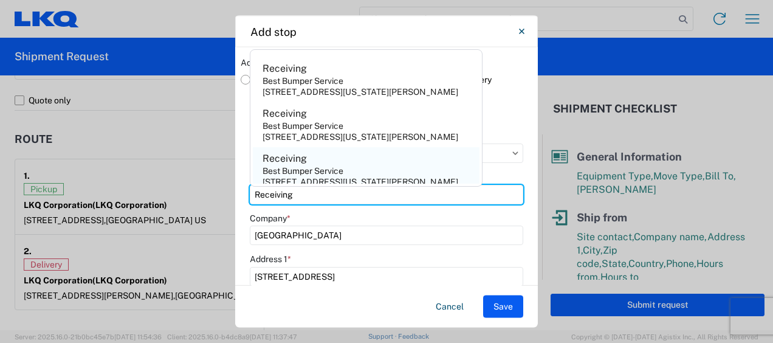
type input "Receiving"
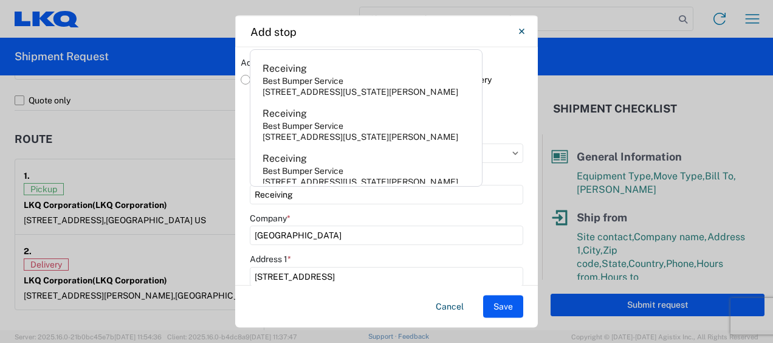
click at [515, 115] on header "Shipment stop" at bounding box center [387, 110] width 292 height 27
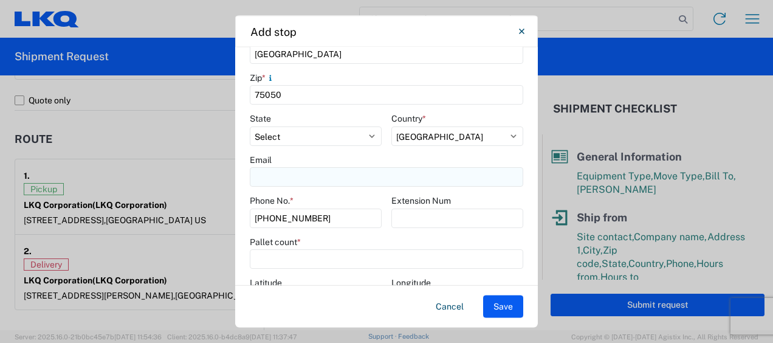
scroll to position [346, 0]
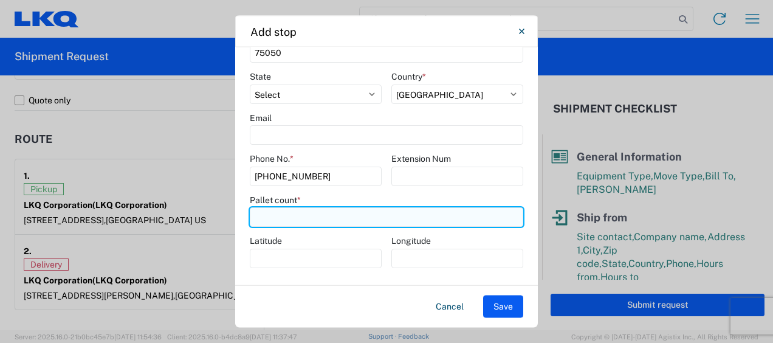
click at [276, 219] on input "number" at bounding box center [386, 217] width 273 height 19
type input "14"
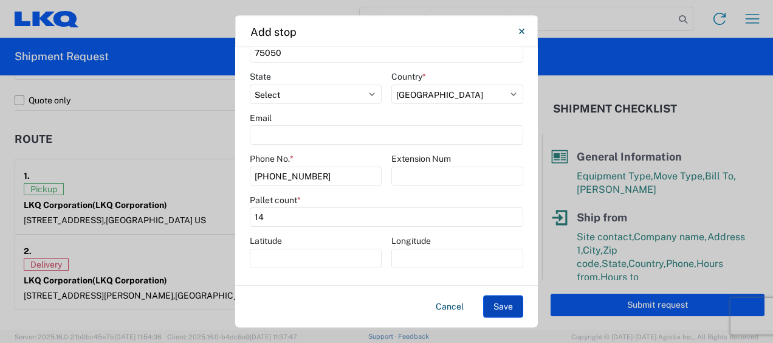
click at [505, 309] on button "Save" at bounding box center [503, 306] width 40 height 22
select select "D"
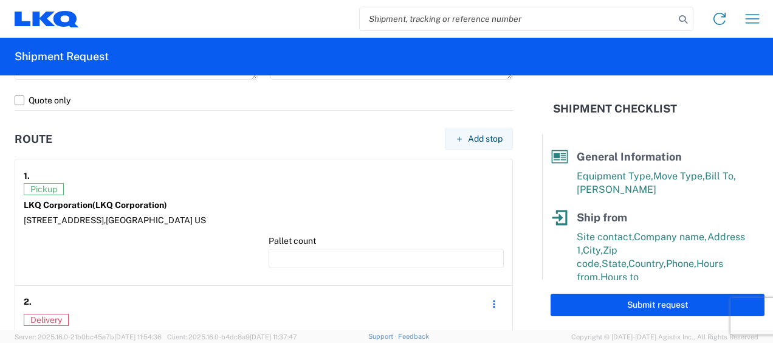
click at [175, 250] on div at bounding box center [141, 255] width 235 height 41
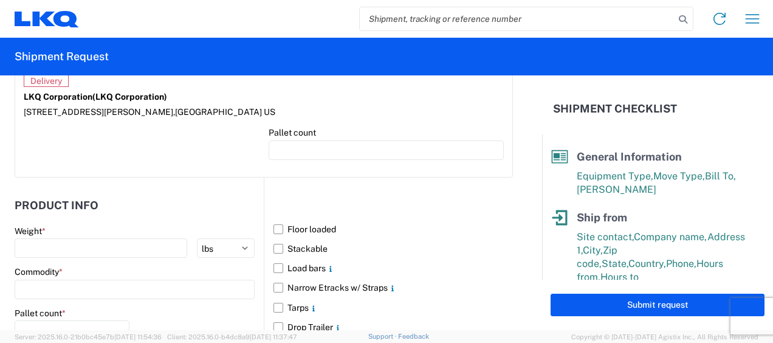
scroll to position [1188, 0]
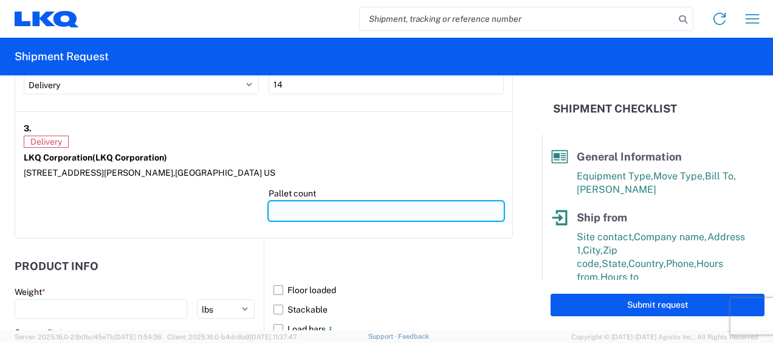
click at [292, 206] on input "number" at bounding box center [386, 210] width 235 height 19
type input "9"
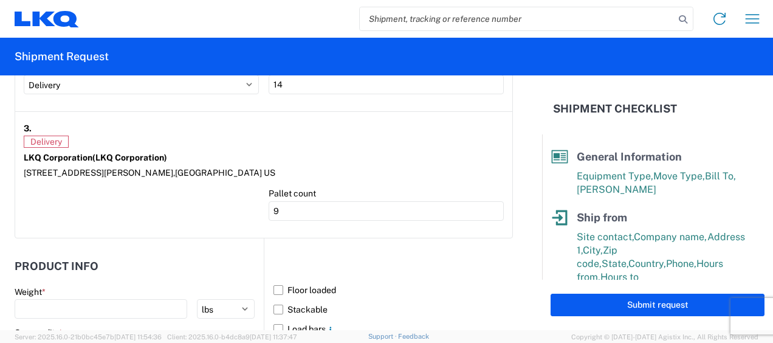
click at [210, 159] on div "Delivery LKQ Corporation (LKQ Corporation) 1101 E Richey Rd, Houston, TX 77073 …" at bounding box center [264, 156] width 480 height 43
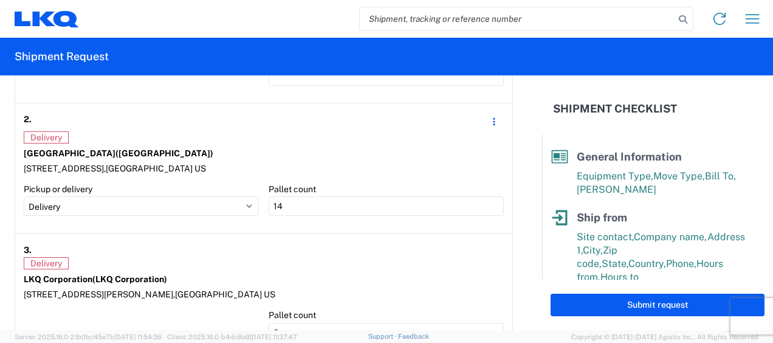
scroll to position [945, 0]
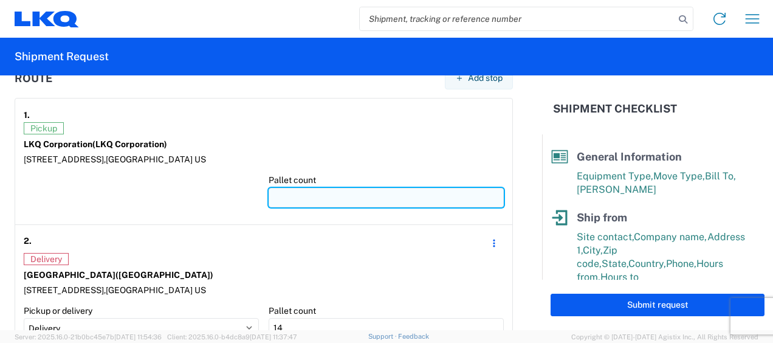
click at [281, 194] on input "number" at bounding box center [386, 197] width 235 height 19
type input "2"
type input "23"
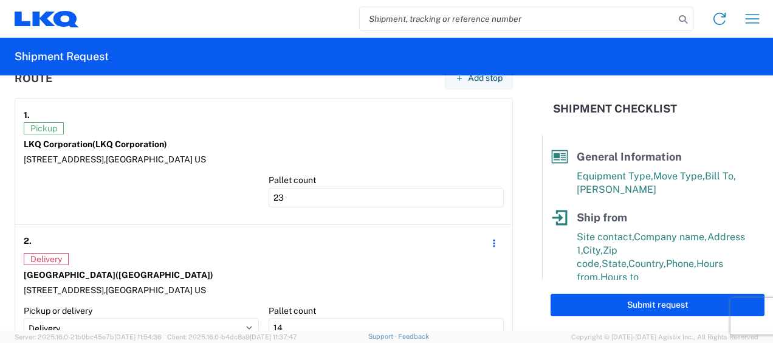
click at [175, 200] on div at bounding box center [141, 194] width 235 height 41
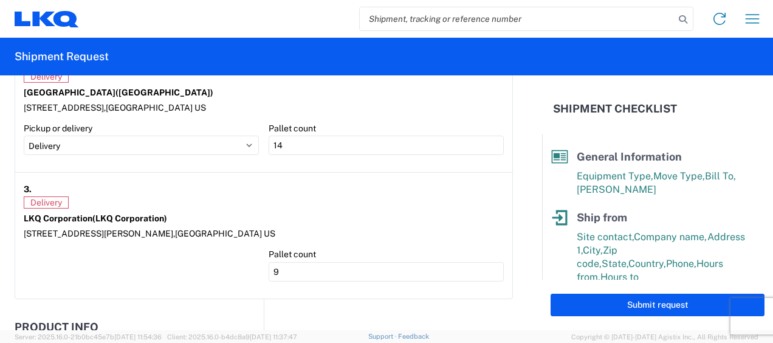
scroll to position [1310, 0]
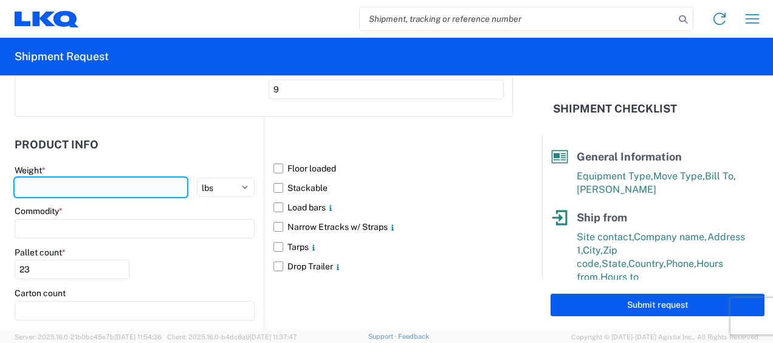
click at [65, 188] on input "number" at bounding box center [101, 186] width 173 height 19
type input "10372"
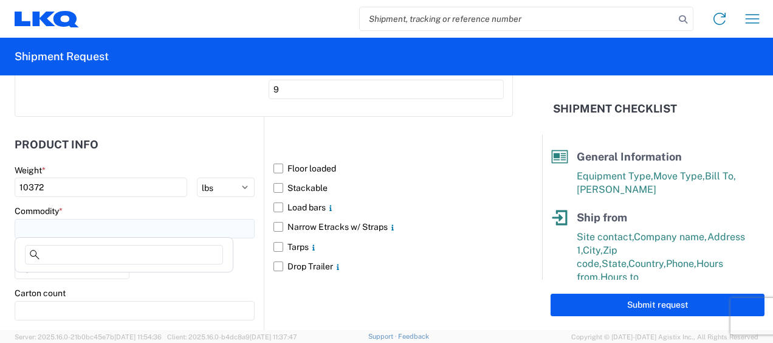
click at [46, 224] on input at bounding box center [135, 228] width 240 height 19
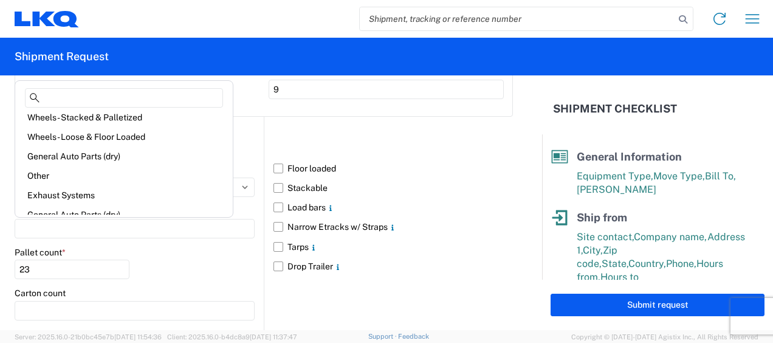
scroll to position [61, 0]
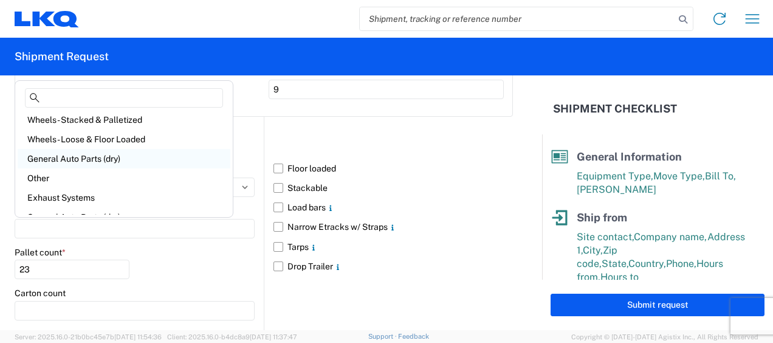
click at [92, 164] on div "General Auto Parts (dry)" at bounding box center [124, 158] width 213 height 19
type input "General Auto Parts (dry)"
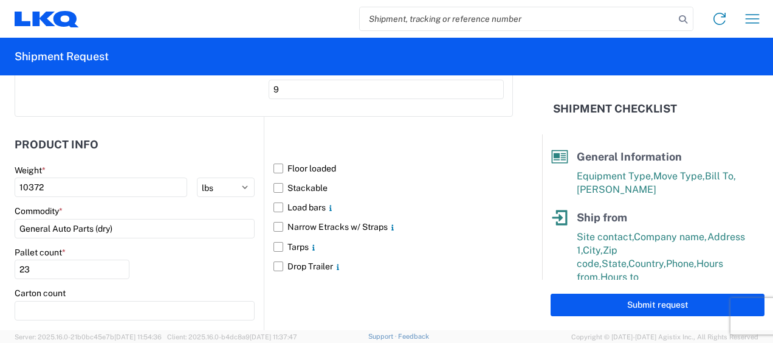
click at [171, 258] on div "Pallet count * 23" at bounding box center [135, 267] width 240 height 41
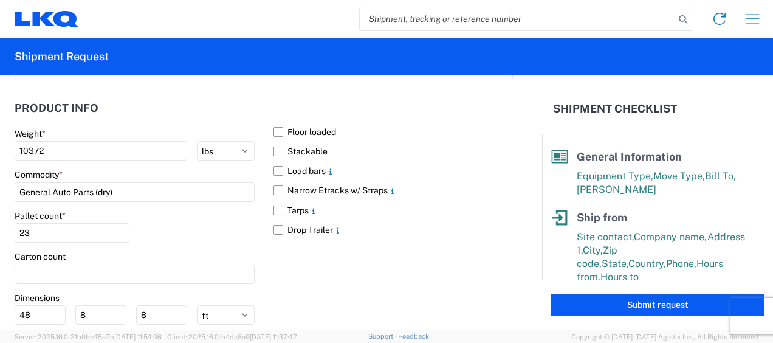
scroll to position [1370, 0]
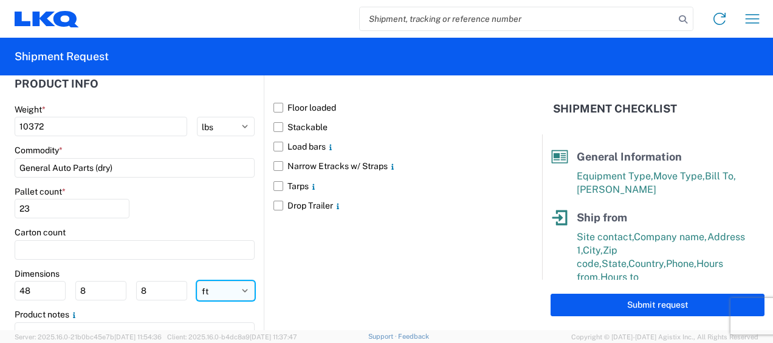
click at [216, 285] on select "ft in cm" at bounding box center [226, 290] width 58 height 19
select select "IN"
click at [197, 281] on select "ft in cm" at bounding box center [226, 290] width 58 height 19
type input "576"
type input "96"
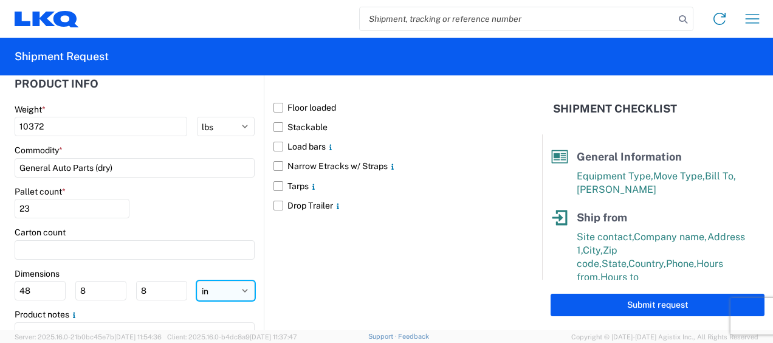
type input "96"
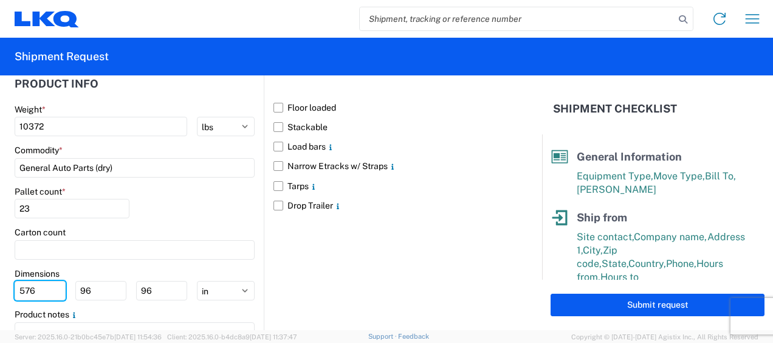
drag, startPoint x: 47, startPoint y: 284, endPoint x: 0, endPoint y: 278, distance: 47.8
click at [0, 285] on html "Home Shipment request Shipment tracking Shipment Request General Information Te…" at bounding box center [386, 171] width 773 height 343
type input "77"
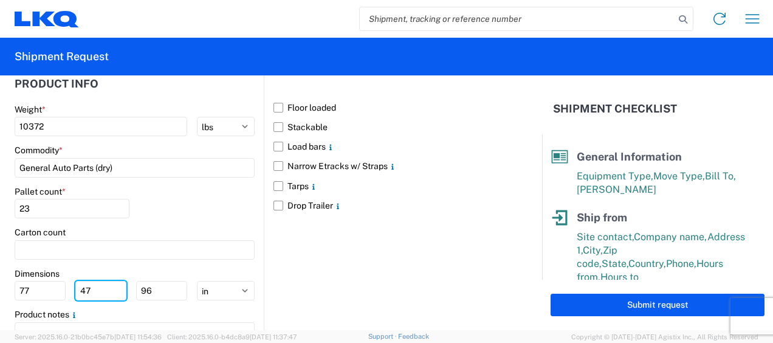
type input "47"
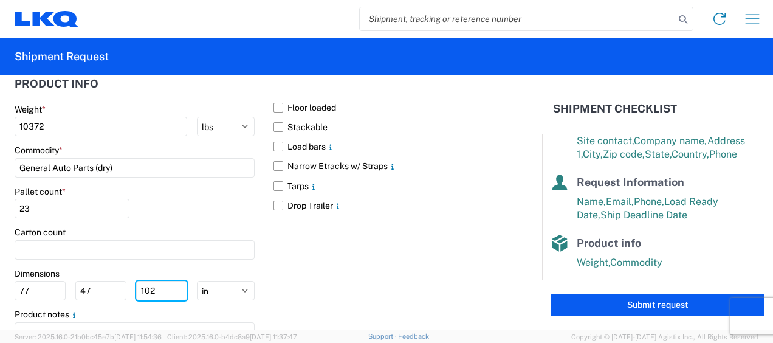
scroll to position [246, 0]
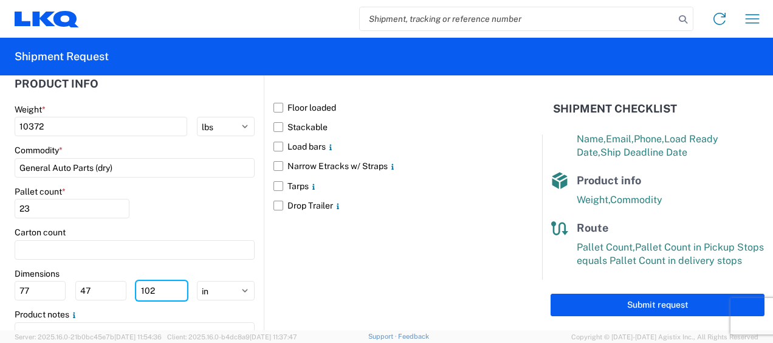
type input "102"
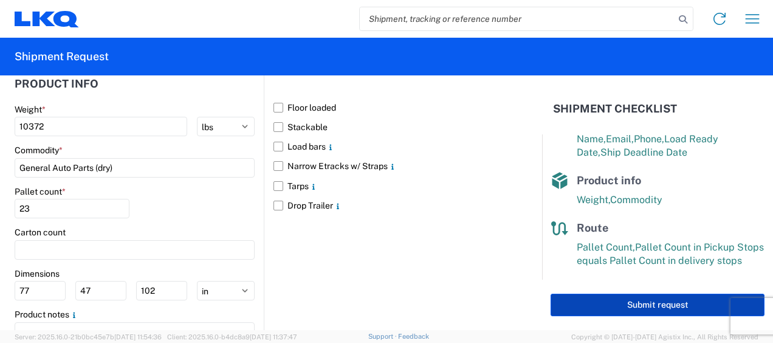
click at [655, 316] on div "Submit request" at bounding box center [657, 304] width 231 height 50
click at [655, 303] on button "Submit request" at bounding box center [657, 304] width 214 height 22
select select "US"
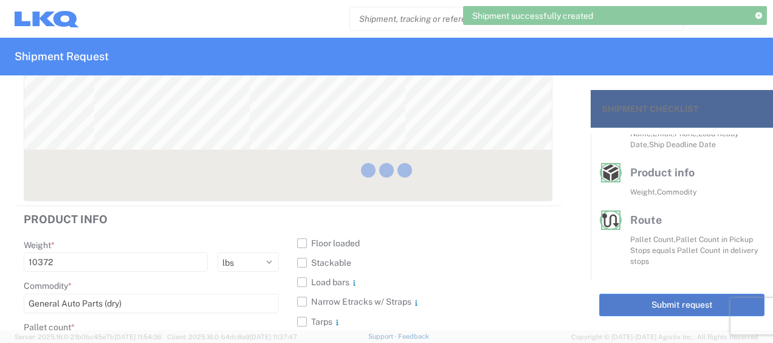
scroll to position [224, 0]
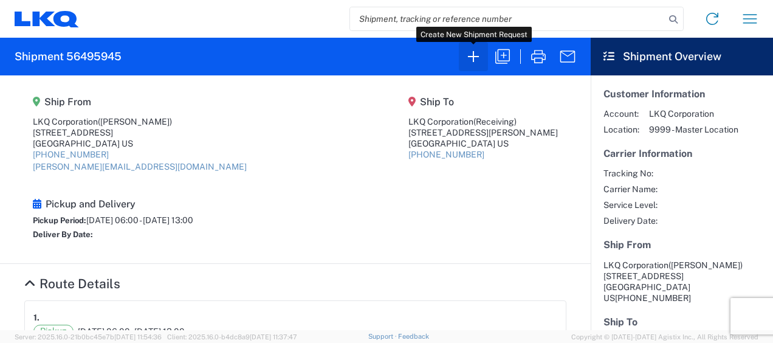
click at [474, 55] on icon "button" at bounding box center [473, 56] width 19 height 19
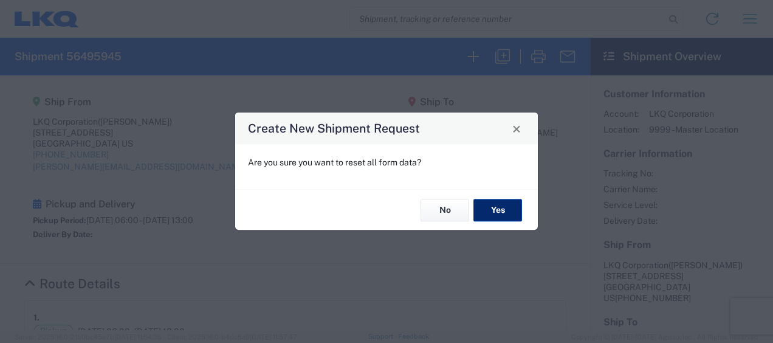
click at [493, 209] on button "Yes" at bounding box center [497, 210] width 49 height 22
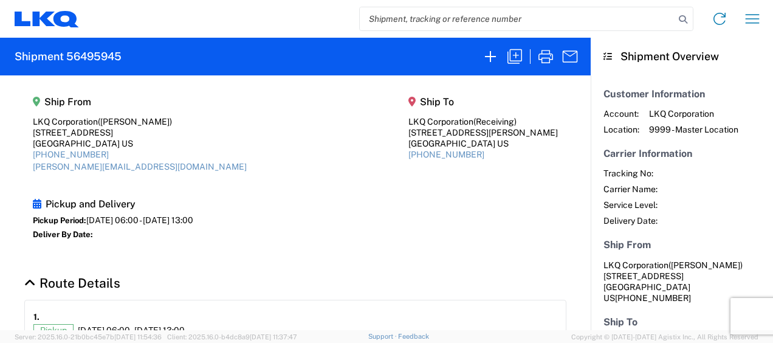
select select "FULL"
select select "US"
select select "LBS"
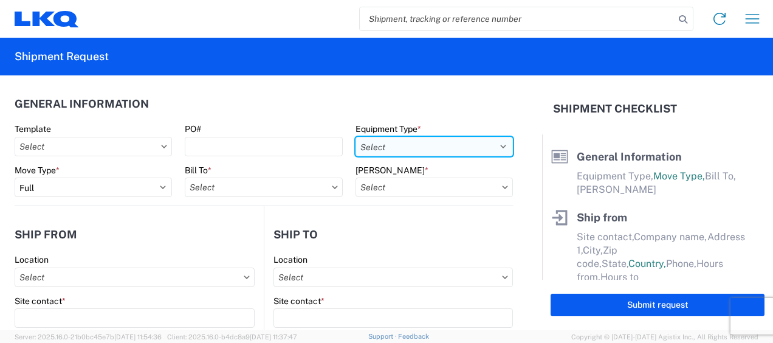
drag, startPoint x: 495, startPoint y: 145, endPoint x: 484, endPoint y: 147, distance: 11.8
click at [495, 145] on select "Select 53’ Dry Van Flatbed Dropdeck (van) Lowboy (flatbed) Rail" at bounding box center [433, 146] width 157 height 19
select select "STDV"
click at [355, 137] on select "Select 53’ Dry Van Flatbed Dropdeck (van) Lowboy (flatbed) Rail" at bounding box center [433, 146] width 157 height 19
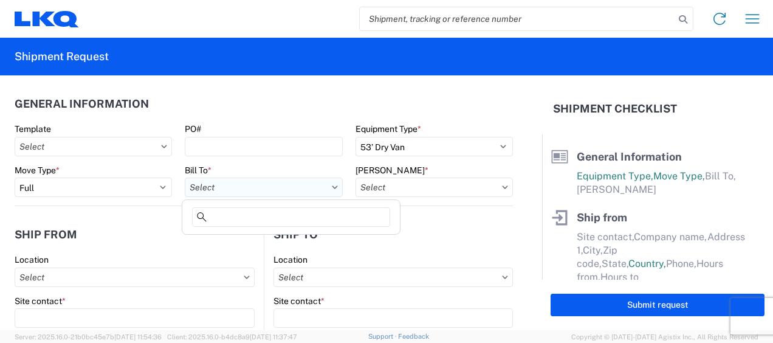
click at [215, 193] on input "Bill To *" at bounding box center [263, 186] width 157 height 19
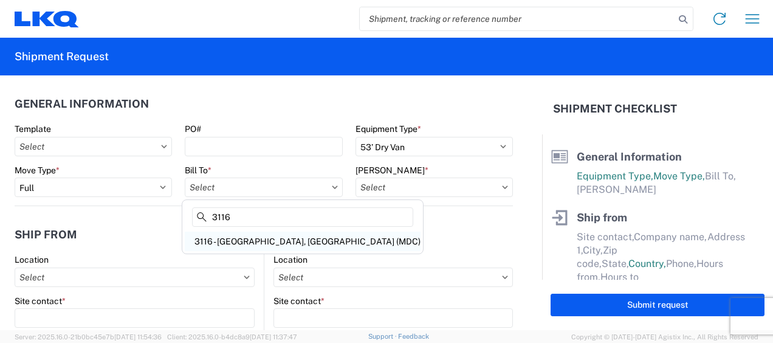
type input "3116"
click at [246, 236] on div "3116 - [GEOGRAPHIC_DATA], [GEOGRAPHIC_DATA] (MDC)" at bounding box center [303, 240] width 236 height 19
type input "3116 - [GEOGRAPHIC_DATA], [GEOGRAPHIC_DATA] (MDC)"
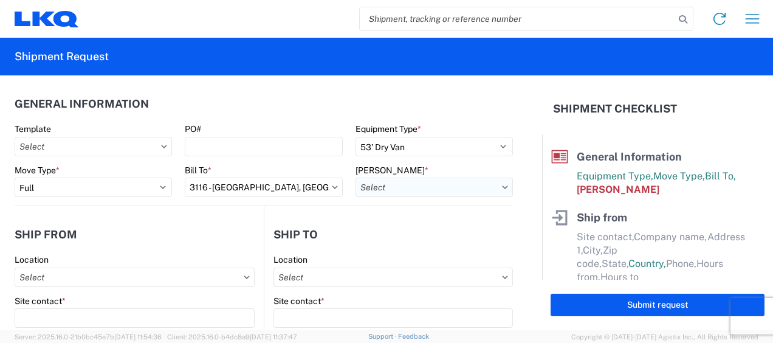
click at [366, 187] on input "Bill Code *" at bounding box center [433, 186] width 157 height 19
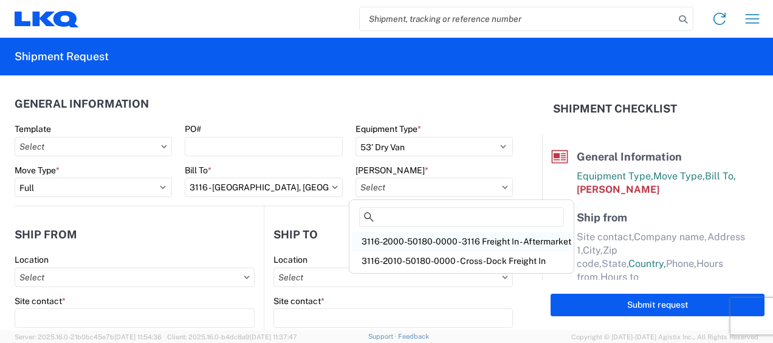
click at [389, 239] on div "3116-2000-50180-0000 - 3116 Freight In - Aftermarket" at bounding box center [461, 240] width 219 height 19
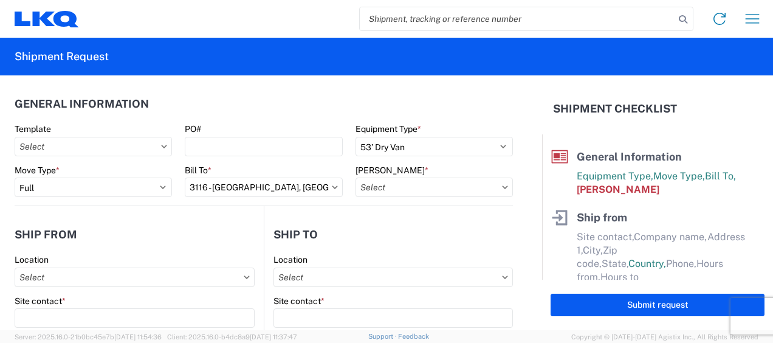
type input "3116-2000-50180-0000 - 3116 Freight In - Aftermarket"
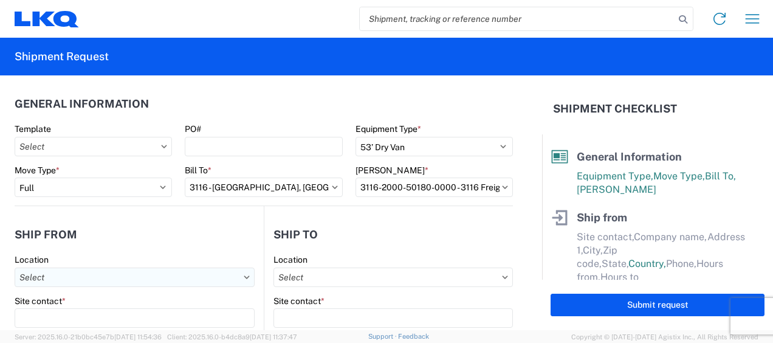
click at [39, 275] on input "Location" at bounding box center [135, 276] width 240 height 19
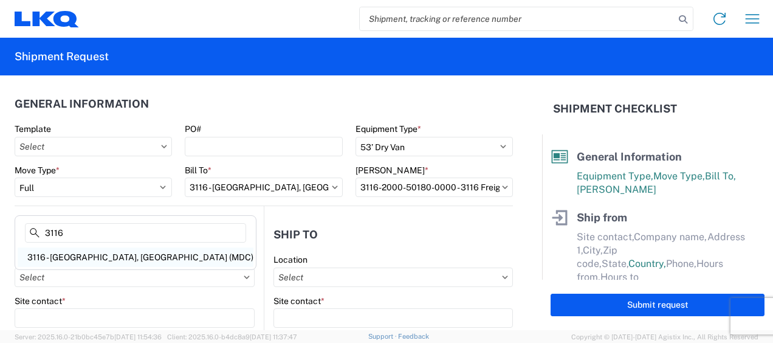
type input "3116"
click at [79, 256] on div "3116 - [GEOGRAPHIC_DATA], [GEOGRAPHIC_DATA] (MDC)" at bounding box center [136, 256] width 236 height 19
type input "3116 - [GEOGRAPHIC_DATA], [GEOGRAPHIC_DATA] (MDC)"
type input "[DEMOGRAPHIC_DATA][PERSON_NAME]"
type input "LKQ Corporation"
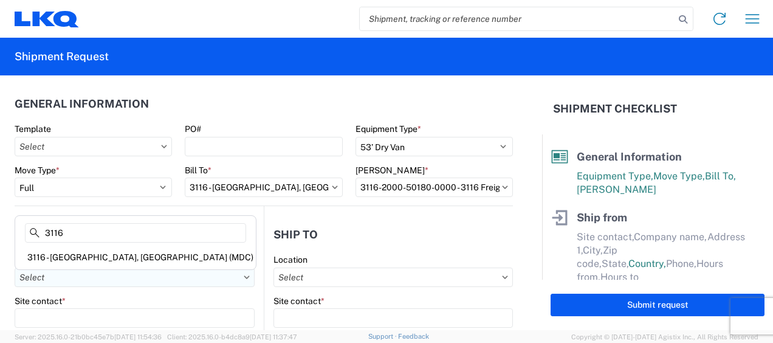
type input "[STREET_ADDRESS]"
type input "[GEOGRAPHIC_DATA]"
type input "49508"
select select "MI"
type input "[PERSON_NAME][EMAIL_ADDRESS][DOMAIN_NAME]"
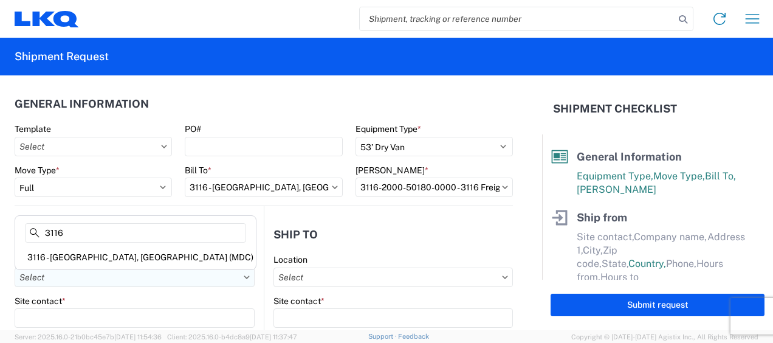
type input "[PHONE_NUMBER]"
type input "06:00"
type input "13:00"
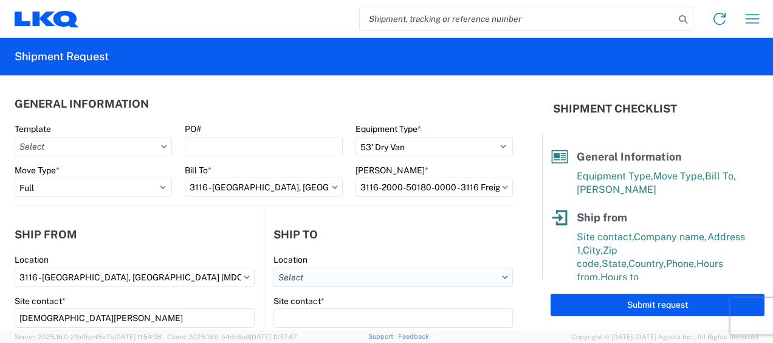
click at [304, 272] on input "Location" at bounding box center [392, 276] width 239 height 19
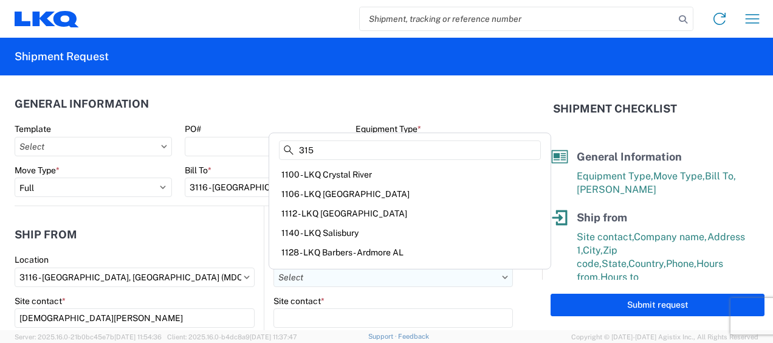
type input "3152"
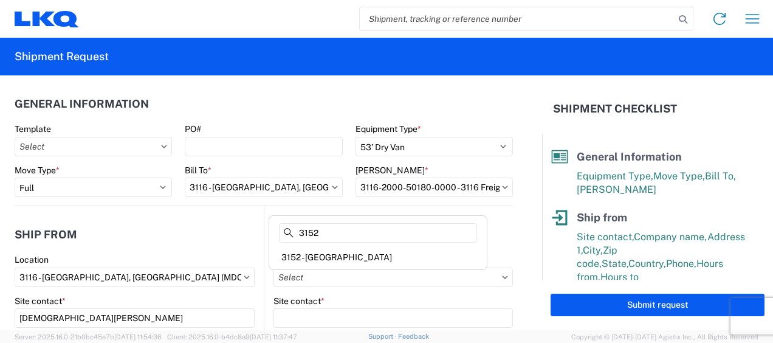
click at [343, 252] on div "3152 - [GEOGRAPHIC_DATA]" at bounding box center [378, 256] width 213 height 19
type input "3152 - [GEOGRAPHIC_DATA]"
type input "LKQ Corporation"
type input "[STREET_ADDRESS]"
type input "Schertz"
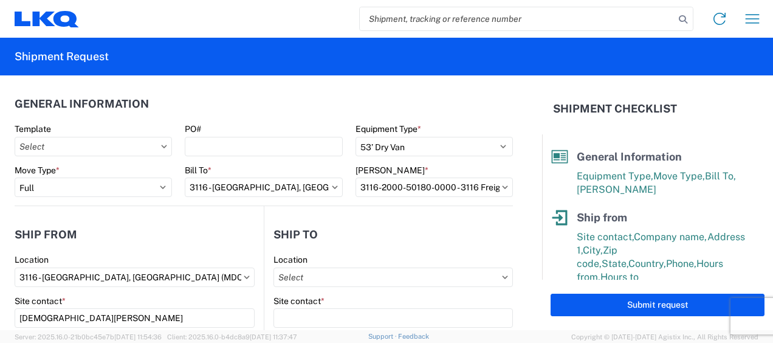
type input "78154"
select select "TX"
select select "US"
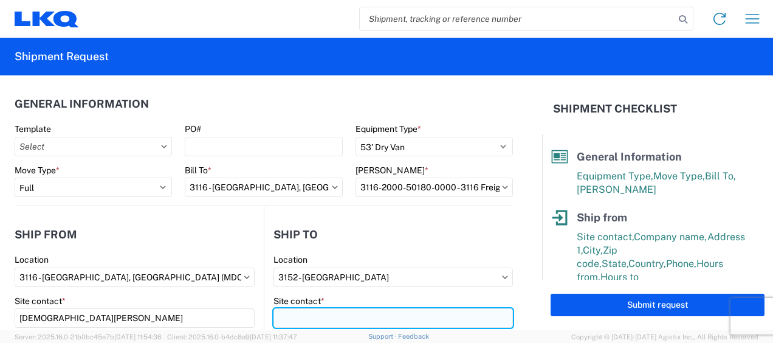
drag, startPoint x: 301, startPoint y: 311, endPoint x: 383, endPoint y: 320, distance: 82.5
click at [303, 312] on input "Site contact *" at bounding box center [392, 317] width 239 height 19
type input "r"
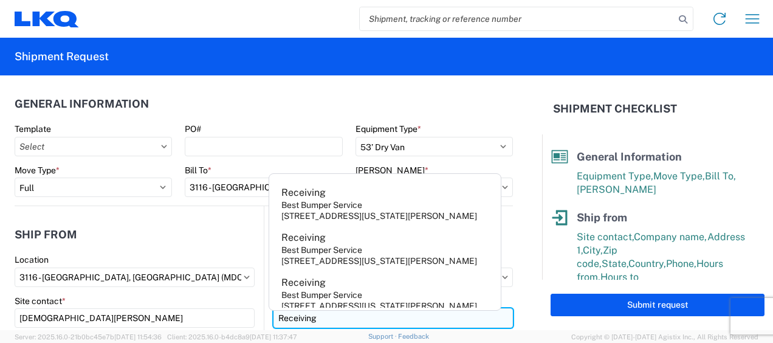
type input "Receiving"
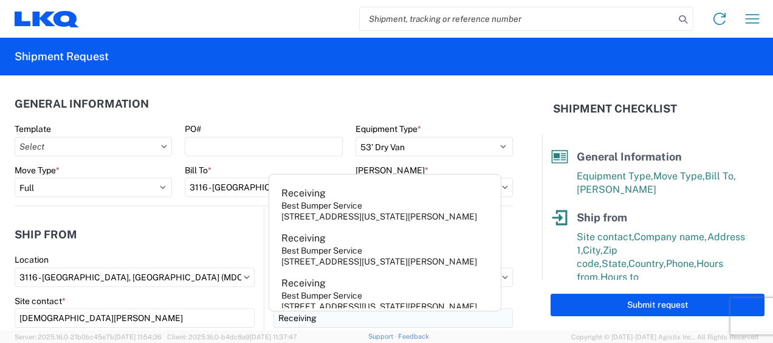
scroll to position [156, 0]
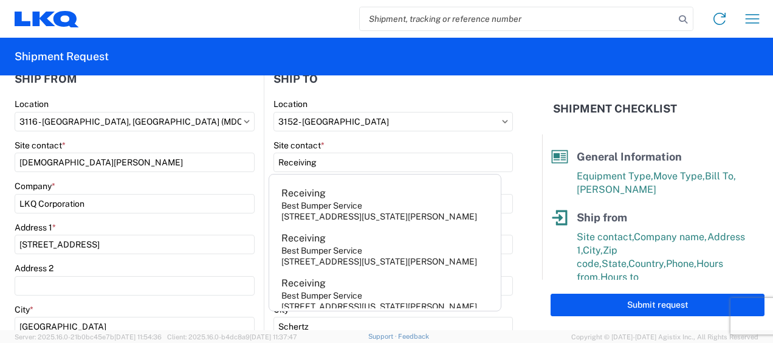
click at [156, 140] on div "Site contact *" at bounding box center [135, 145] width 240 height 11
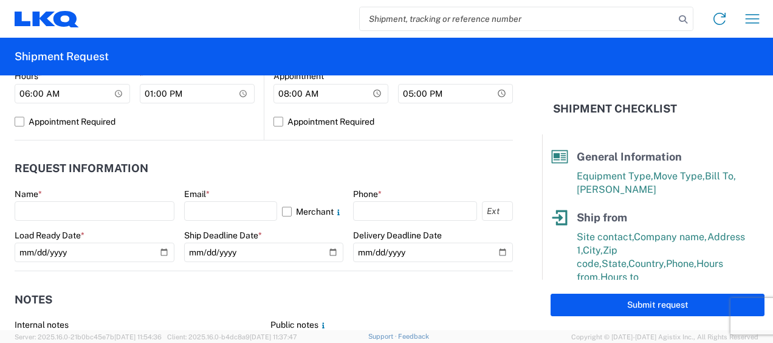
scroll to position [642, 0]
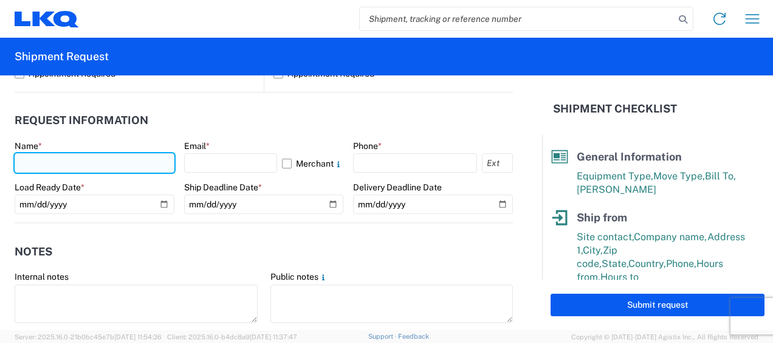
click at [39, 163] on input "text" at bounding box center [95, 162] width 160 height 19
type input "[DEMOGRAPHIC_DATA][PERSON_NAME]"
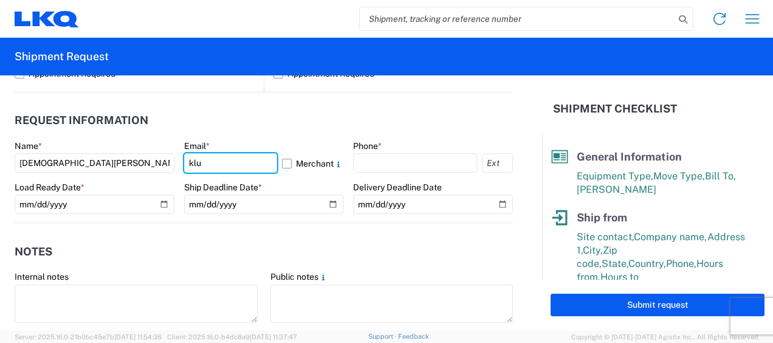
type input "[PERSON_NAME][EMAIL_ADDRESS][DOMAIN_NAME]"
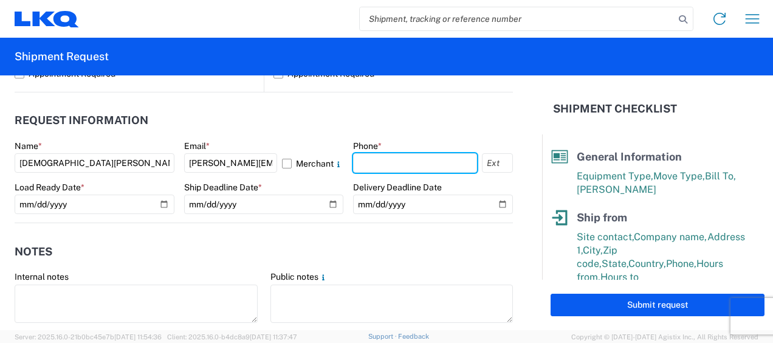
type input "6167541500"
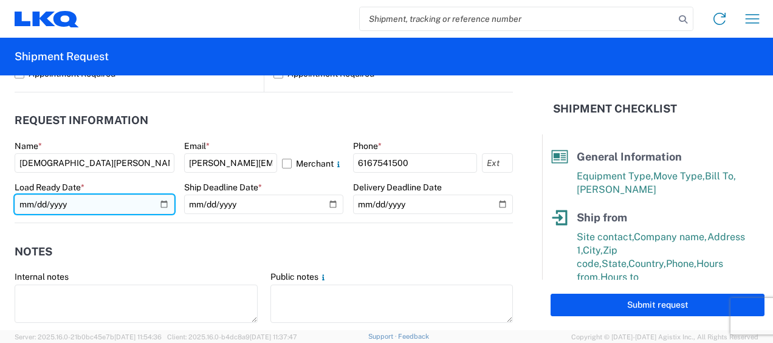
click at [158, 203] on input "date" at bounding box center [95, 203] width 160 height 19
type input "2025-08-15"
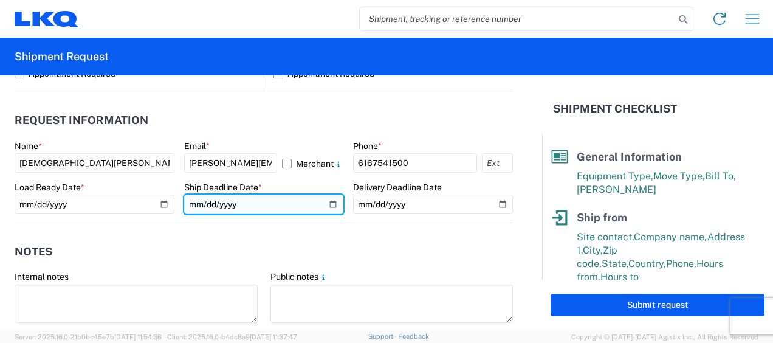
click at [329, 200] on input "date" at bounding box center [264, 203] width 160 height 19
type input "2025-08-15"
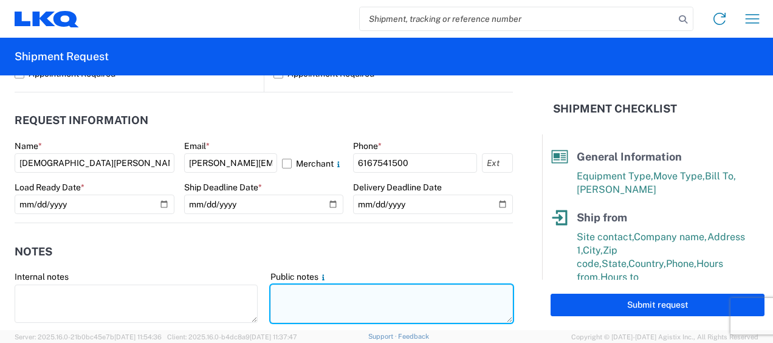
click at [309, 292] on textarea at bounding box center [391, 303] width 243 height 38
type textarea "0"
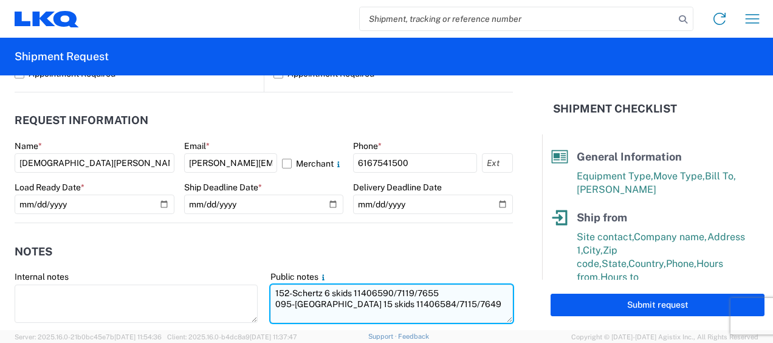
drag, startPoint x: 270, startPoint y: 292, endPoint x: 416, endPoint y: 301, distance: 146.1
click at [434, 307] on textarea "152-Schertz 6 skids 11406590/7119/7655 095-[GEOGRAPHIC_DATA] 15 skids 11406584/…" at bounding box center [391, 303] width 243 height 38
type textarea "152-Schertz 6 skids 11406590/7119/7655 095-[GEOGRAPHIC_DATA] 15 skids 11406584/…"
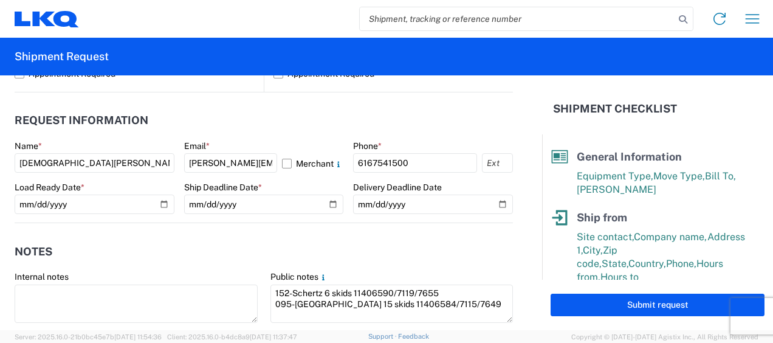
click at [234, 236] on agx-notes "Notes Internal notes Public notes 152-Schertz 6 skids 11406590/7119/7655 095-Au…" at bounding box center [264, 288] width 498 height 131
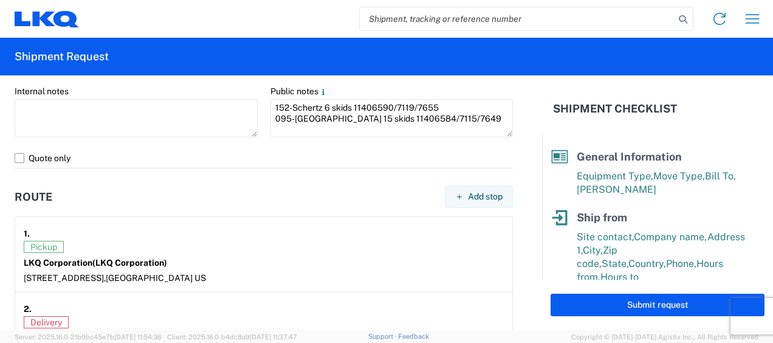
scroll to position [885, 0]
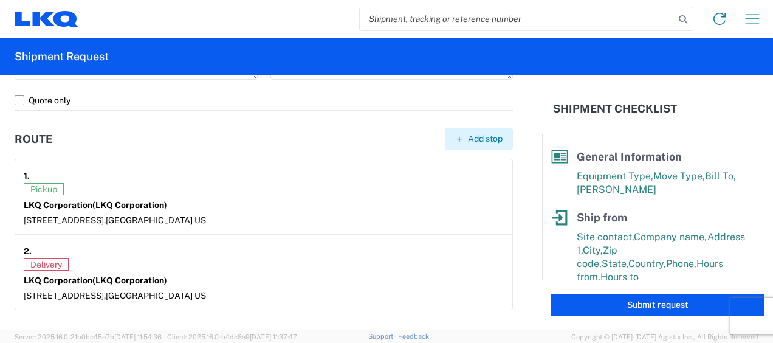
click at [468, 142] on span "Add stop" at bounding box center [485, 139] width 35 height 12
select select "US"
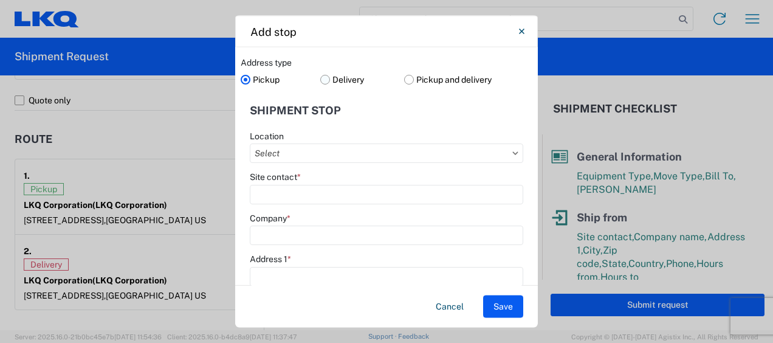
click at [323, 77] on label "Delivery" at bounding box center [362, 79] width 84 height 18
click at [0, 0] on input "Delivery" at bounding box center [0, 0] width 0 height 0
click at [298, 152] on input "Location" at bounding box center [386, 152] width 273 height 19
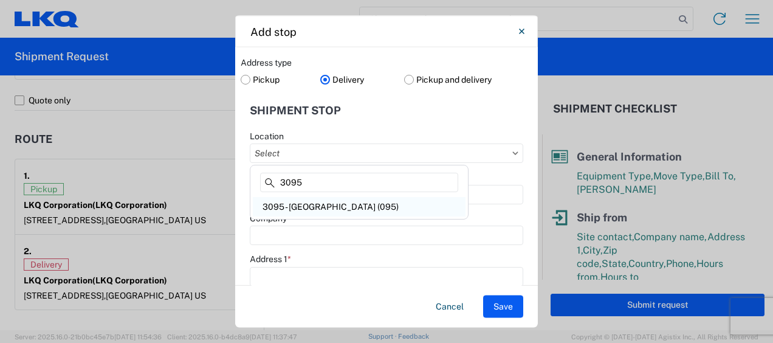
type input "3095"
click at [317, 204] on div "3095 - [GEOGRAPHIC_DATA] (095)" at bounding box center [359, 206] width 213 height 19
type input "3095 - [GEOGRAPHIC_DATA] (095)"
type input "LKQ Corporation"
type input "2500 Scarbrough Dr Ste 100"
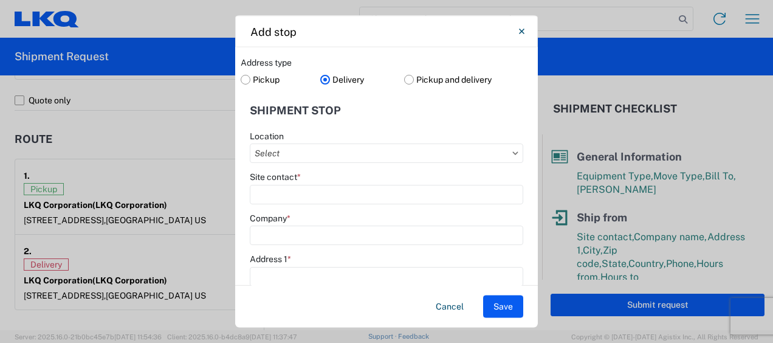
type input "Austin"
type input "78728"
select select "TX"
type input "512-652-4946"
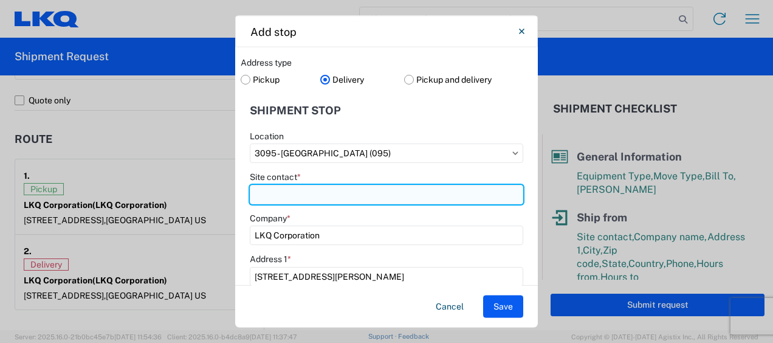
click at [290, 195] on input "Site contact *" at bounding box center [386, 193] width 273 height 19
type input "Receiving"
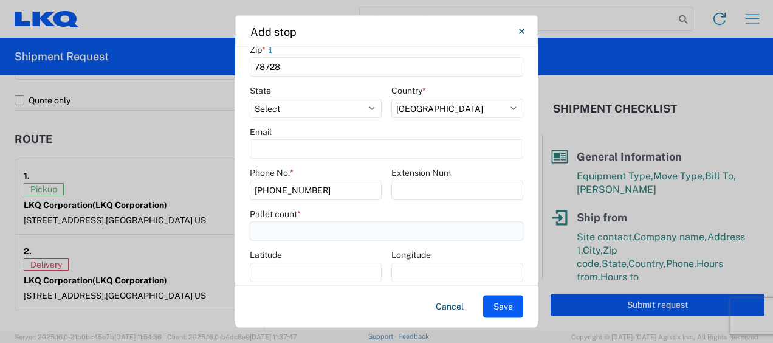
scroll to position [346, 0]
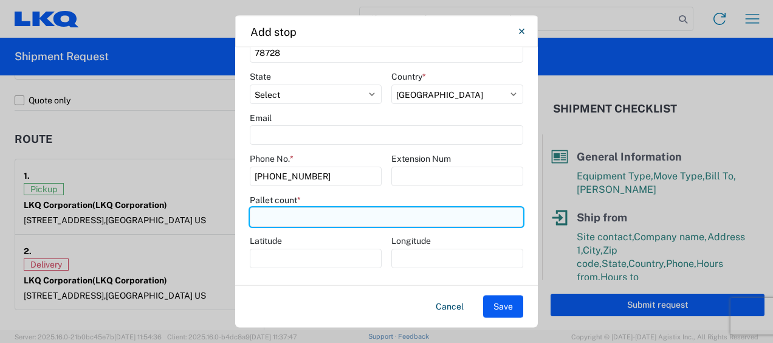
click at [279, 217] on input "number" at bounding box center [386, 217] width 273 height 19
type input "15"
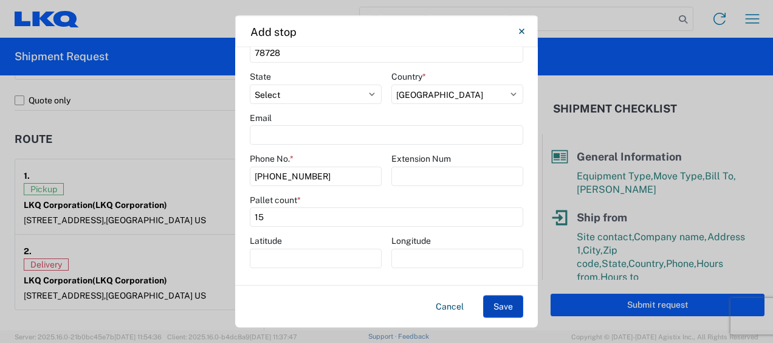
click at [511, 304] on button "Save" at bounding box center [503, 306] width 40 height 22
select select "D"
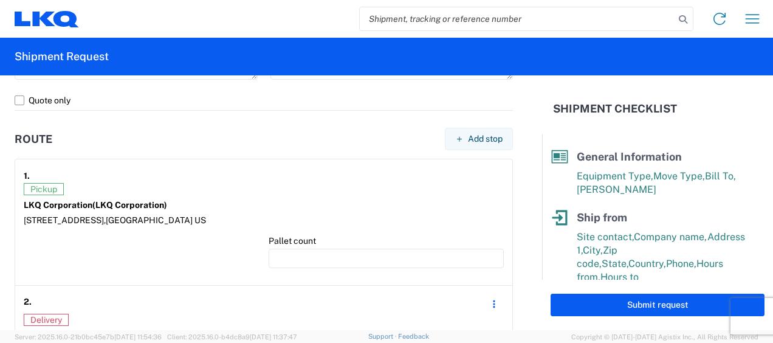
click at [194, 247] on div at bounding box center [141, 255] width 235 height 41
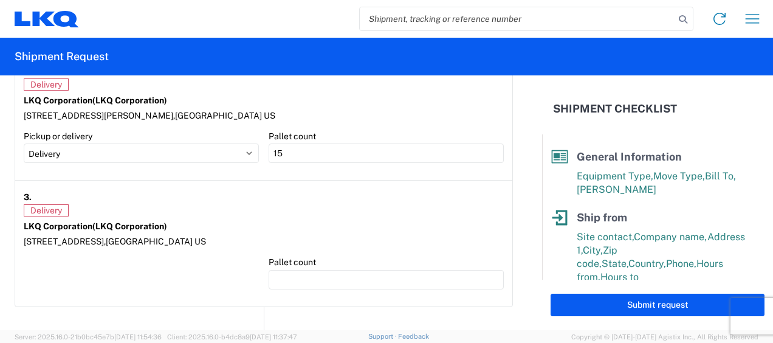
scroll to position [1127, 0]
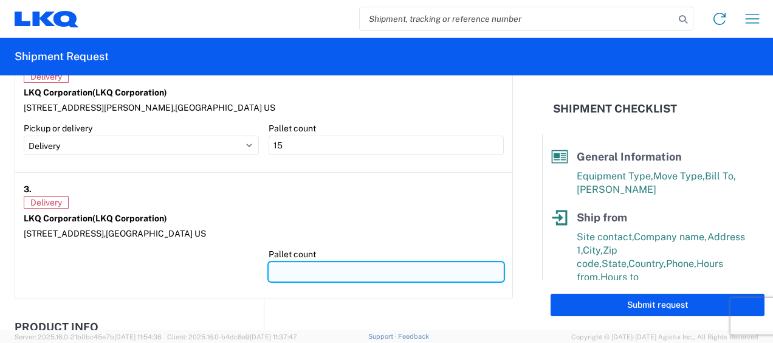
click at [278, 262] on input "number" at bounding box center [386, 271] width 235 height 19
type input "6"
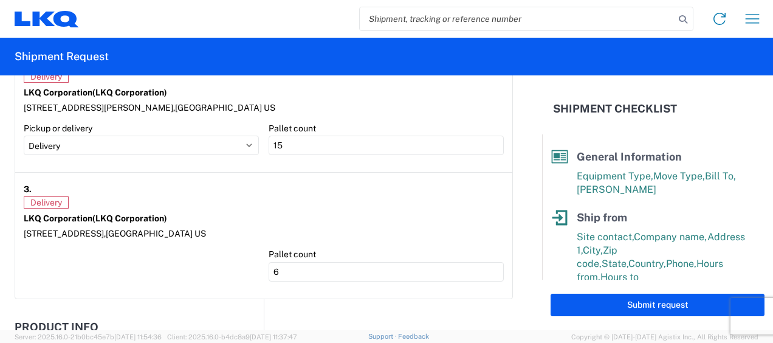
click at [231, 198] on div "Delivery" at bounding box center [264, 202] width 480 height 12
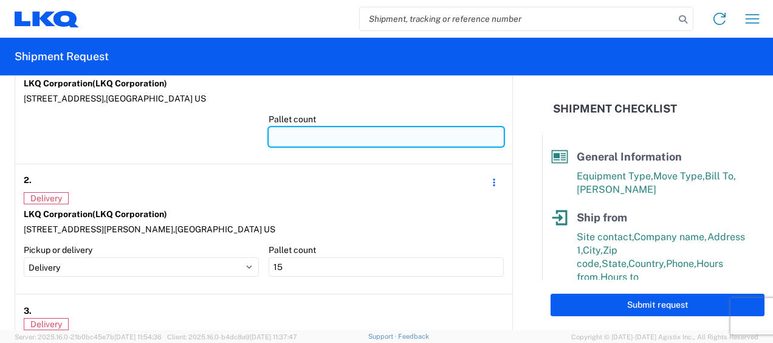
click at [279, 129] on input "number" at bounding box center [386, 136] width 235 height 19
type input "2"
type input "21"
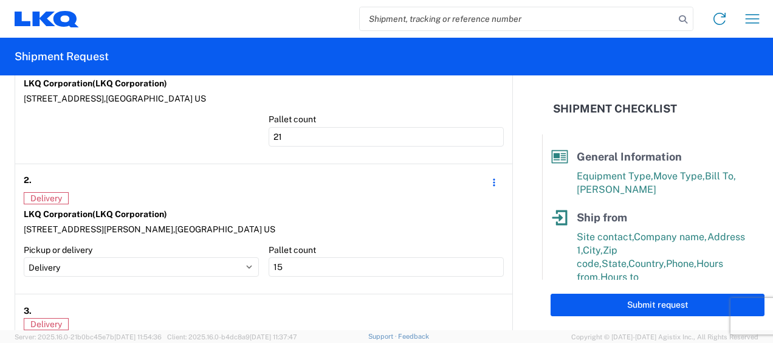
click at [193, 137] on div at bounding box center [141, 134] width 235 height 41
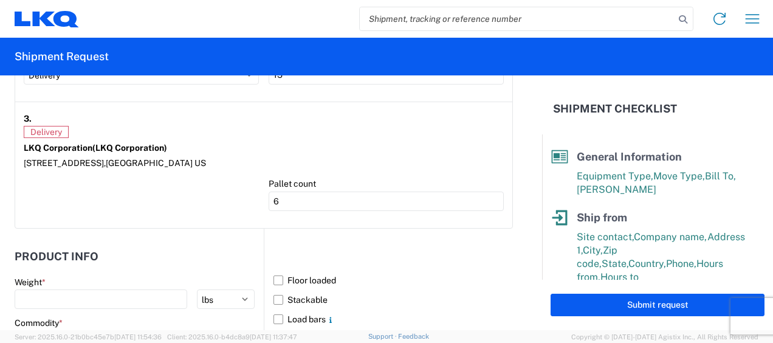
scroll to position [1249, 0]
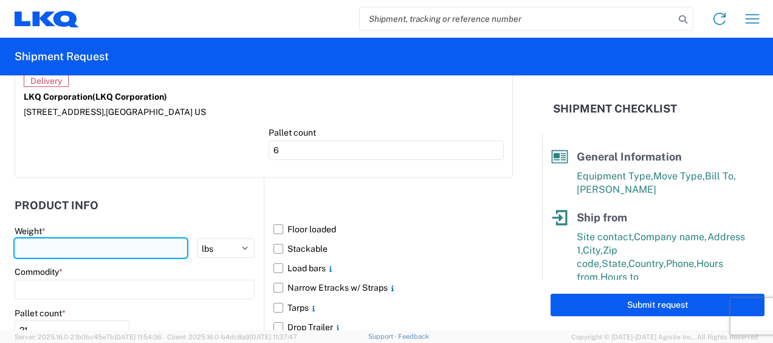
click at [57, 246] on input "number" at bounding box center [101, 247] width 173 height 19
type input "8822"
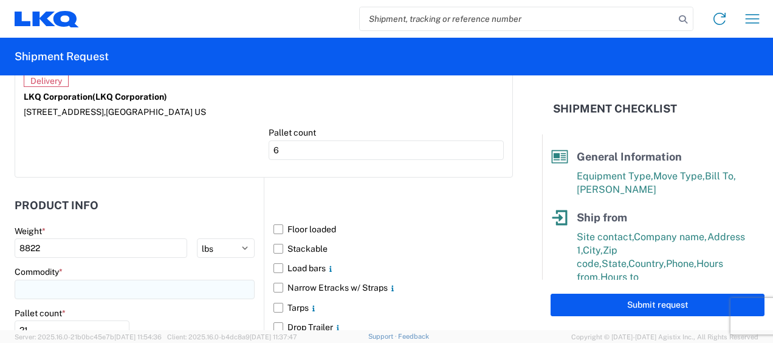
click at [47, 287] on input at bounding box center [135, 288] width 240 height 19
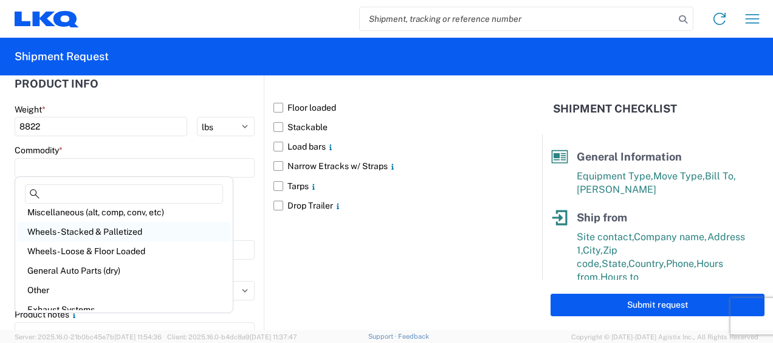
scroll to position [61, 0]
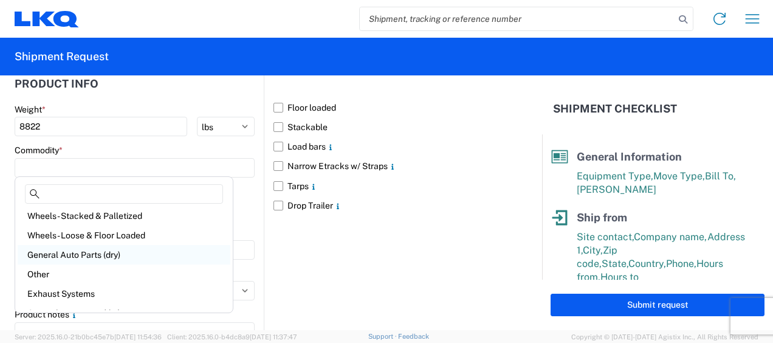
click at [109, 255] on div "General Auto Parts (dry)" at bounding box center [124, 254] width 213 height 19
type input "General Auto Parts (dry)"
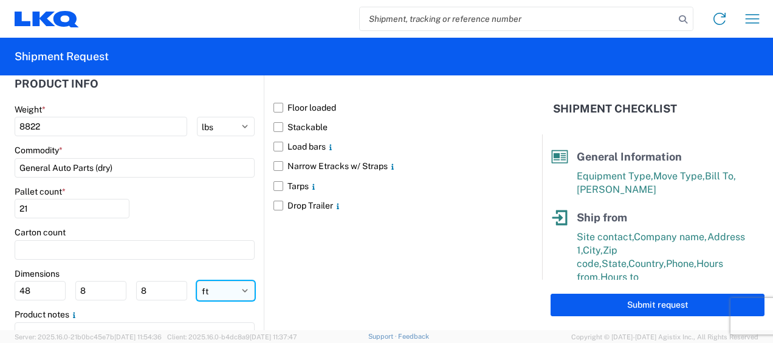
click at [216, 290] on select "ft in cm" at bounding box center [226, 290] width 58 height 19
select select "IN"
click at [197, 281] on select "ft in cm" at bounding box center [226, 290] width 58 height 19
type input "576"
type input "96"
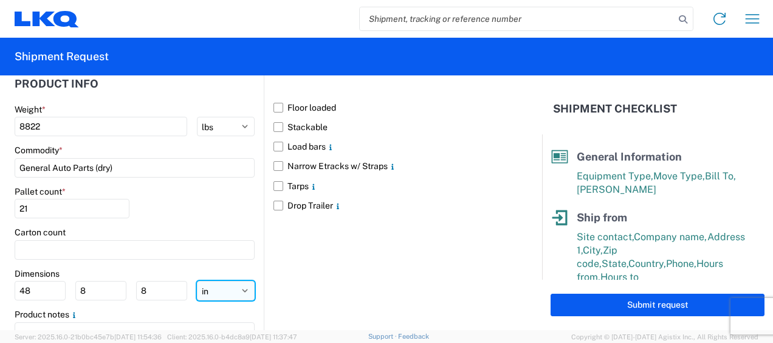
type input "96"
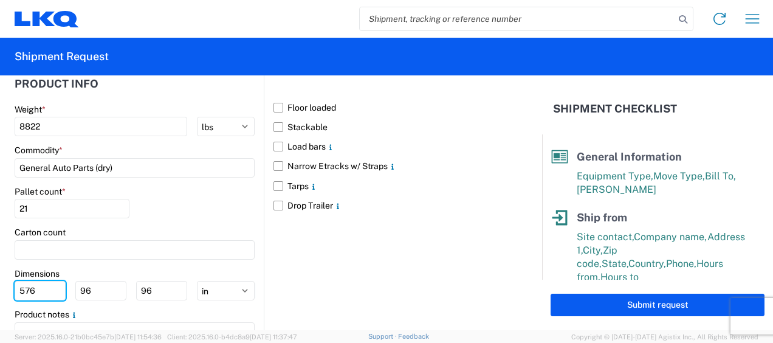
drag, startPoint x: 42, startPoint y: 286, endPoint x: -2, endPoint y: 283, distance: 44.4
click at [0, 283] on html "Home Shipment request Shipment tracking Shipment Request General Information Te…" at bounding box center [386, 171] width 773 height 343
type input "77"
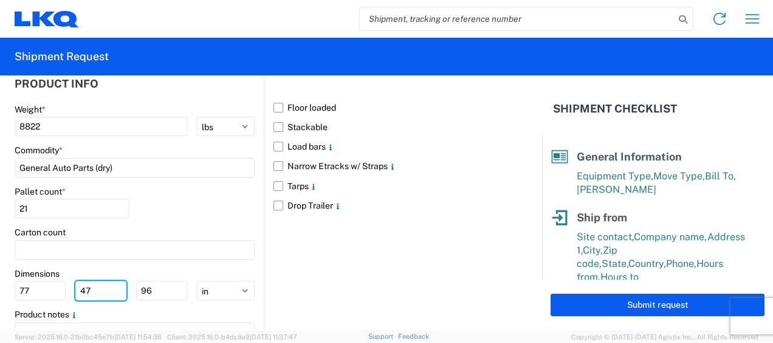
type input "47"
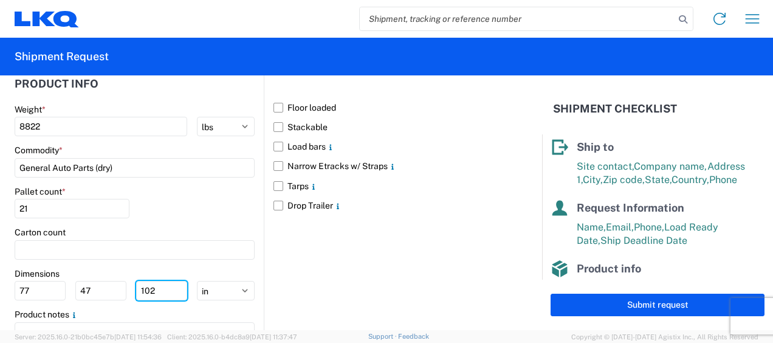
scroll to position [246, 0]
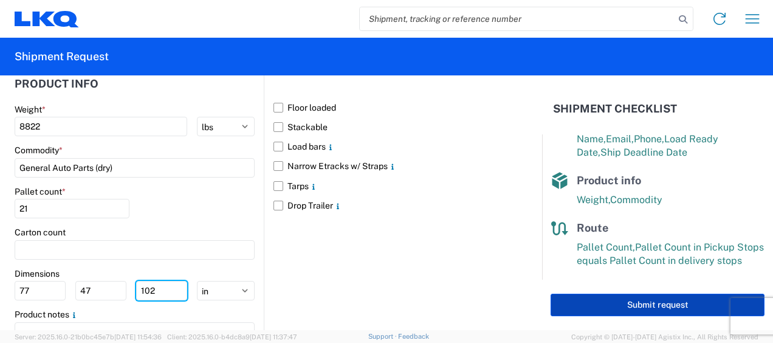
type input "102"
click at [665, 306] on button "Submit request" at bounding box center [657, 304] width 214 height 22
select select "US"
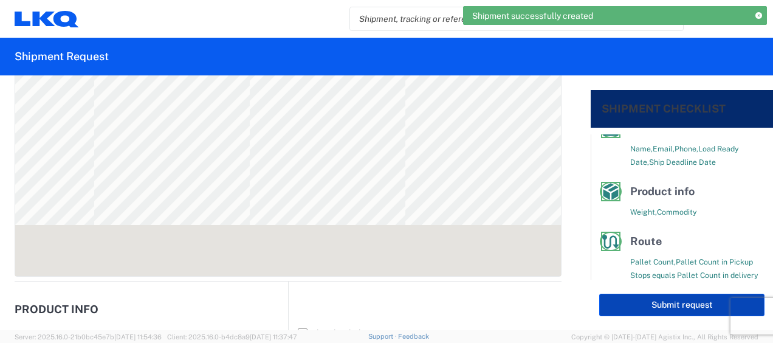
scroll to position [224, 0]
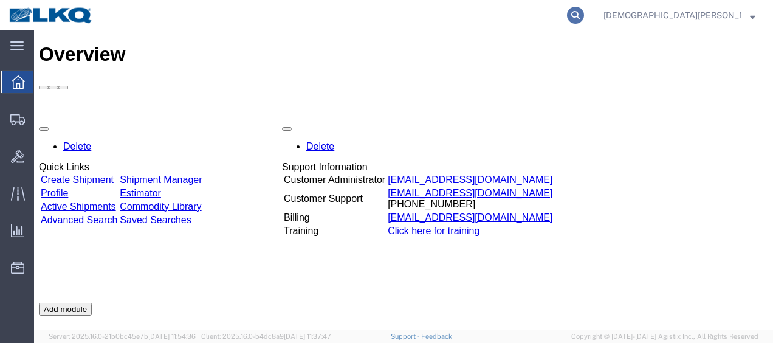
click at [584, 14] on icon at bounding box center [575, 15] width 17 height 17
click at [491, 17] on input "search" at bounding box center [381, 15] width 369 height 29
type input "56495945"
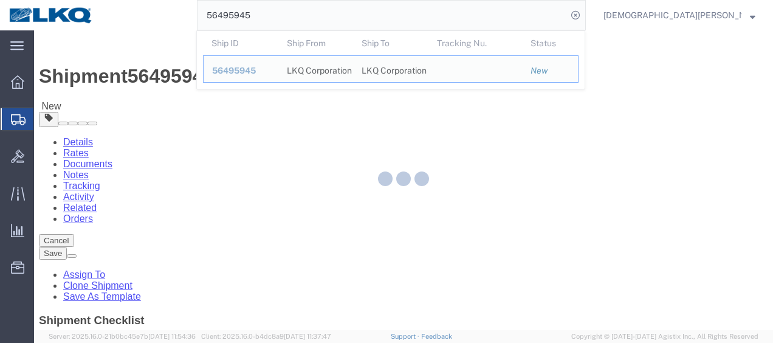
select select "27850"
select select "27878"
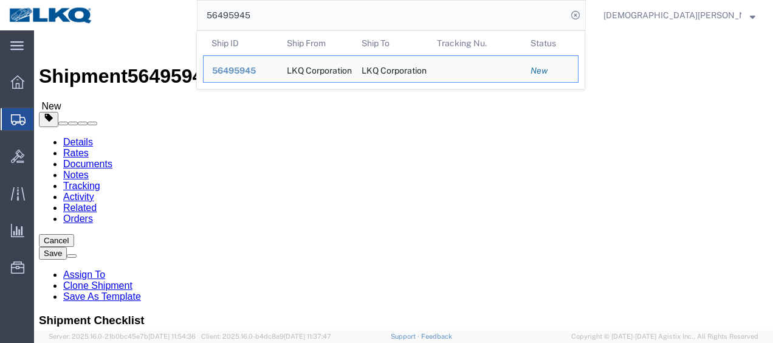
drag, startPoint x: 192, startPoint y: 111, endPoint x: 158, endPoint y: 80, distance: 45.6
click icon
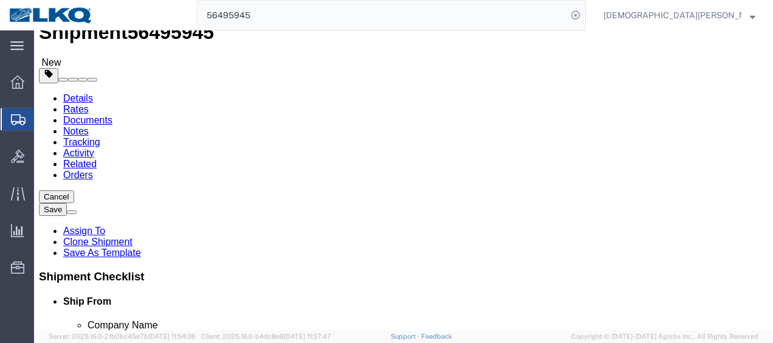
scroll to position [61, 0]
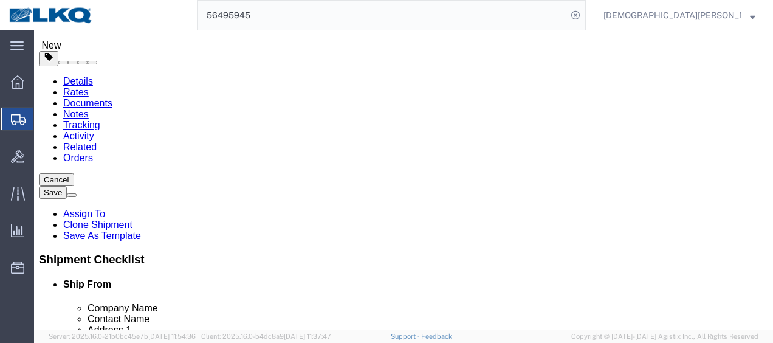
click input "5186.00"
type input "4507"
click input "5186.00"
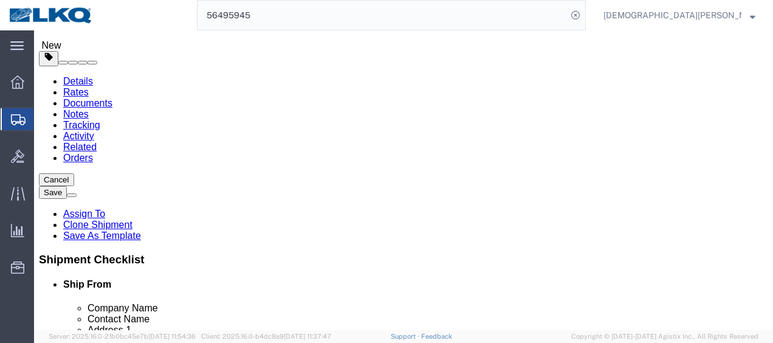
type input "5865"
click icon
click link "Send To Bid"
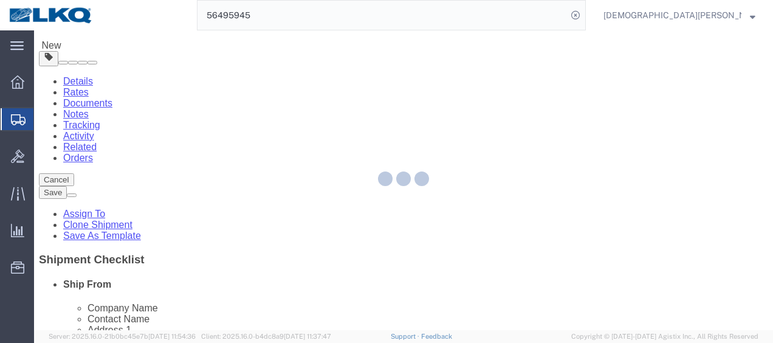
select select "27850"
select select "27878"
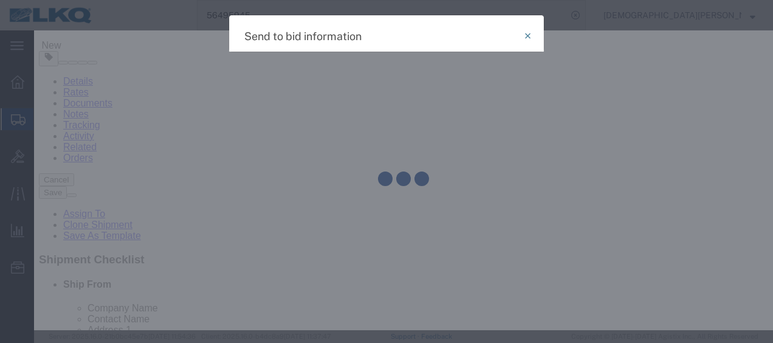
select select "TL"
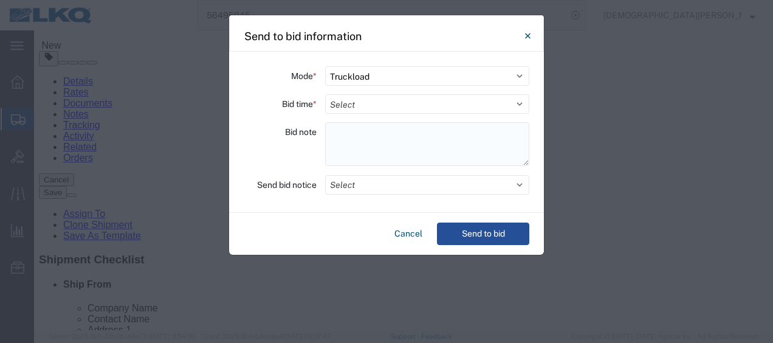
click at [338, 131] on textarea at bounding box center [427, 144] width 204 height 44
paste textarea "148-[GEOGRAPHIC_DATA] 9 skids 11406589/7654 063-[GEOGRAPHIC_DATA] 14 skids 1140…"
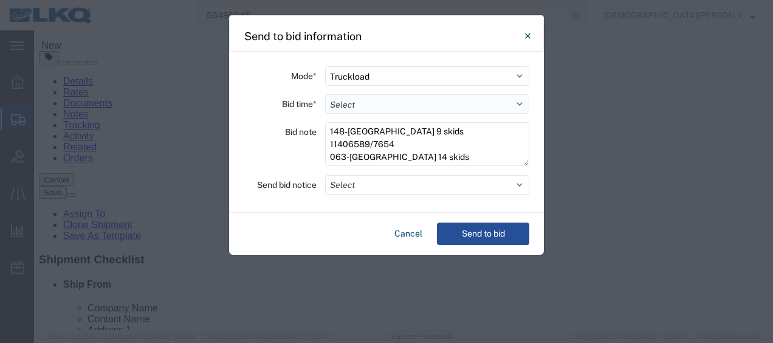
type textarea "148-[GEOGRAPHIC_DATA] 9 skids 11406589/7654 063-[GEOGRAPHIC_DATA] 14 skids 1140…"
click at [339, 100] on select "Select 30 Min (Rush) 1 Hour (Rush) 2 Hours (Rush) 4 Hours (Rush) 8 Hours (Rush)…" at bounding box center [427, 103] width 204 height 19
select select "2"
click at [325, 94] on select "Select 30 Min (Rush) 1 Hour (Rush) 2 Hours (Rush) 4 Hours (Rush) 8 Hours (Rush)…" at bounding box center [427, 103] width 204 height 19
click at [351, 185] on button "Select" at bounding box center [427, 184] width 204 height 19
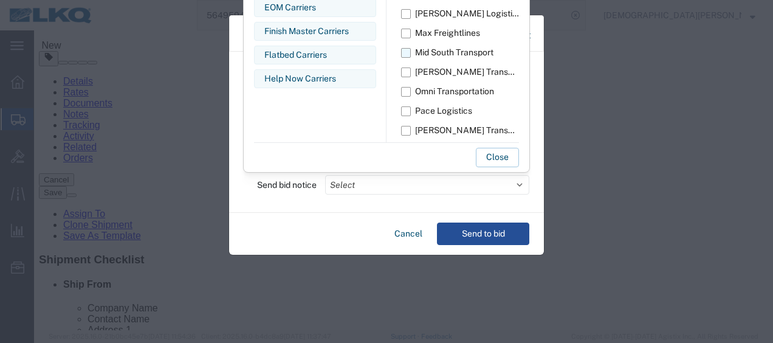
scroll to position [729, 0]
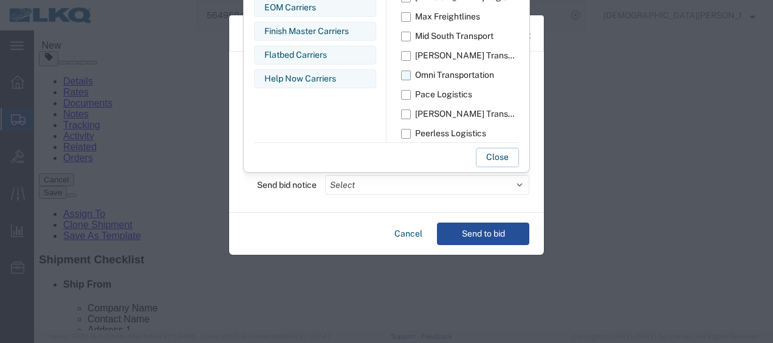
click at [407, 74] on label "Omni Transportation" at bounding box center [460, 75] width 118 height 19
click at [0, 0] on input "Omni Transportation" at bounding box center [0, 0] width 0 height 0
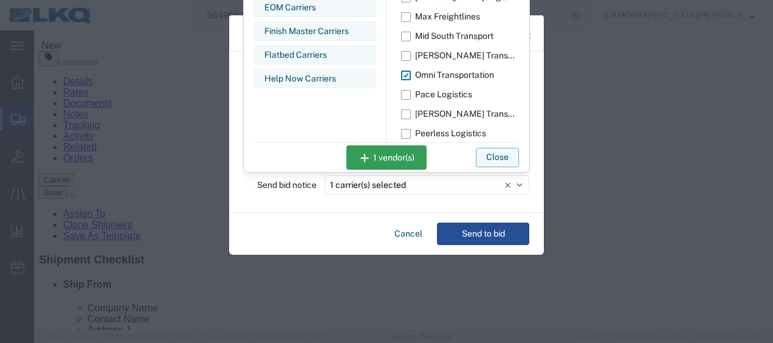
click at [501, 158] on button "Close" at bounding box center [497, 157] width 43 height 19
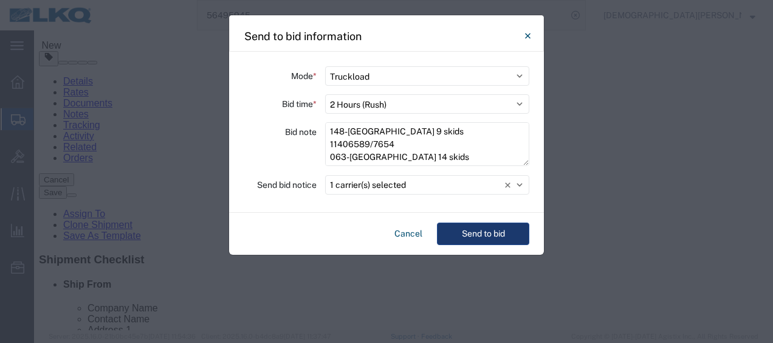
click at [490, 232] on button "Send to bid" at bounding box center [483, 233] width 92 height 22
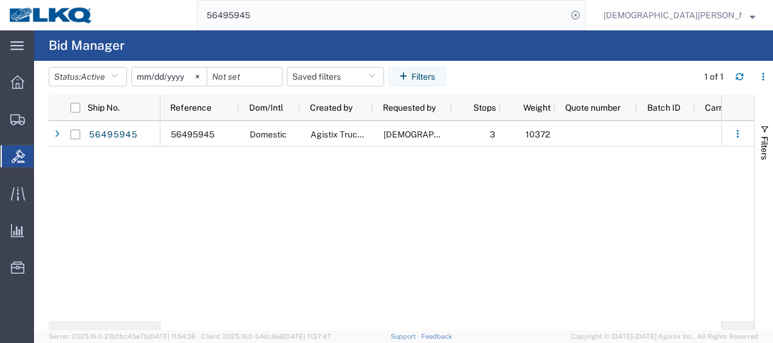
click at [357, 16] on input "56495945" at bounding box center [381, 15] width 369 height 29
type input "56495983"
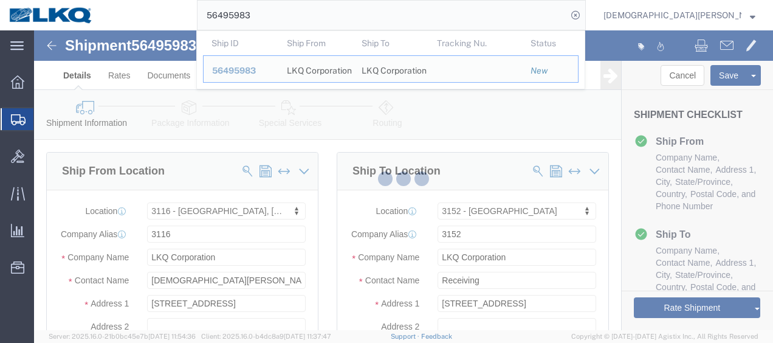
select select "27850"
select select "27882"
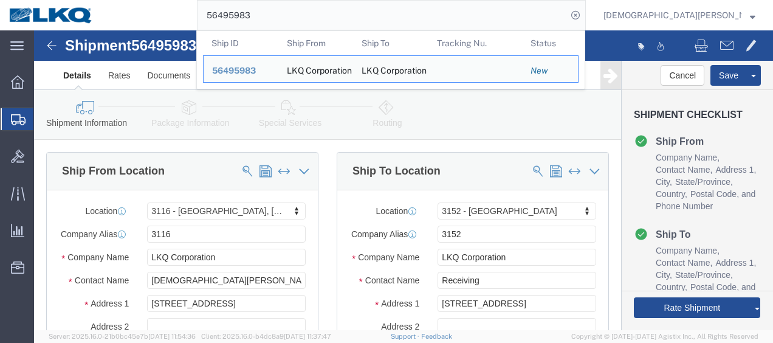
click icon
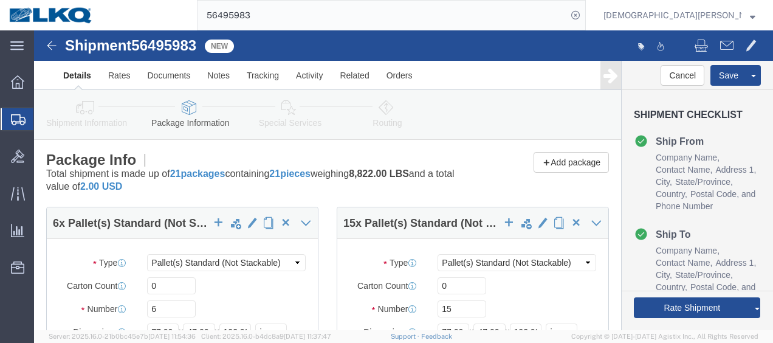
scroll to position [121, 0]
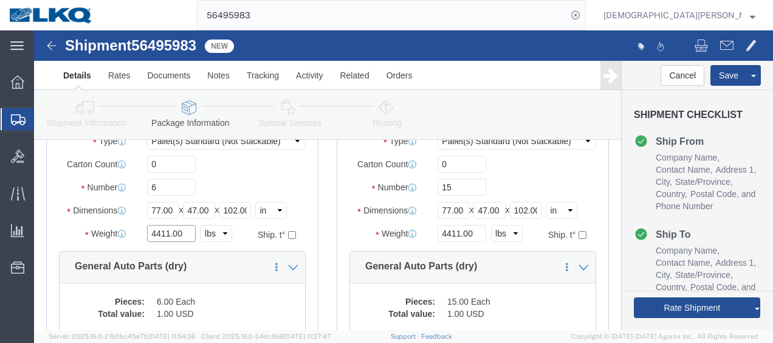
click input "4411.00"
type input "2372"
click input "4411.00"
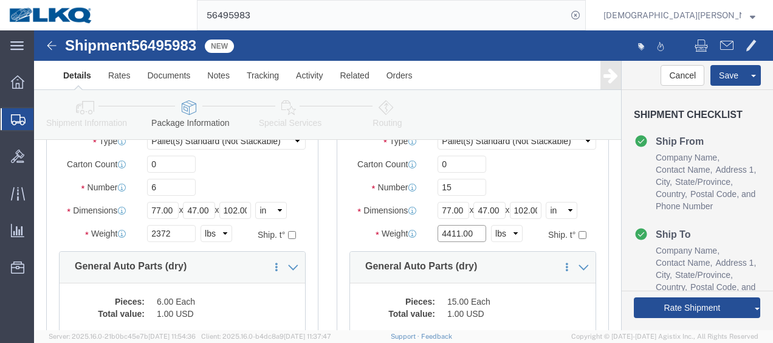
click input "4411.00"
type input "6450"
click icon
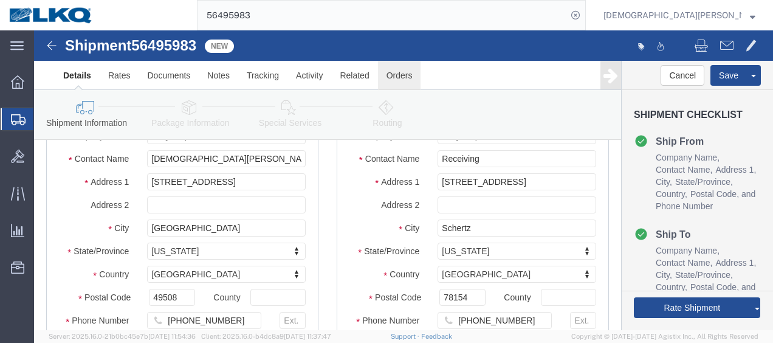
scroll to position [1158, 0]
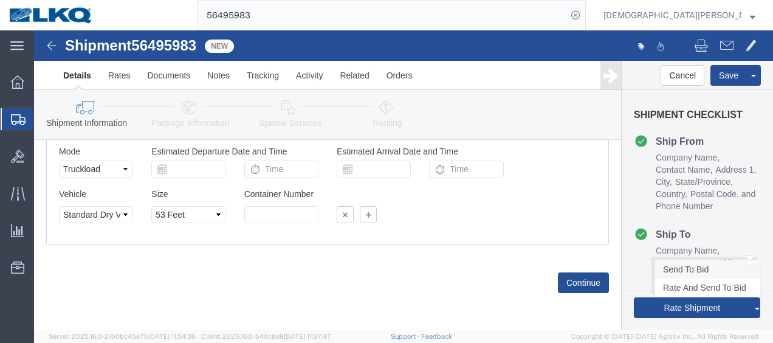
click link "Send To Bid"
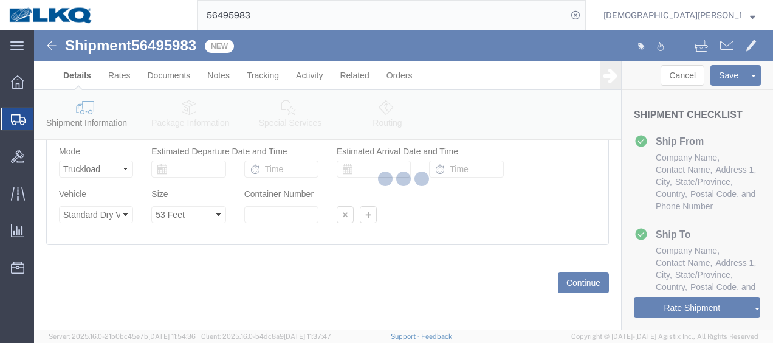
select select "27850"
select select "27882"
select select "TL"
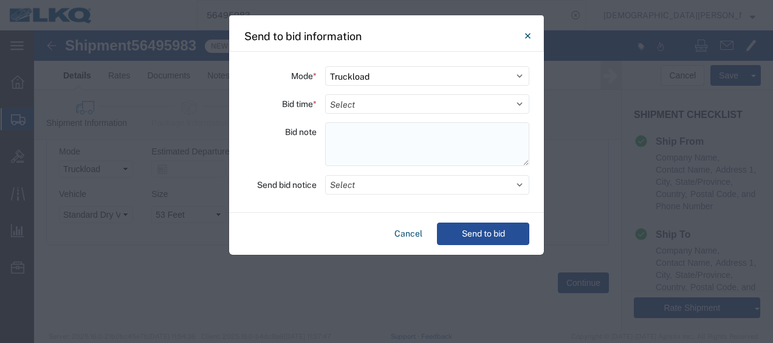
click at [340, 128] on textarea at bounding box center [427, 144] width 204 height 44
paste textarea "152-Schertz 6 skids 11406590/7119/7655 095-[GEOGRAPHIC_DATA] 15 skids 11406584/…"
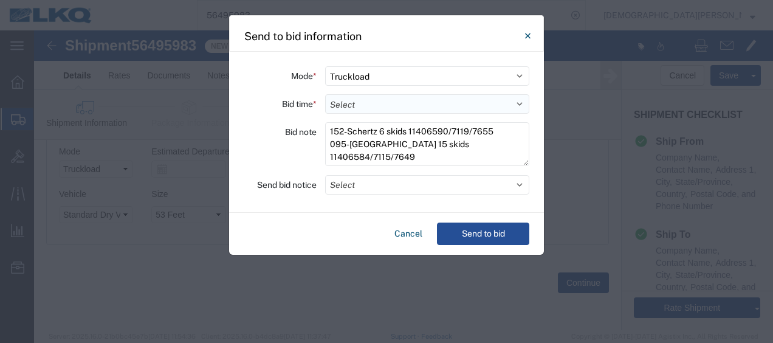
type textarea "152-Schertz 6 skids 11406590/7119/7655 095-[GEOGRAPHIC_DATA] 15 skids 11406584/…"
click at [366, 104] on select "Select 30 Min (Rush) 1 Hour (Rush) 2 Hours (Rush) 4 Hours (Rush) 8 Hours (Rush)…" at bounding box center [427, 103] width 204 height 19
select select "2"
click at [325, 94] on select "Select 30 Min (Rush) 1 Hour (Rush) 2 Hours (Rush) 4 Hours (Rush) 8 Hours (Rush)…" at bounding box center [427, 103] width 204 height 19
click at [385, 183] on button "Select" at bounding box center [427, 184] width 204 height 19
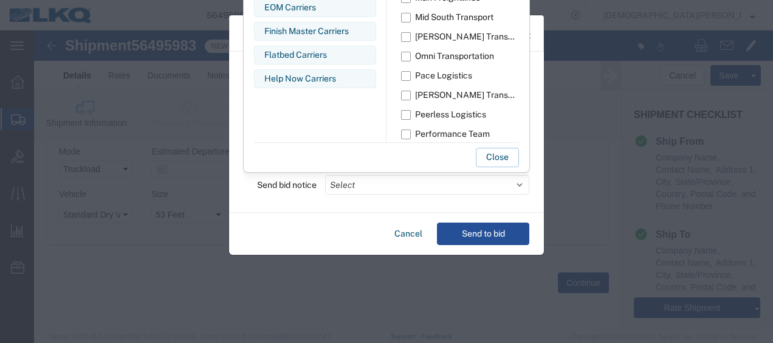
scroll to position [729, 0]
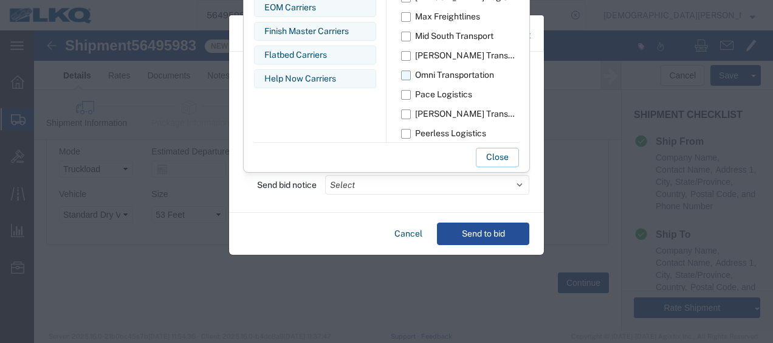
click at [408, 74] on label "Omni Transportation" at bounding box center [460, 75] width 118 height 19
click at [0, 0] on input "Omni Transportation" at bounding box center [0, 0] width 0 height 0
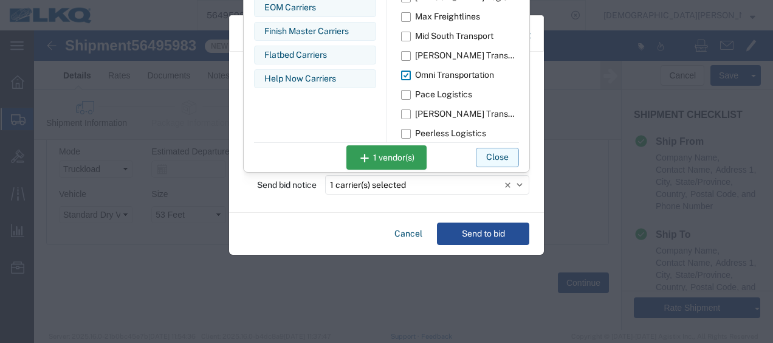
click at [498, 153] on button "Close" at bounding box center [497, 157] width 43 height 19
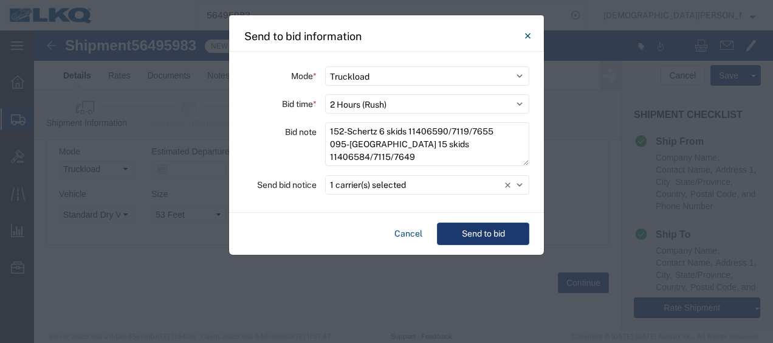
click at [479, 236] on button "Send to bid" at bounding box center [483, 233] width 92 height 22
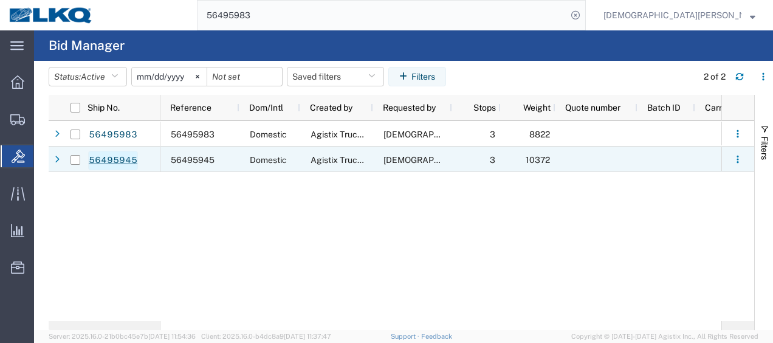
click at [124, 162] on link "56495945" at bounding box center [113, 160] width 50 height 19
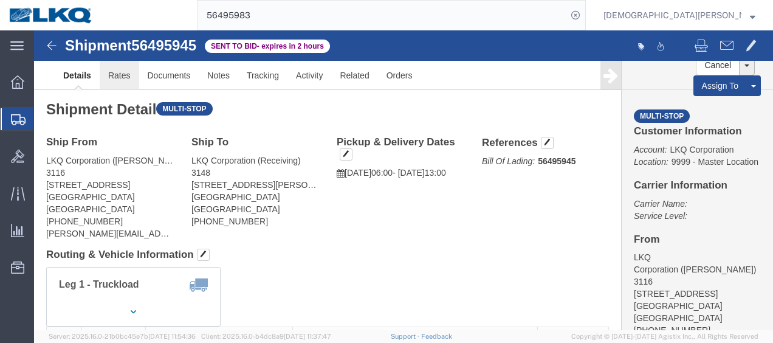
click link "Rates"
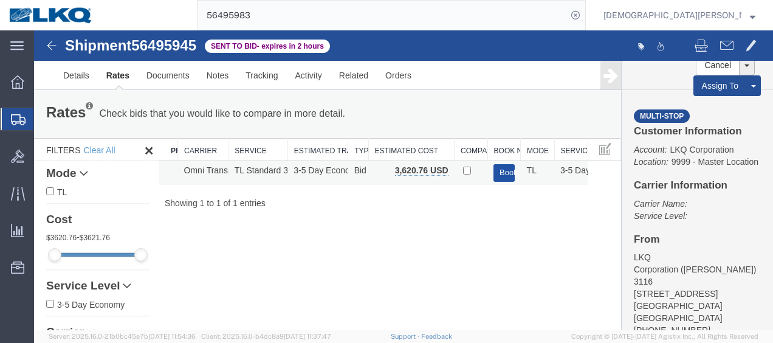
click at [510, 164] on button "Book" at bounding box center [503, 173] width 21 height 18
